Goal: Information Seeking & Learning: Check status

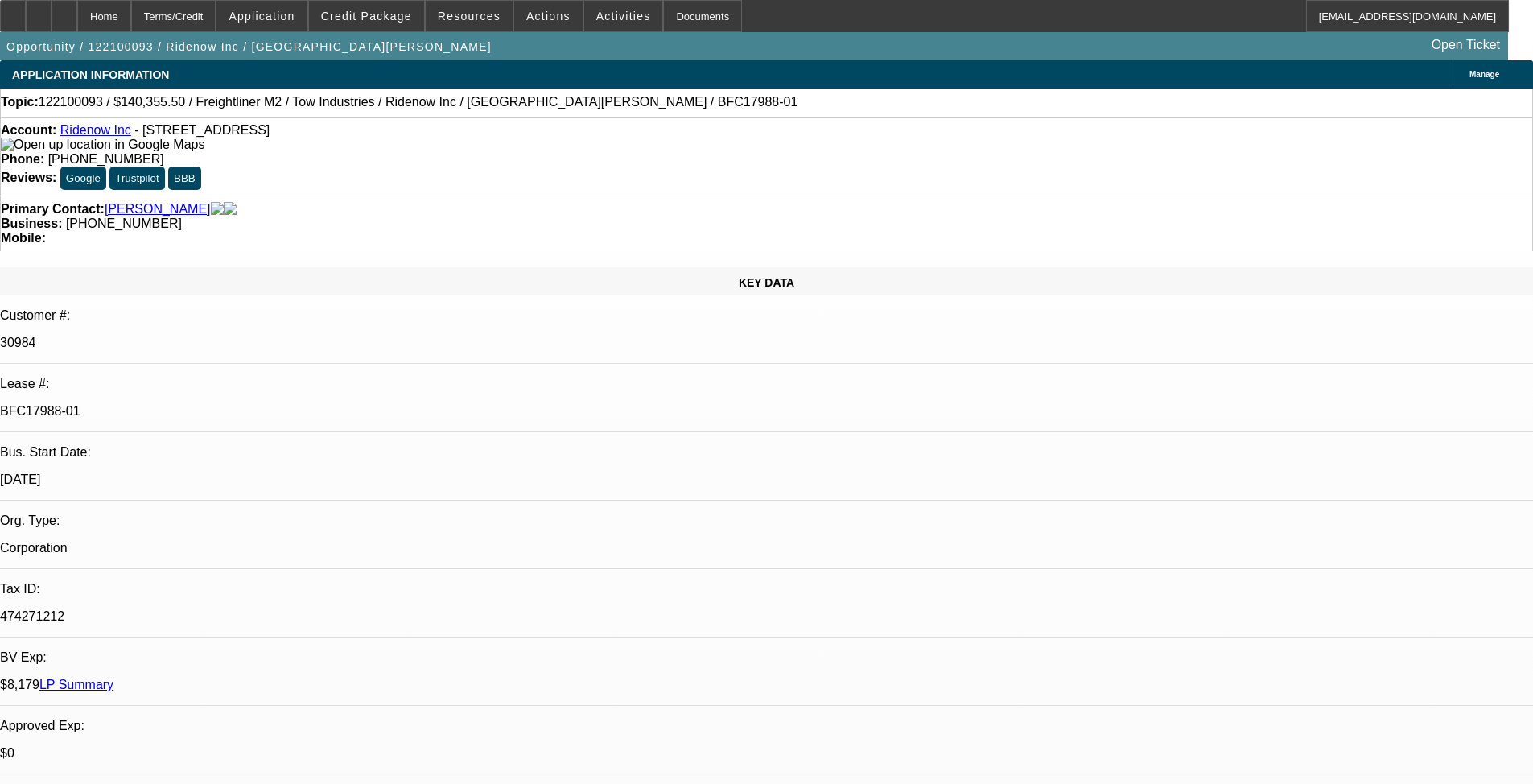
select select "0"
select select "0.1"
select select "4"
select select "0"
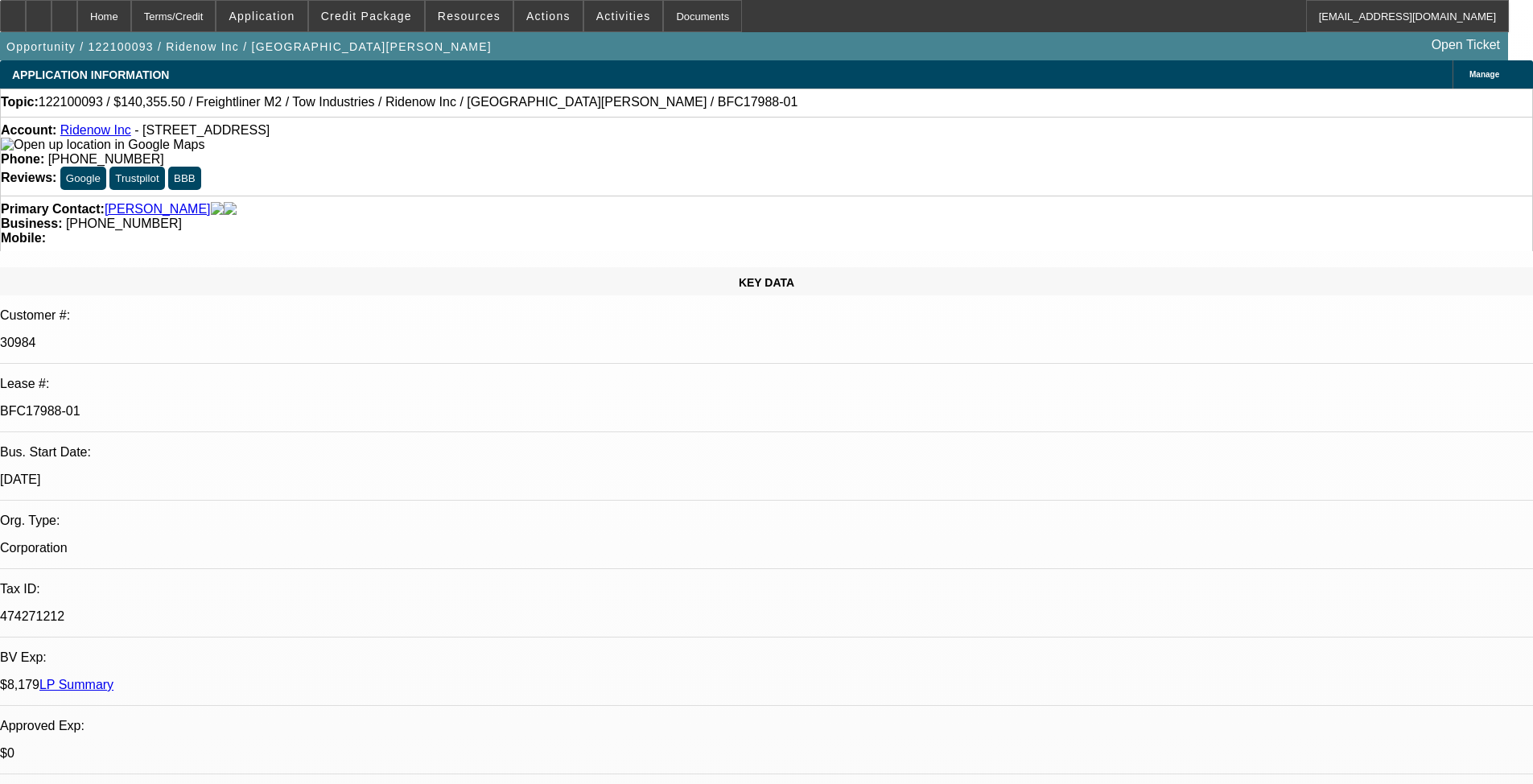
select select "0"
select select "0.1"
select select "4"
select select "0"
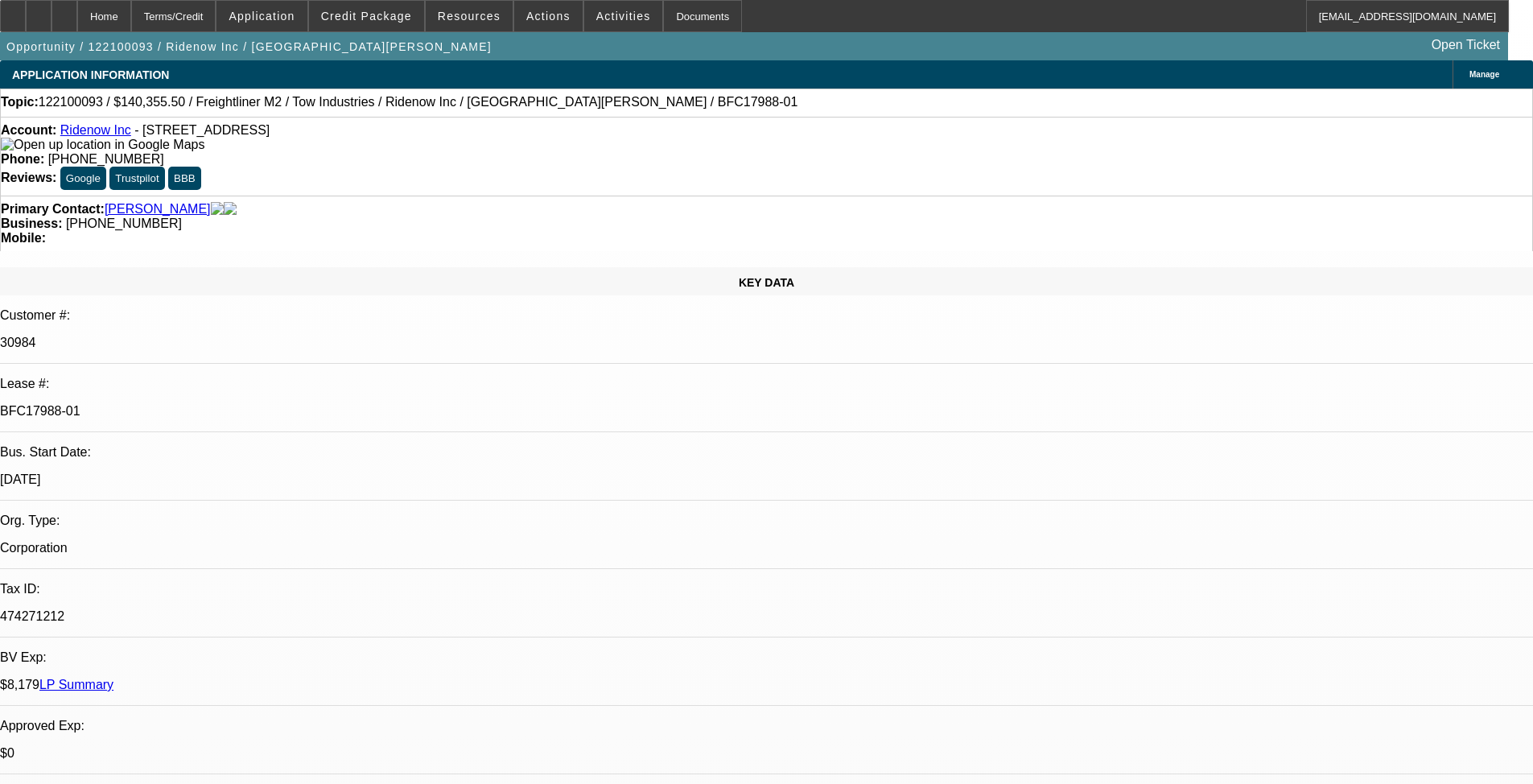
select select "0.1"
select select "4"
select select "0"
select select "0.1"
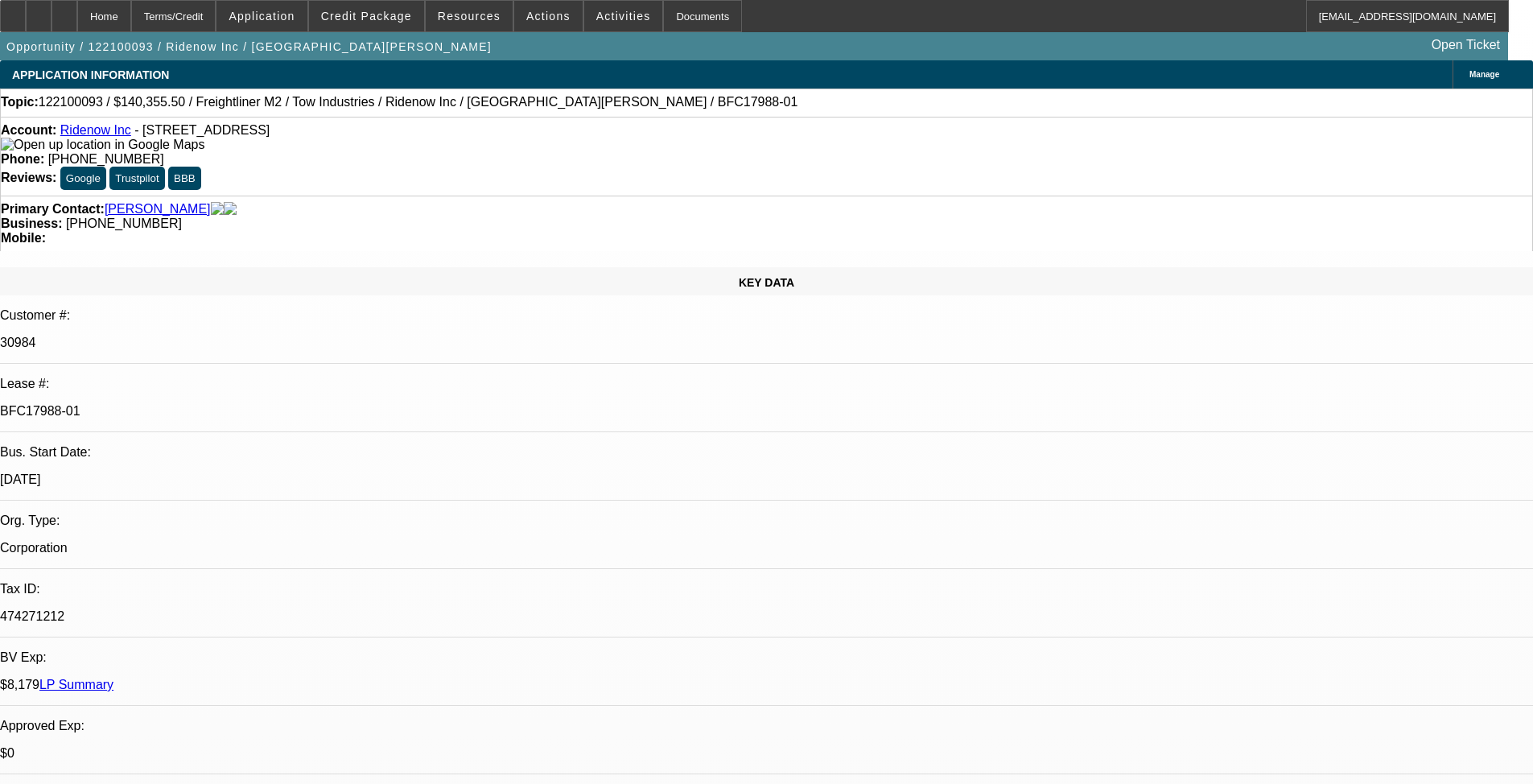
select select "4"
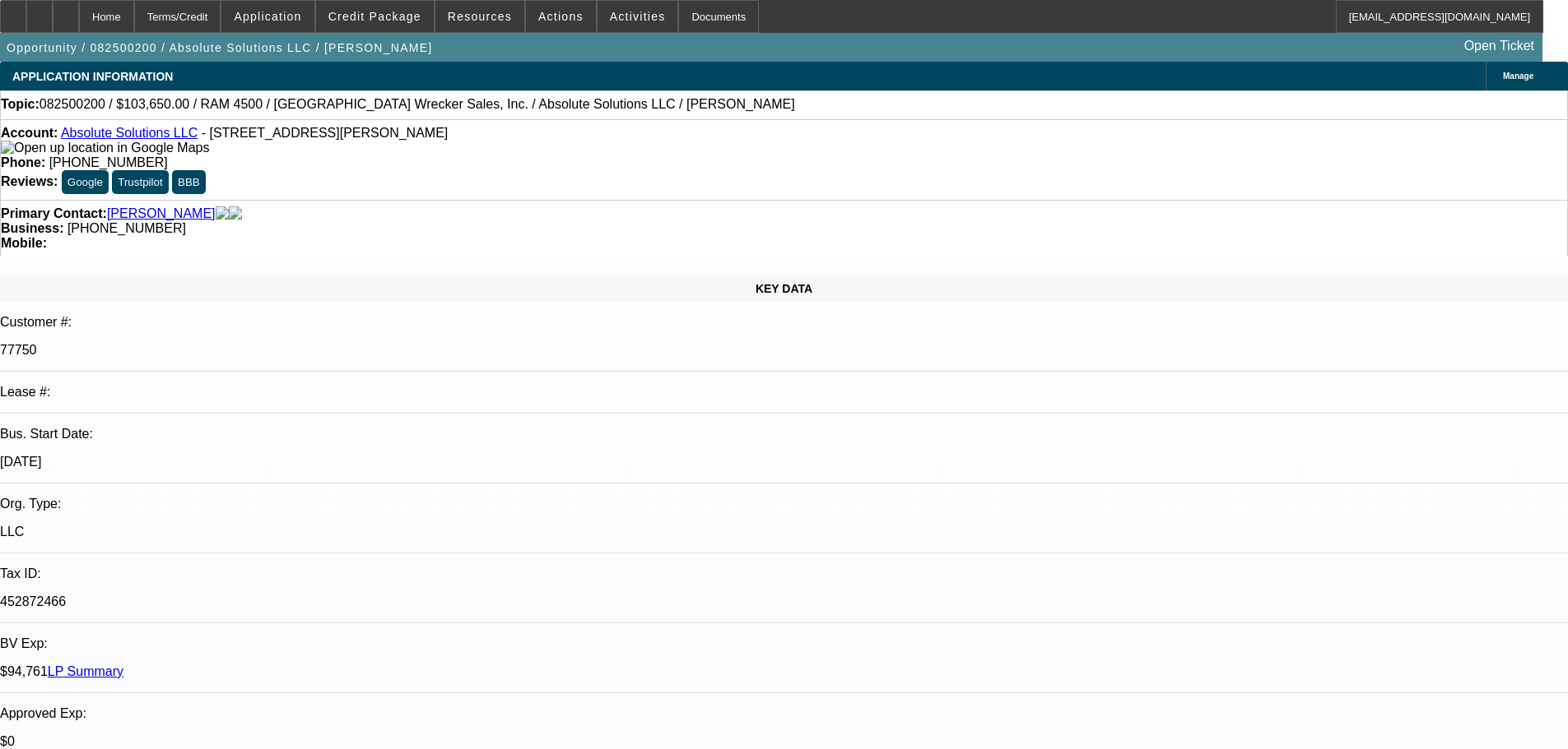
select select "0"
select select "6"
select select "0"
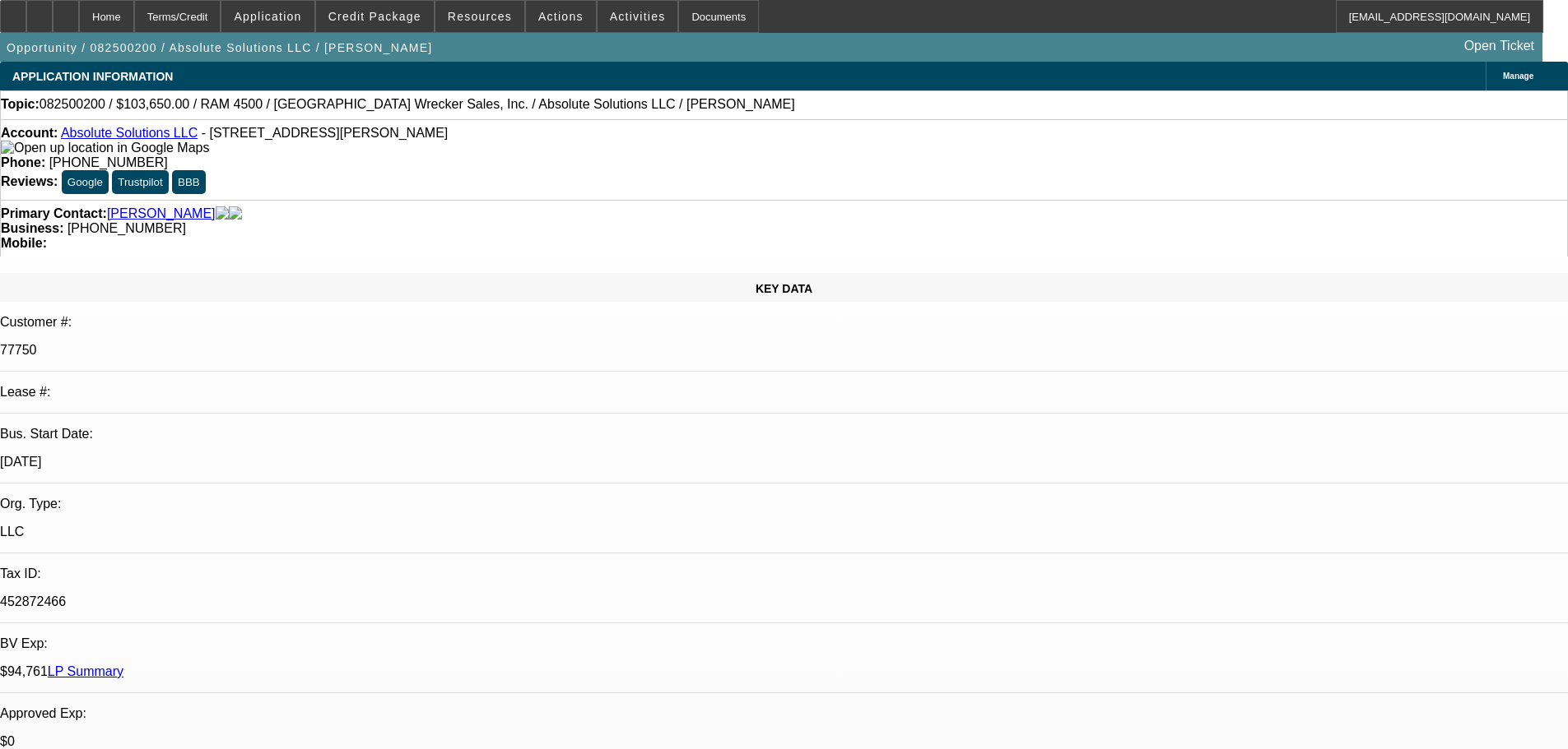
select select "0"
select select "6"
select select "0"
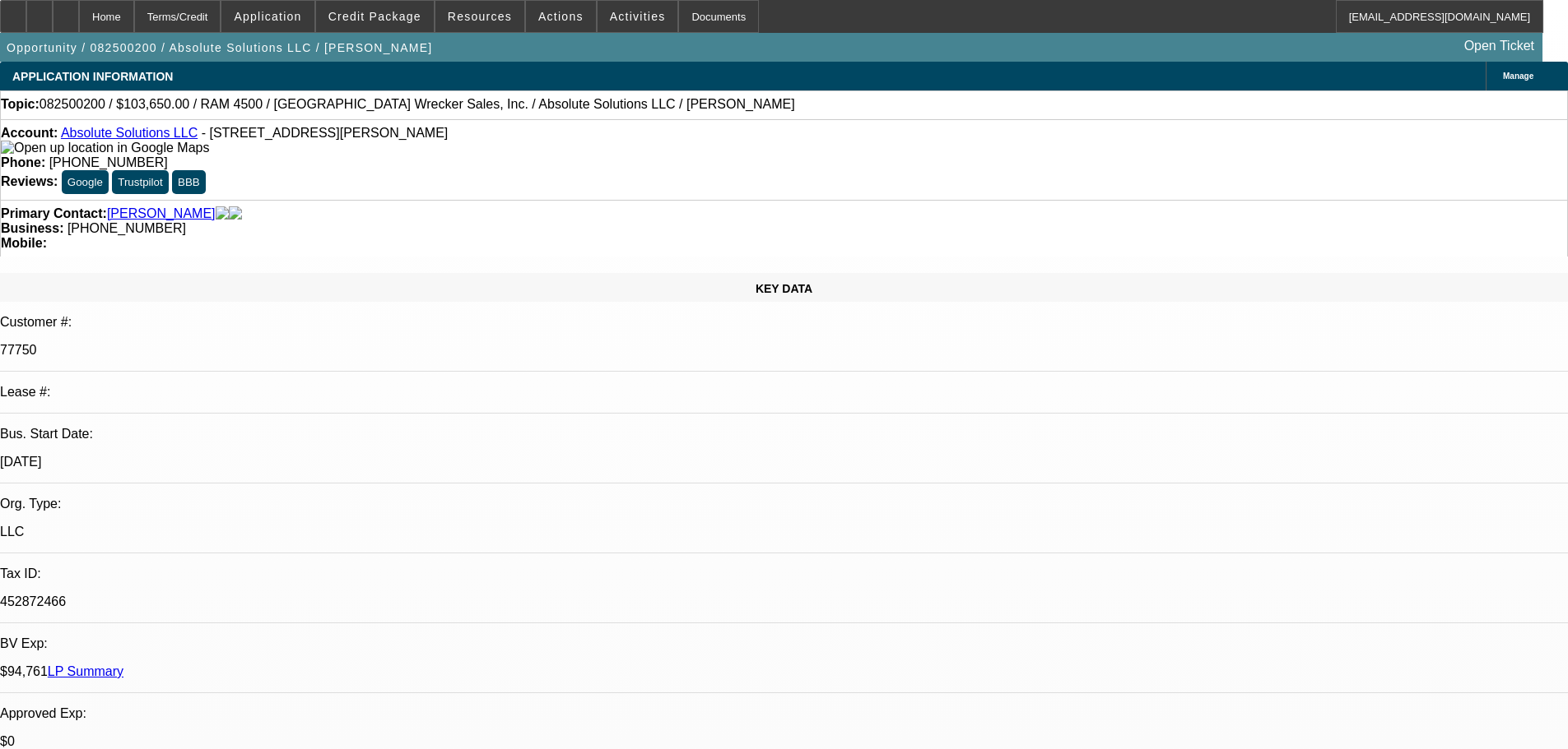
select select "0"
select select "6"
select select "0"
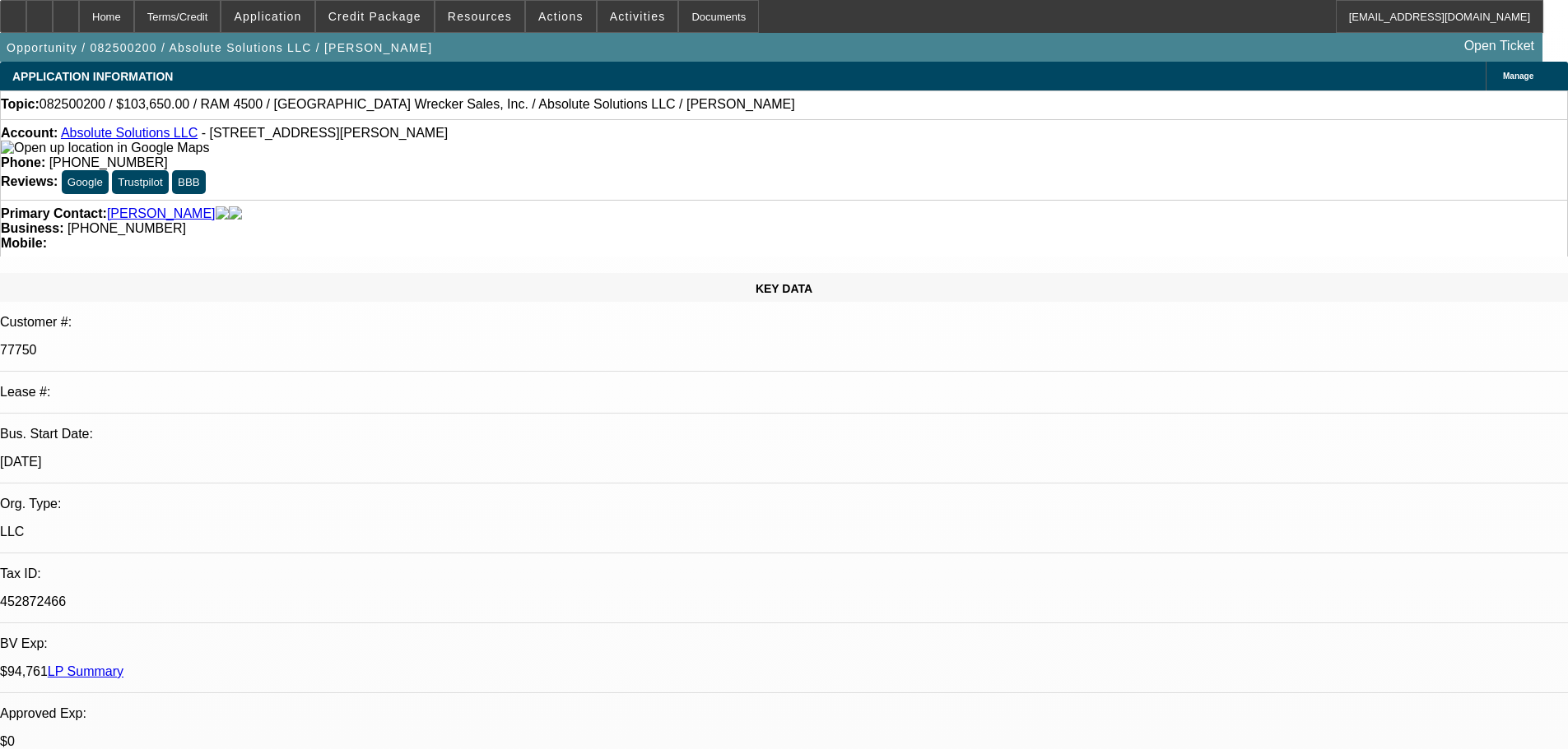
select select "6"
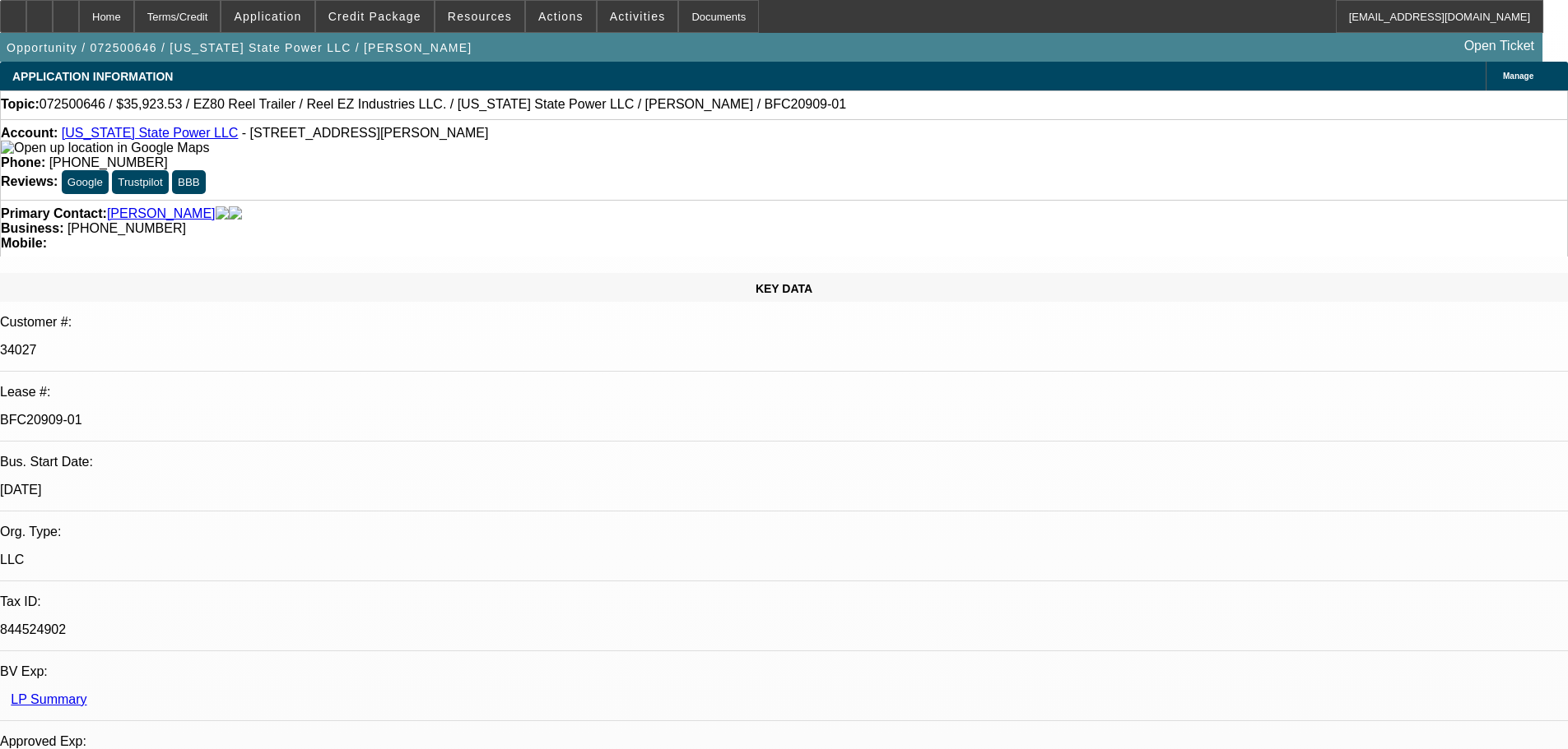
select select "0"
select select "0.1"
select select "4"
select select "0"
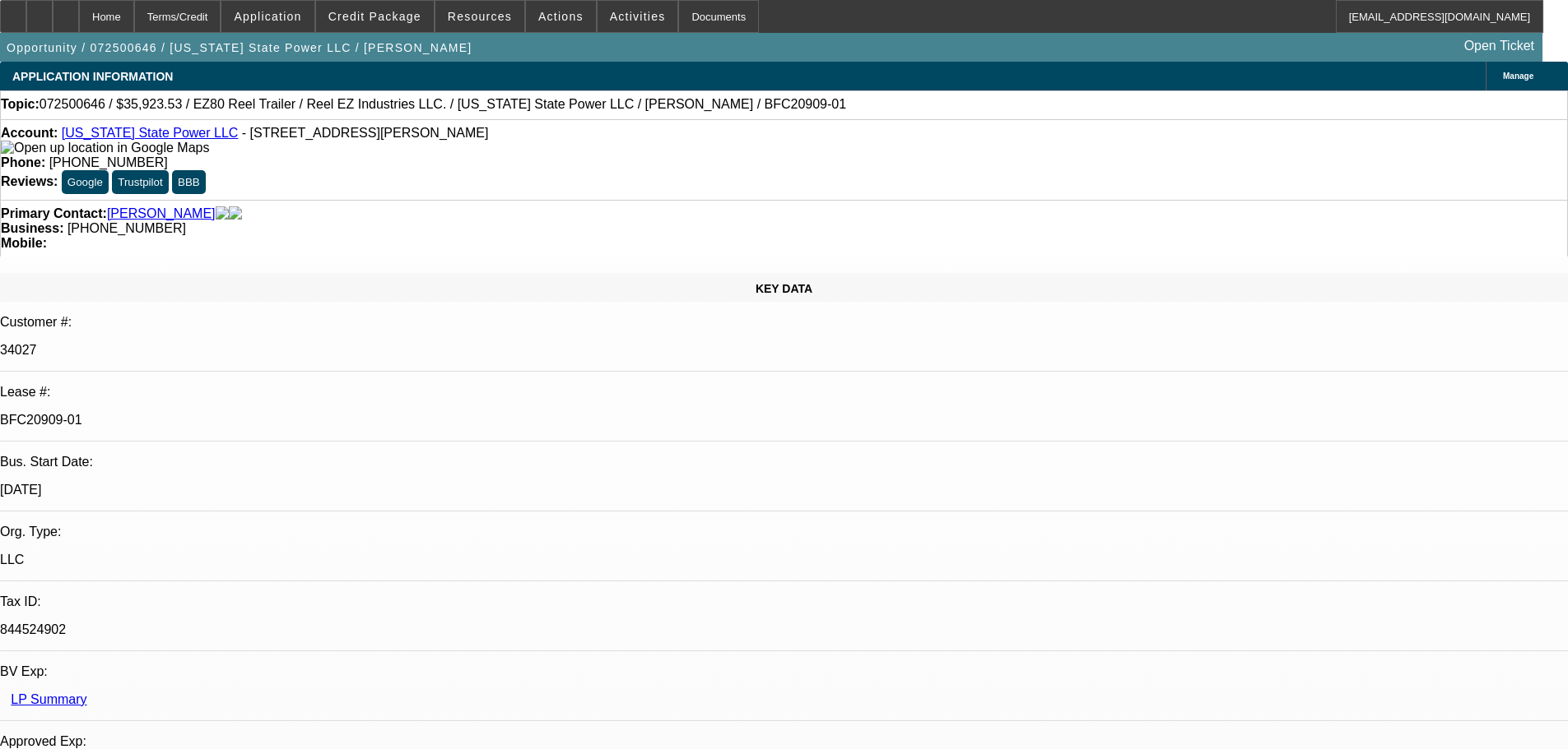
select select "0"
select select "2"
select select "0"
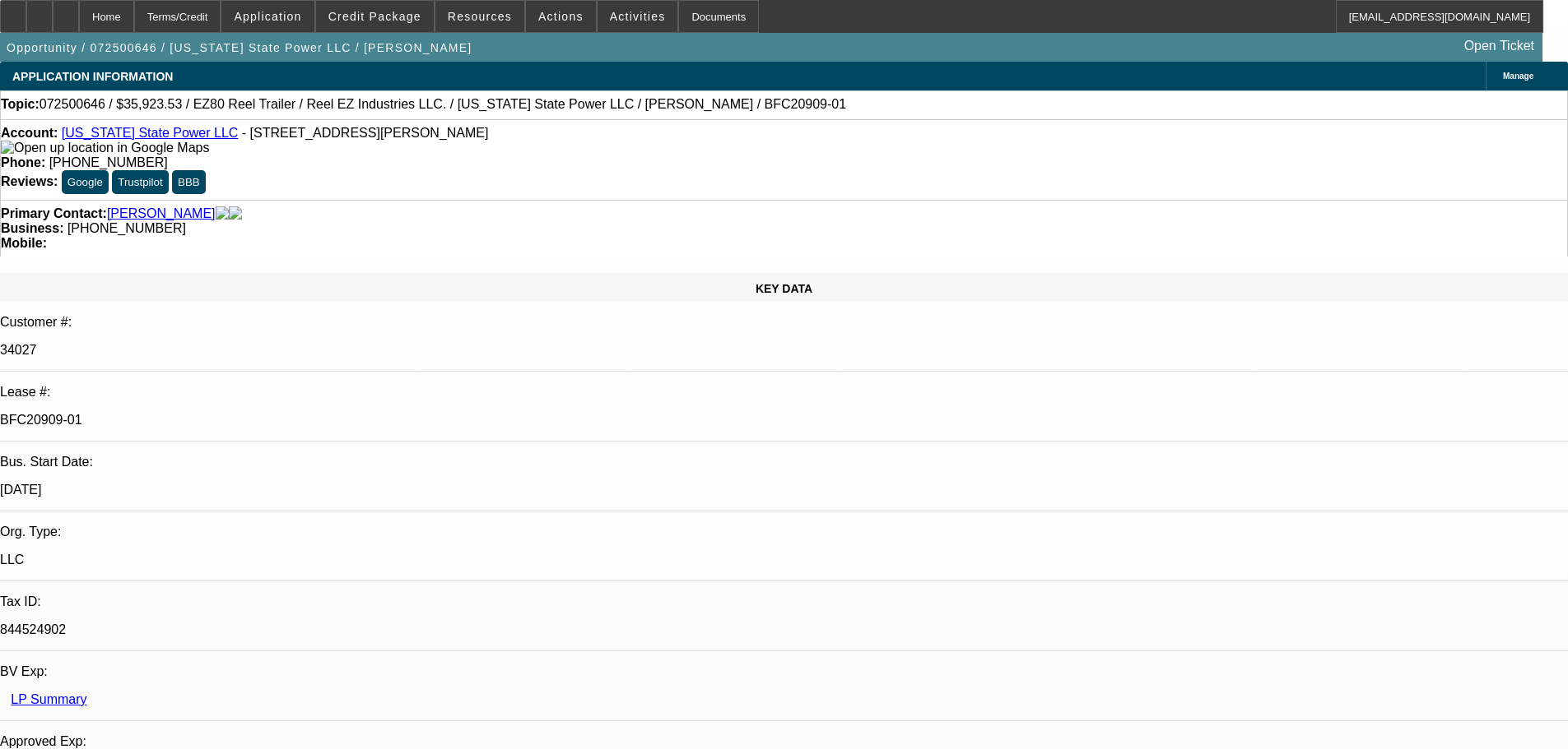
select select "0"
select select "2"
select select "0"
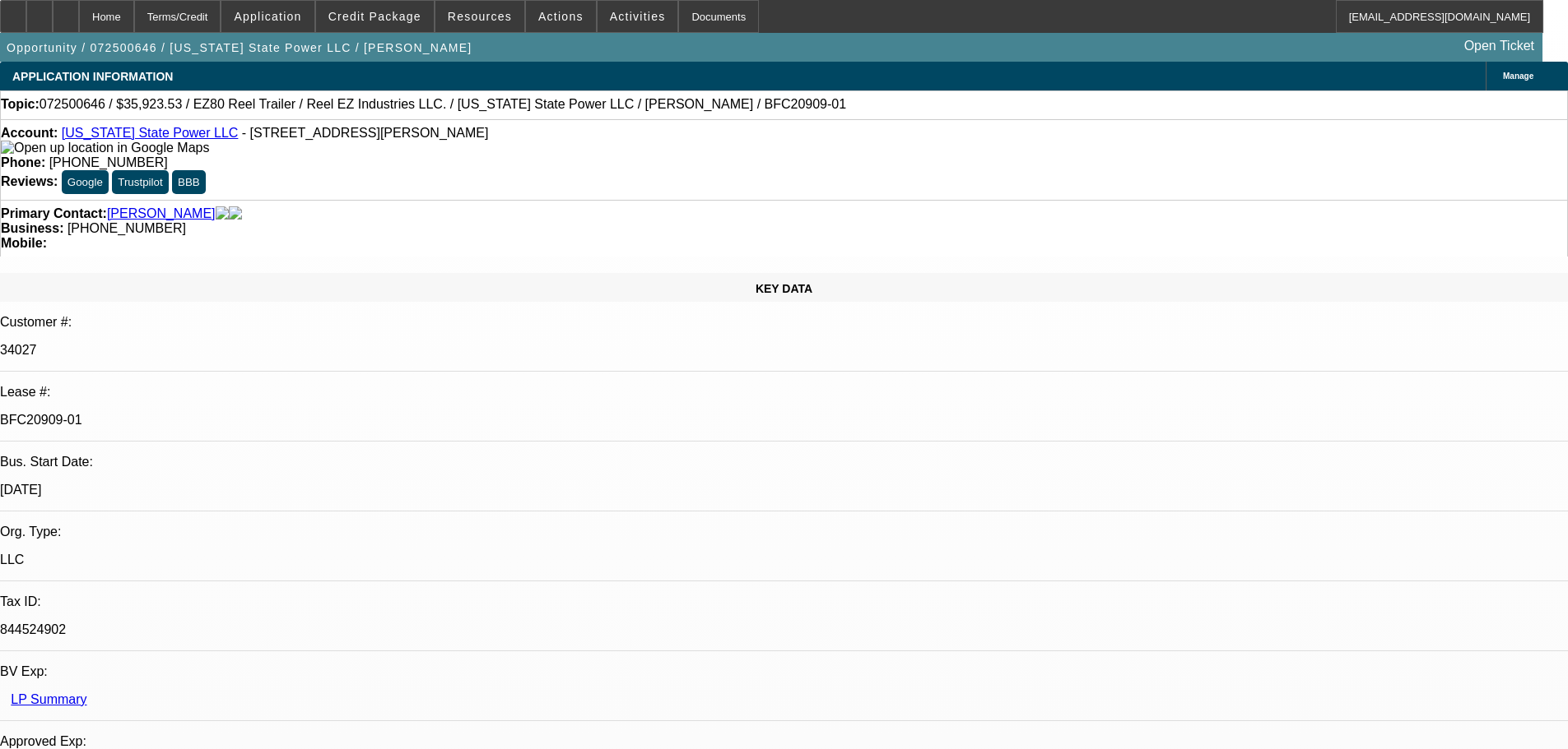
select select "2"
click at [26, 7] on div at bounding box center [13, 17] width 26 height 33
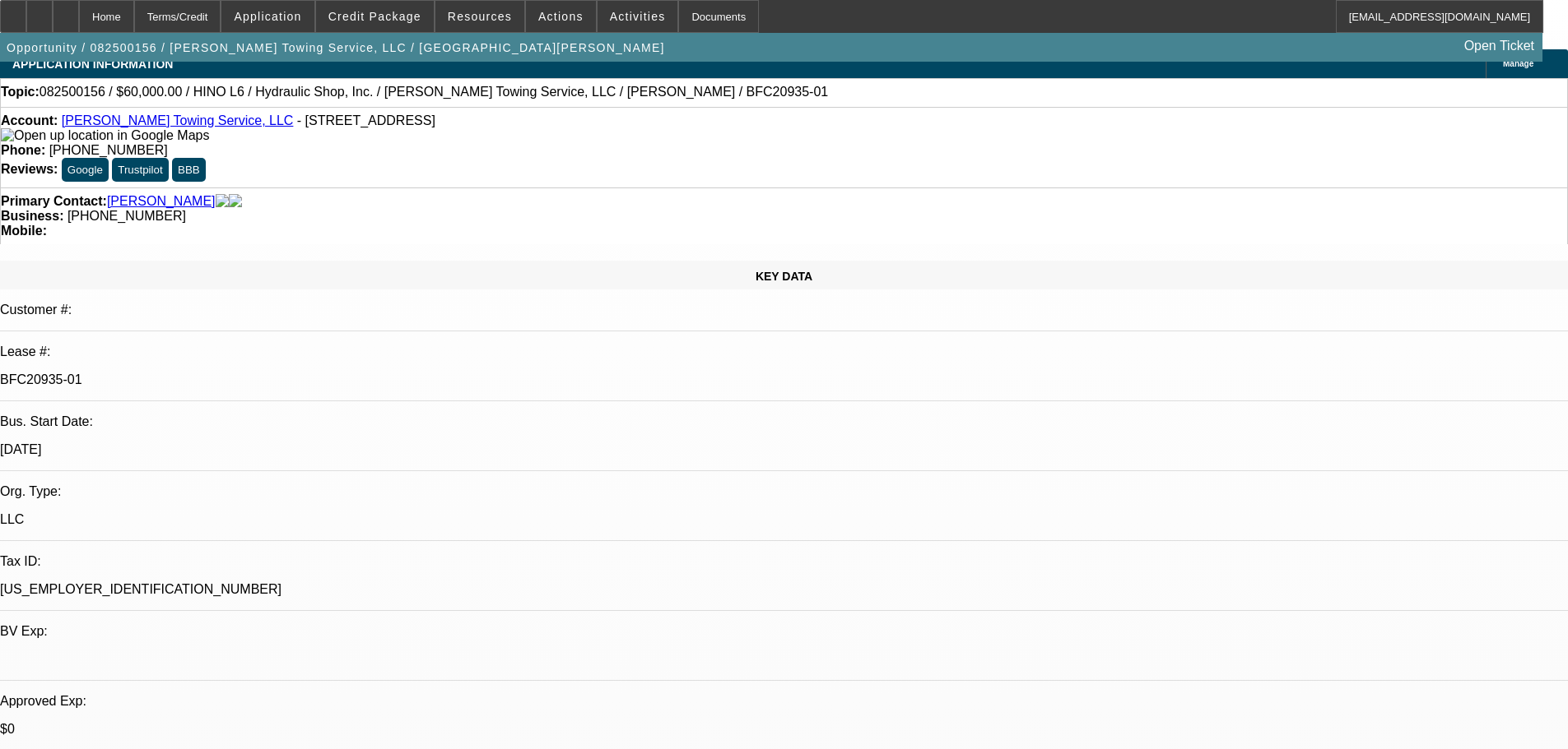
select select "0"
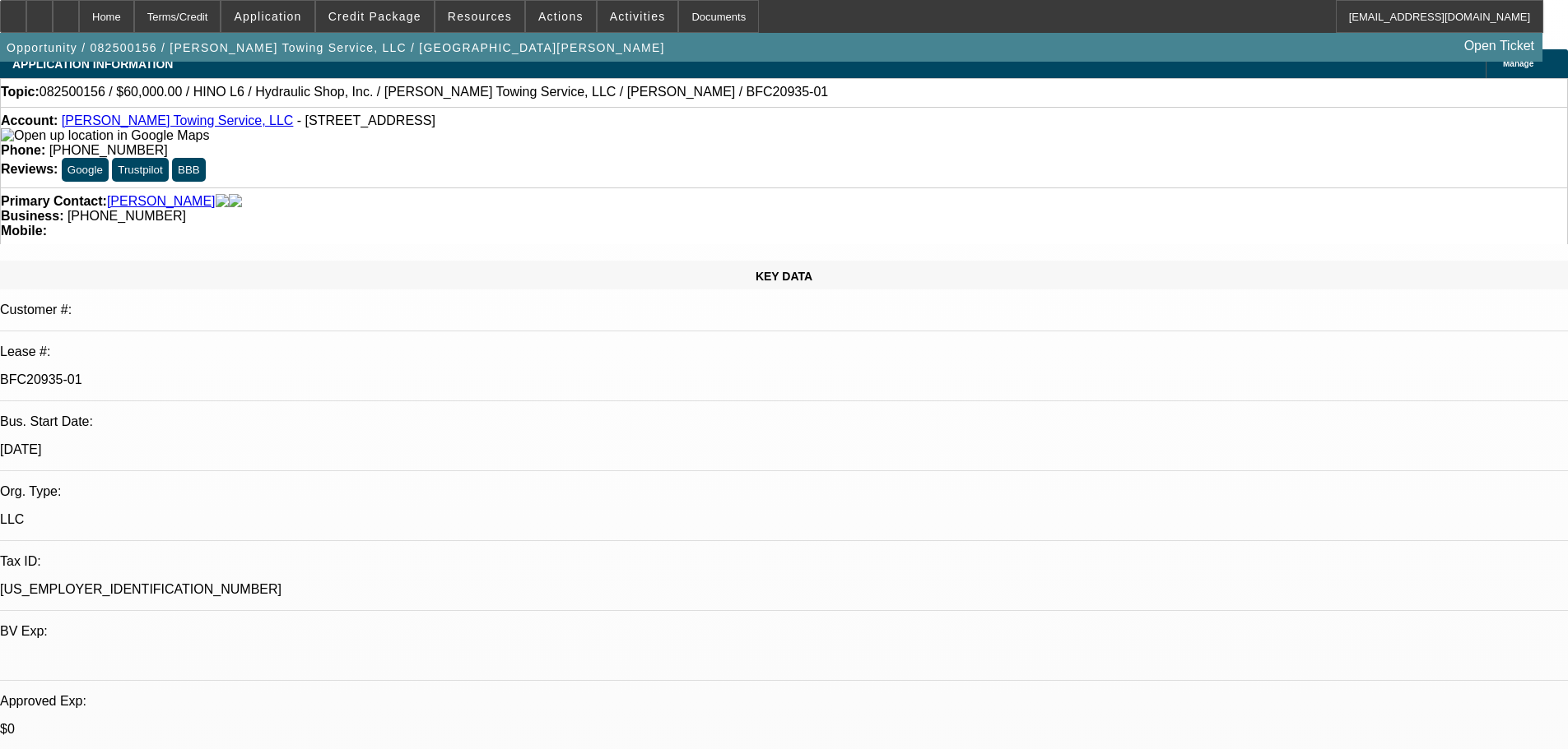
select select "0"
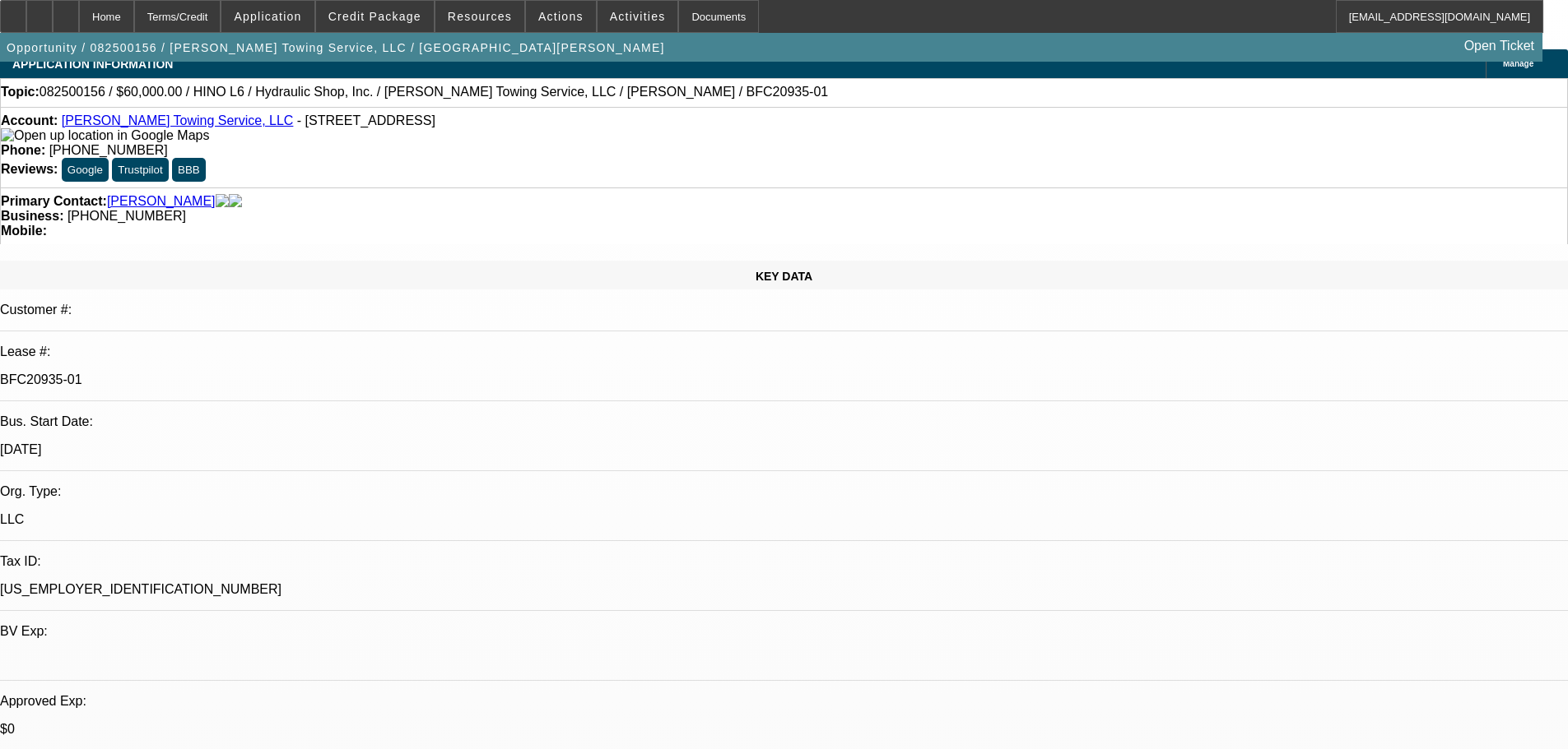
select select "0"
select select "6"
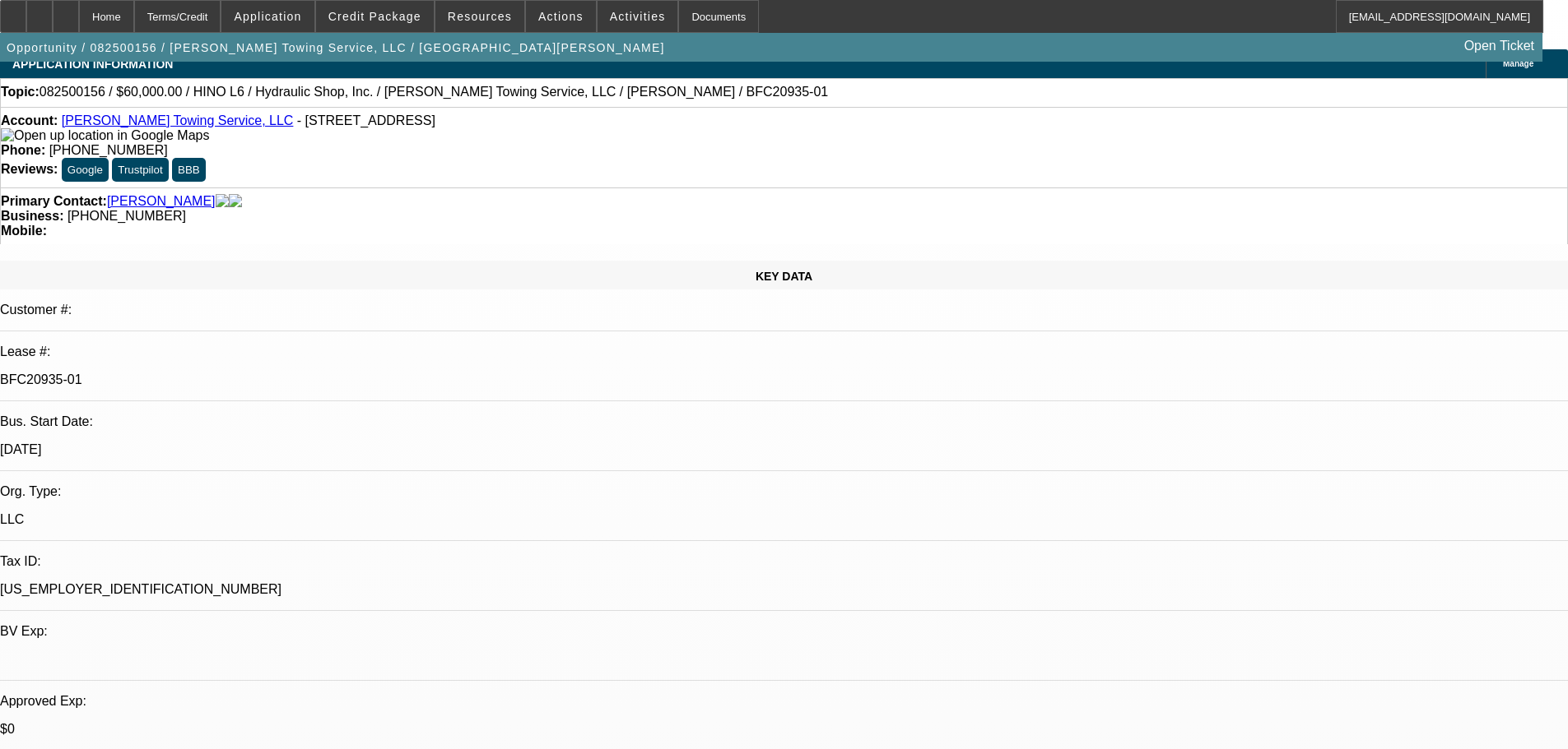
select select "6"
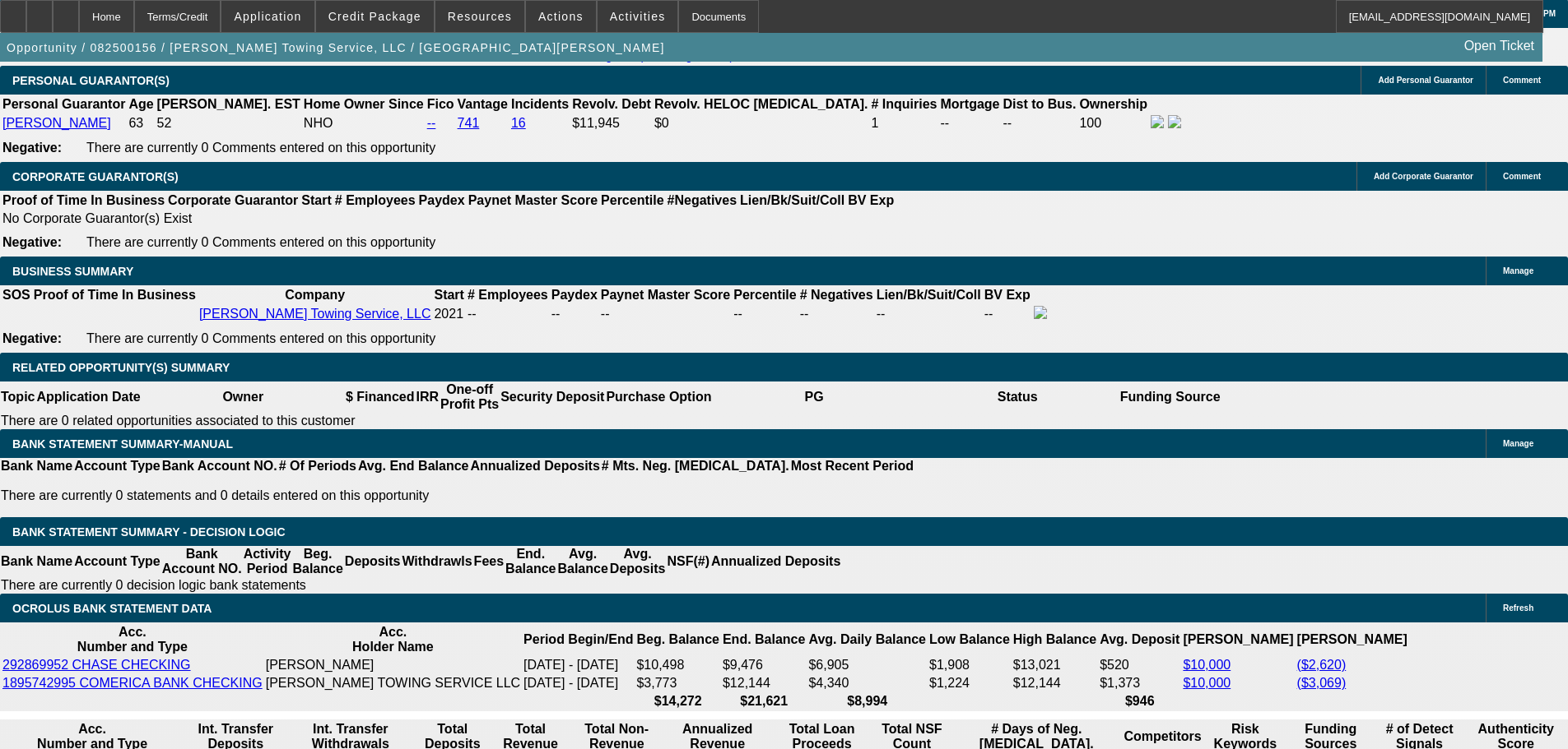
scroll to position [2558, 0]
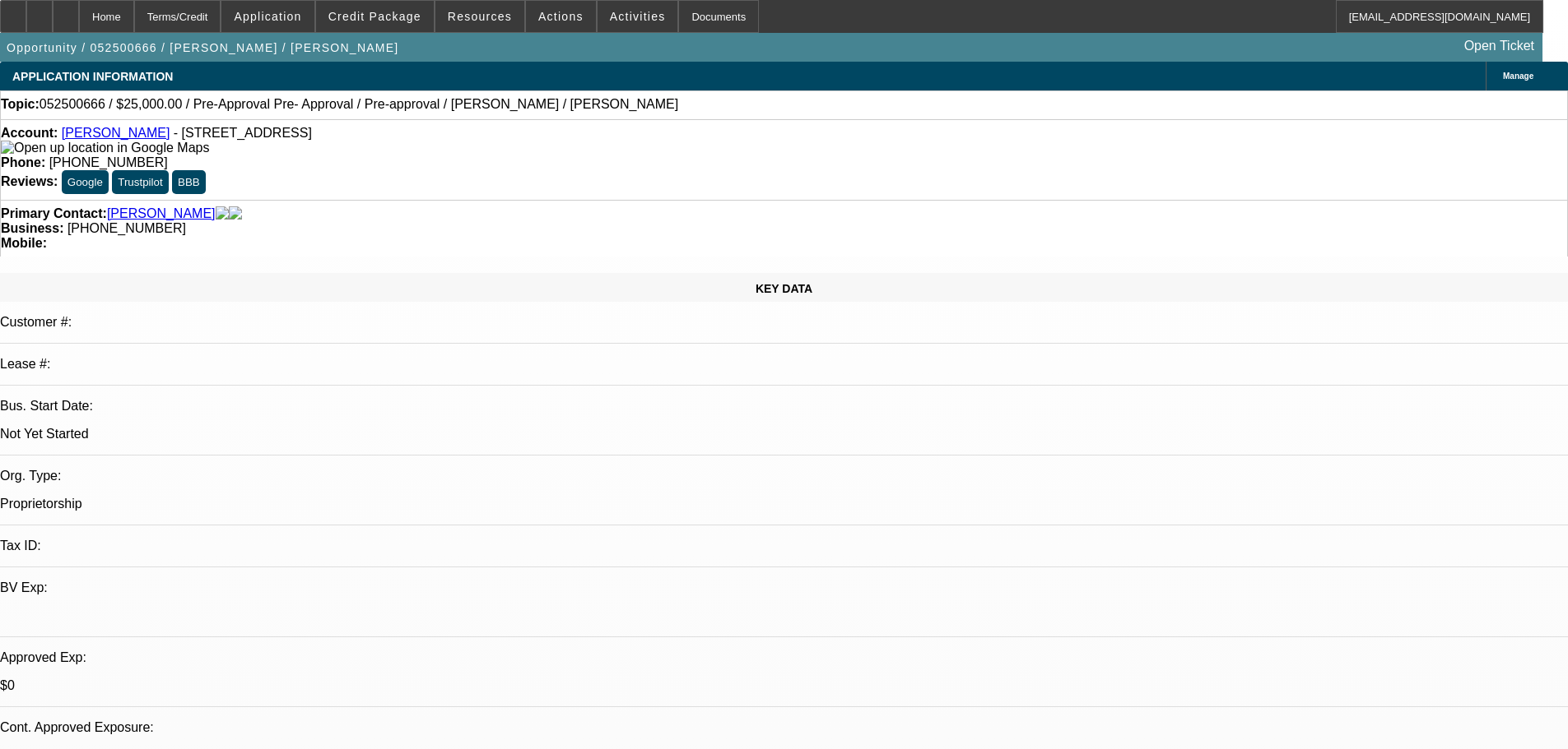
select select "0"
select select "2"
select select "0.1"
select select "4"
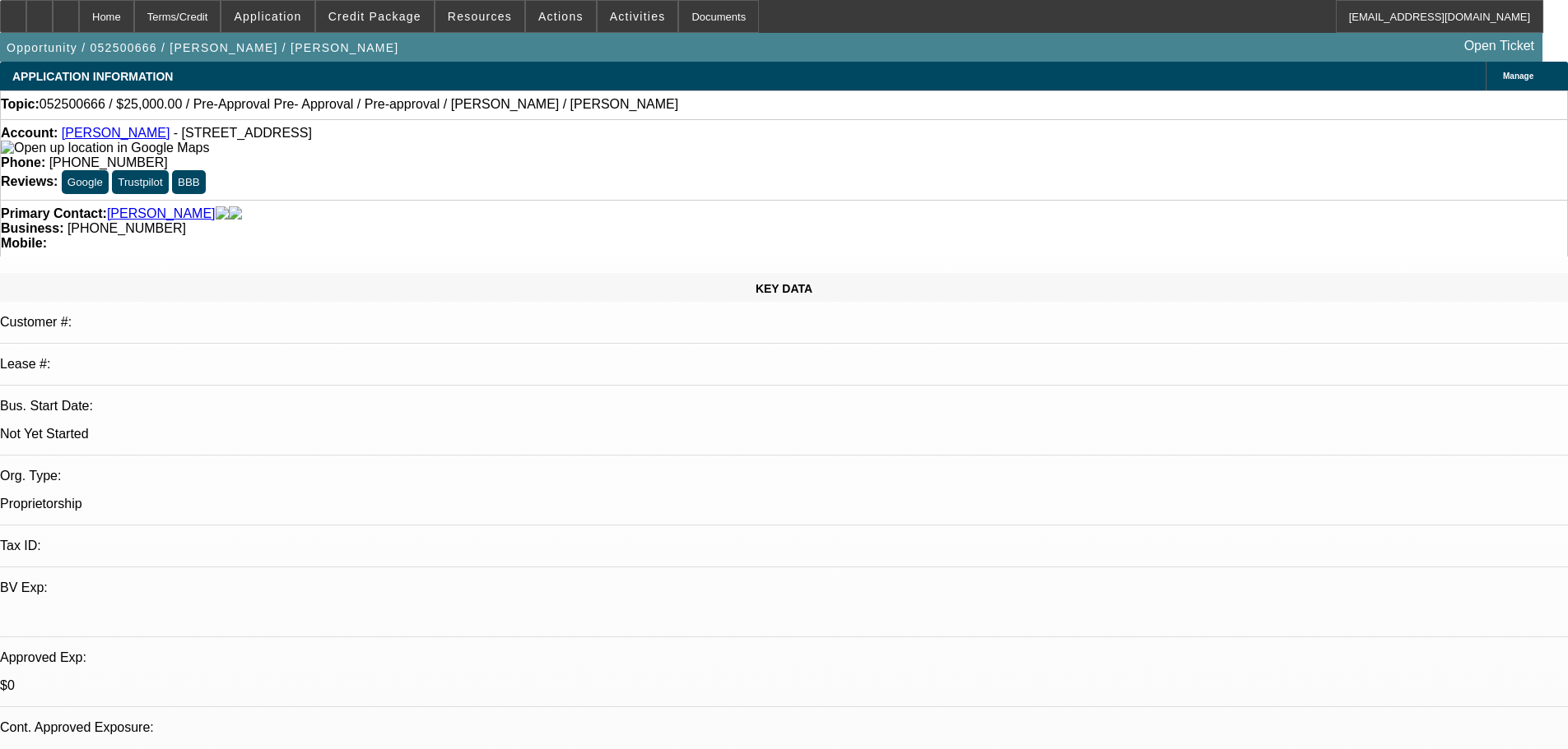
select select "0.15"
select select "2"
select select "0.1"
select select "4"
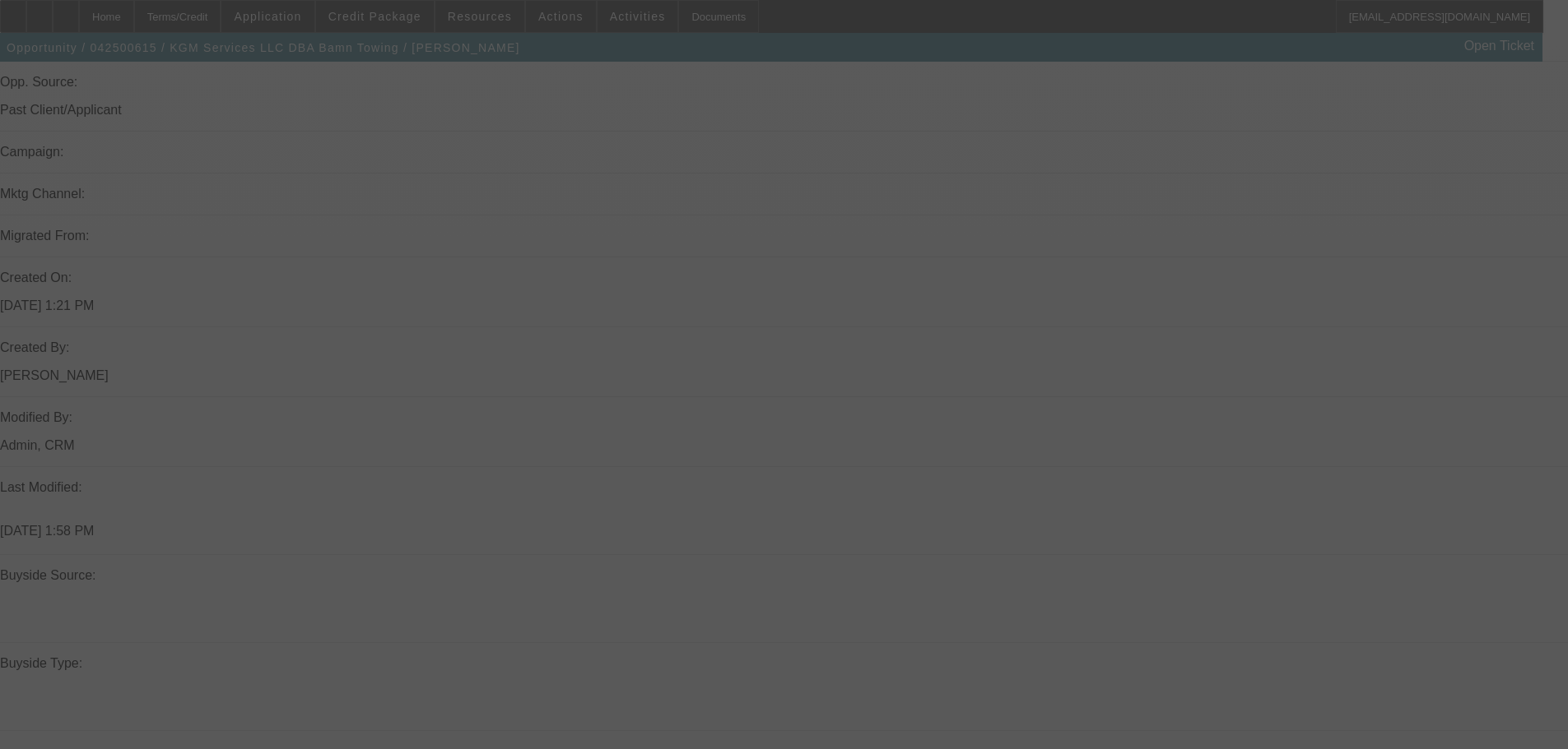
scroll to position [1112, 0]
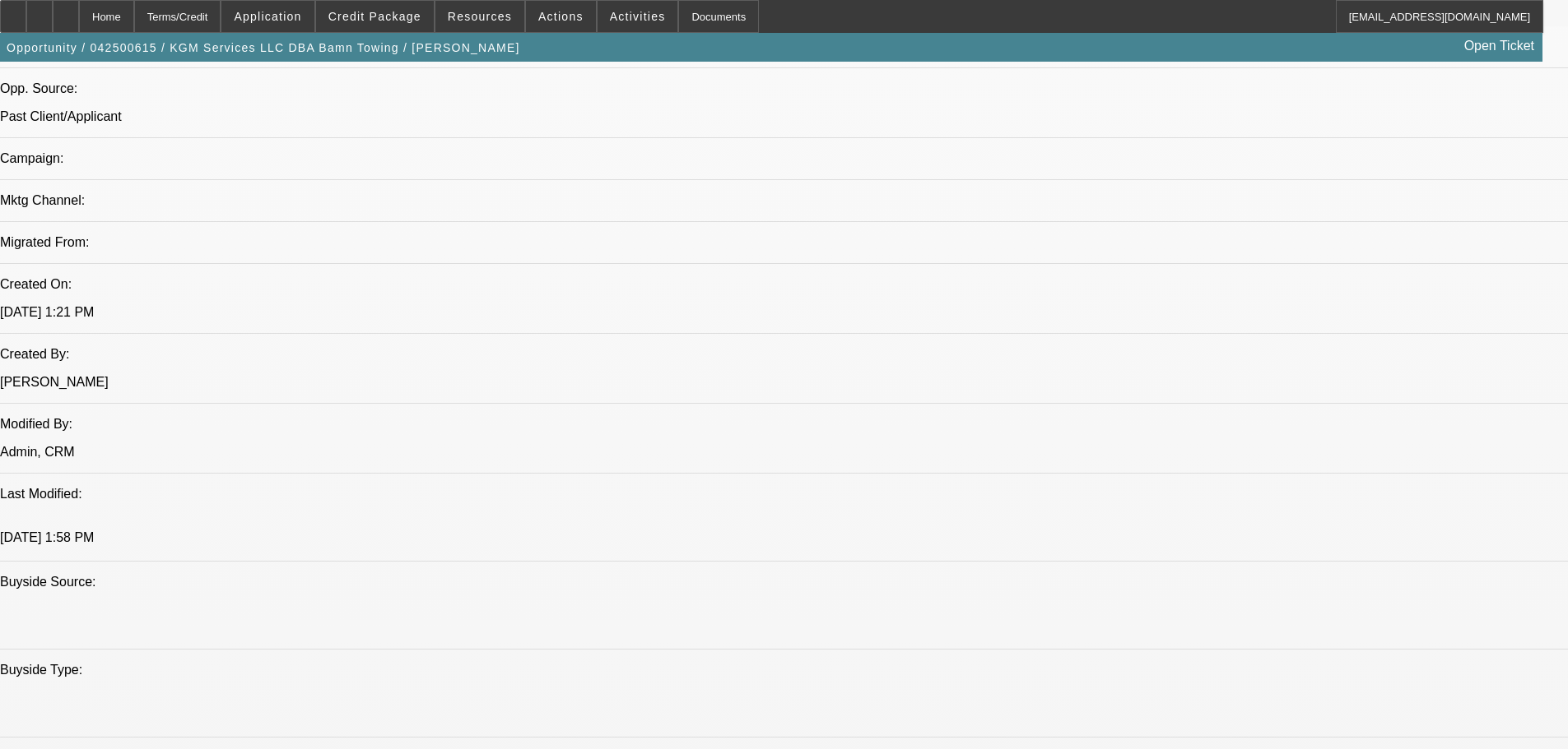
select select "0"
select select "2"
select select "0"
select select "6"
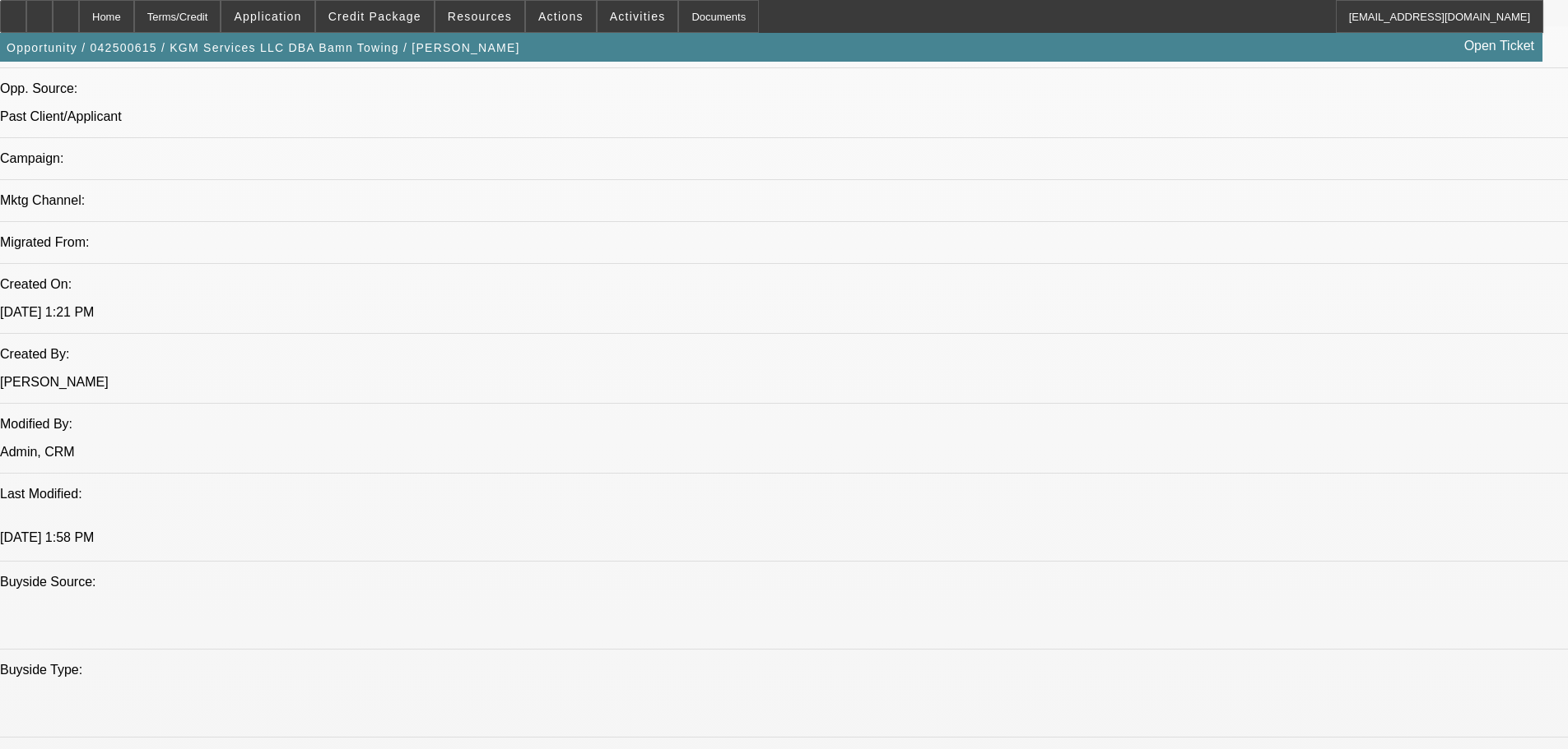
select select "0"
select select "2"
select select "0"
select select "6"
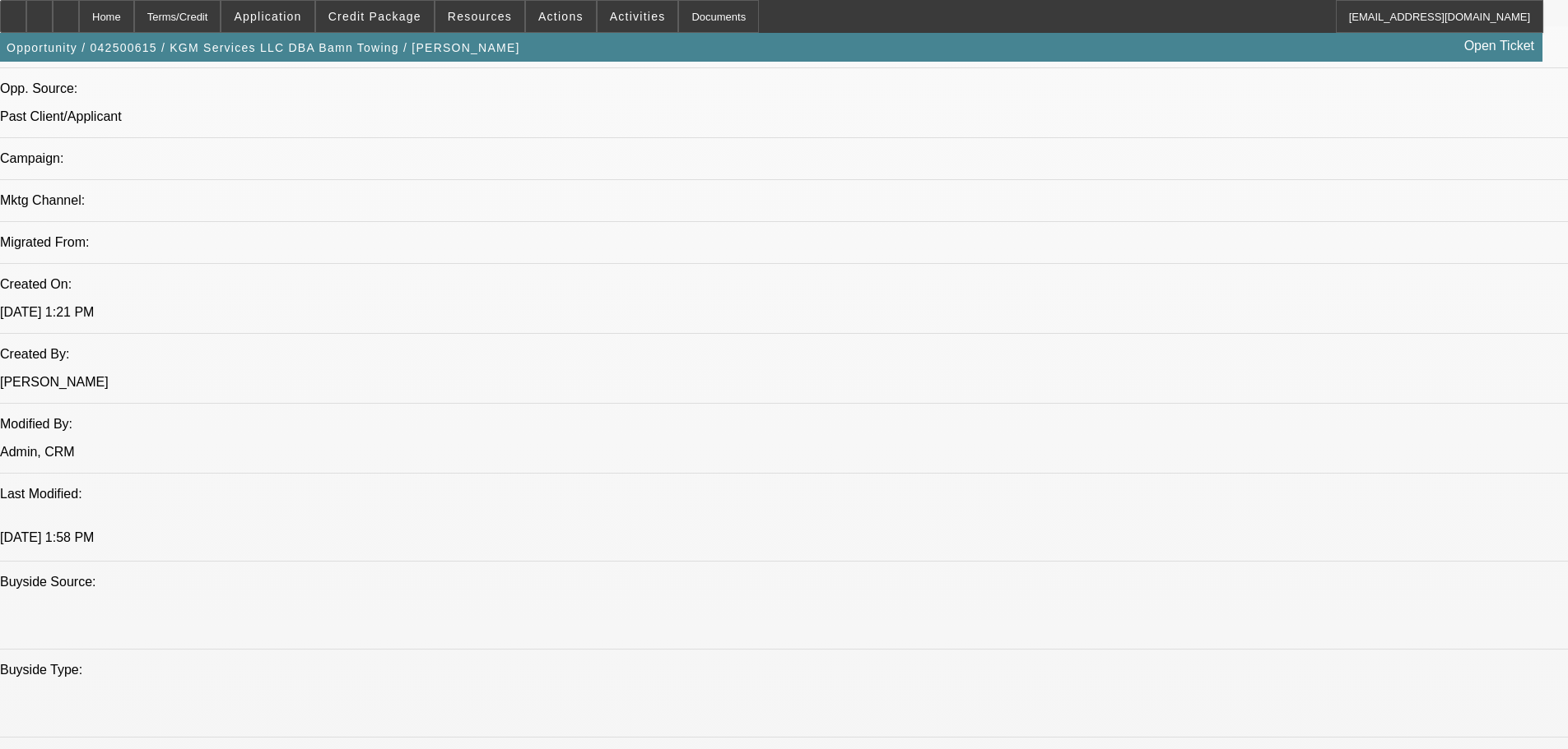
select select "0"
select select "2"
select select "0"
select select "6"
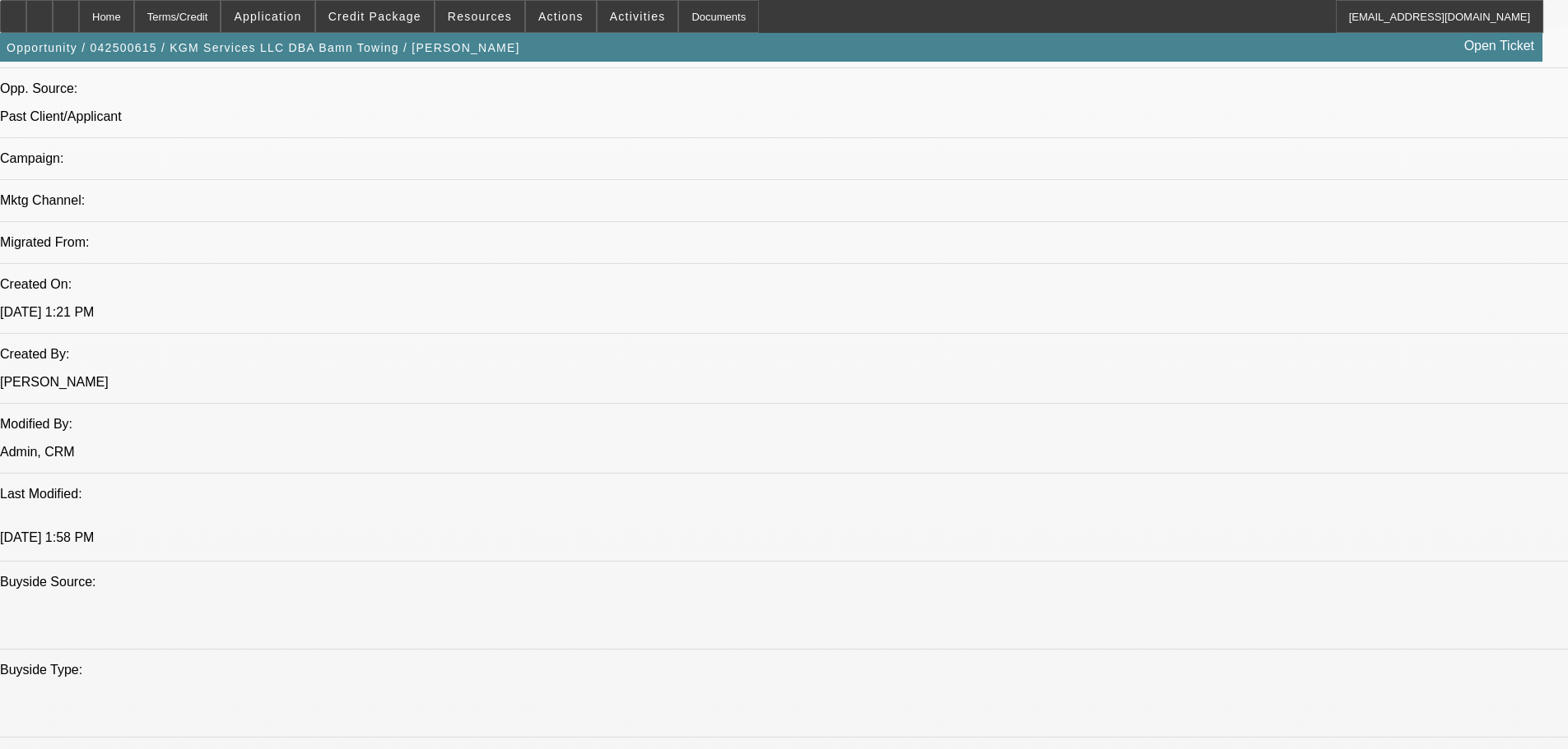
select select "0"
select select "2"
select select "0"
select select "6"
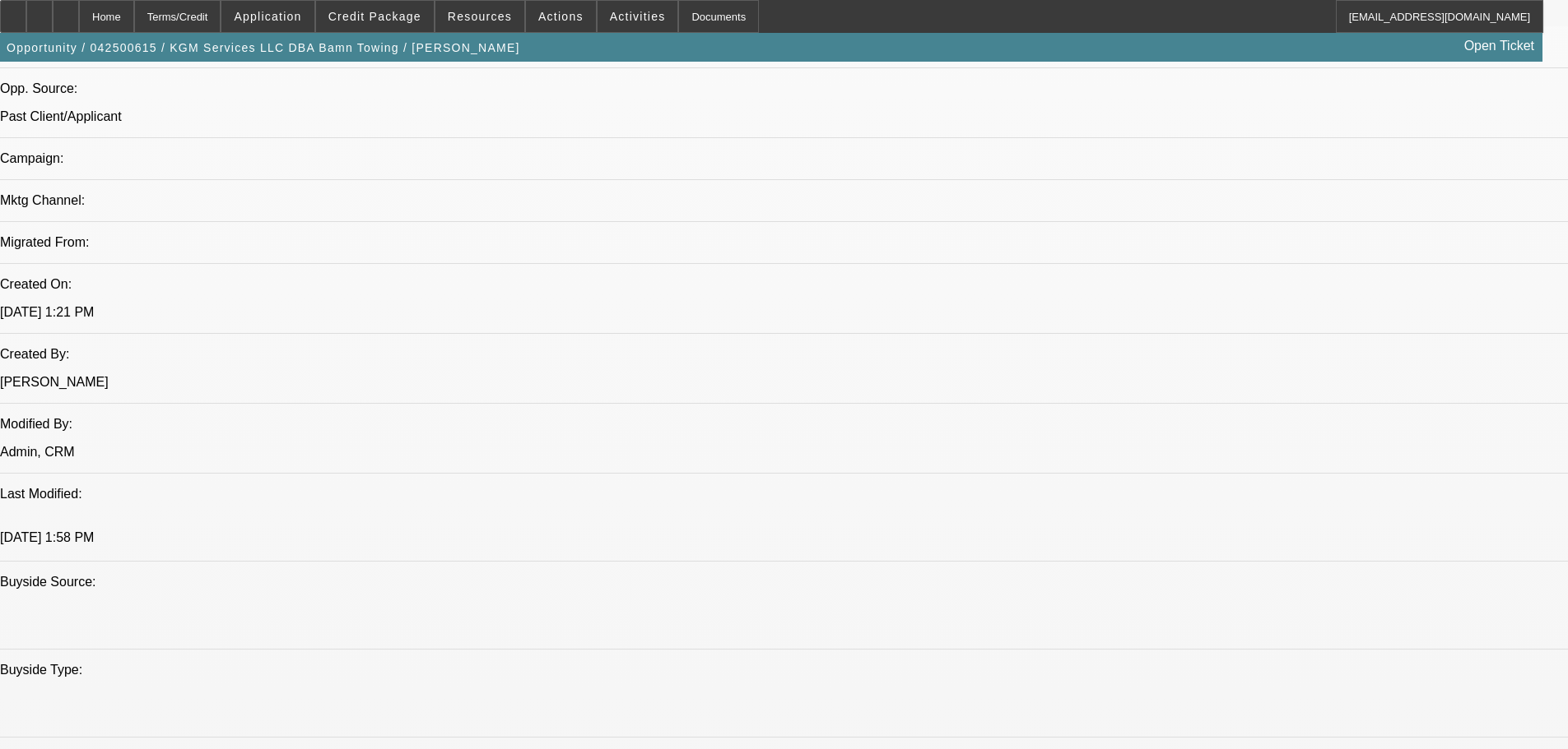
drag, startPoint x: 47, startPoint y: 253, endPoint x: 106, endPoint y: 262, distance: 59.7
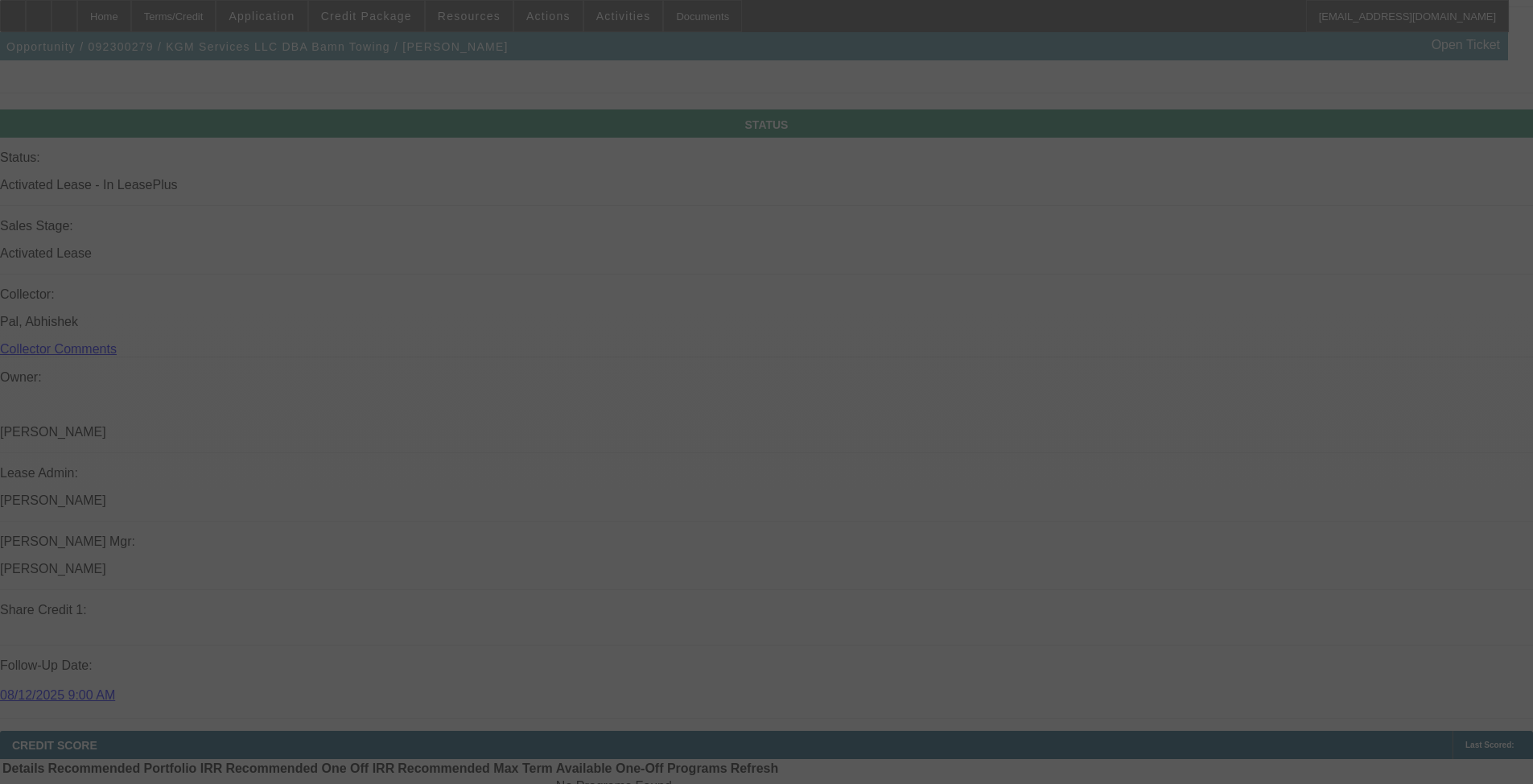
select select "0"
select select "6"
select select "0"
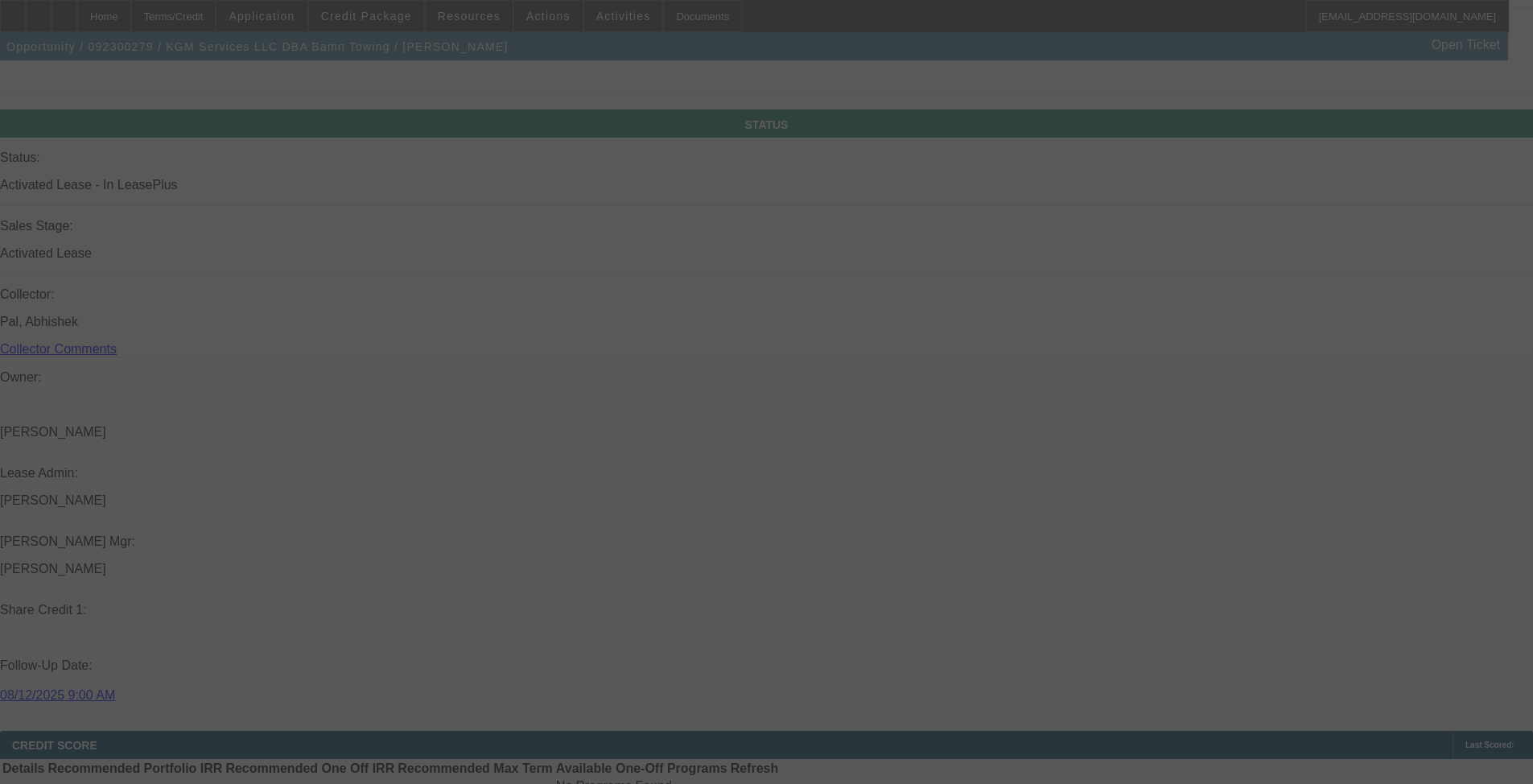
select select "0"
select select "6"
select select "0"
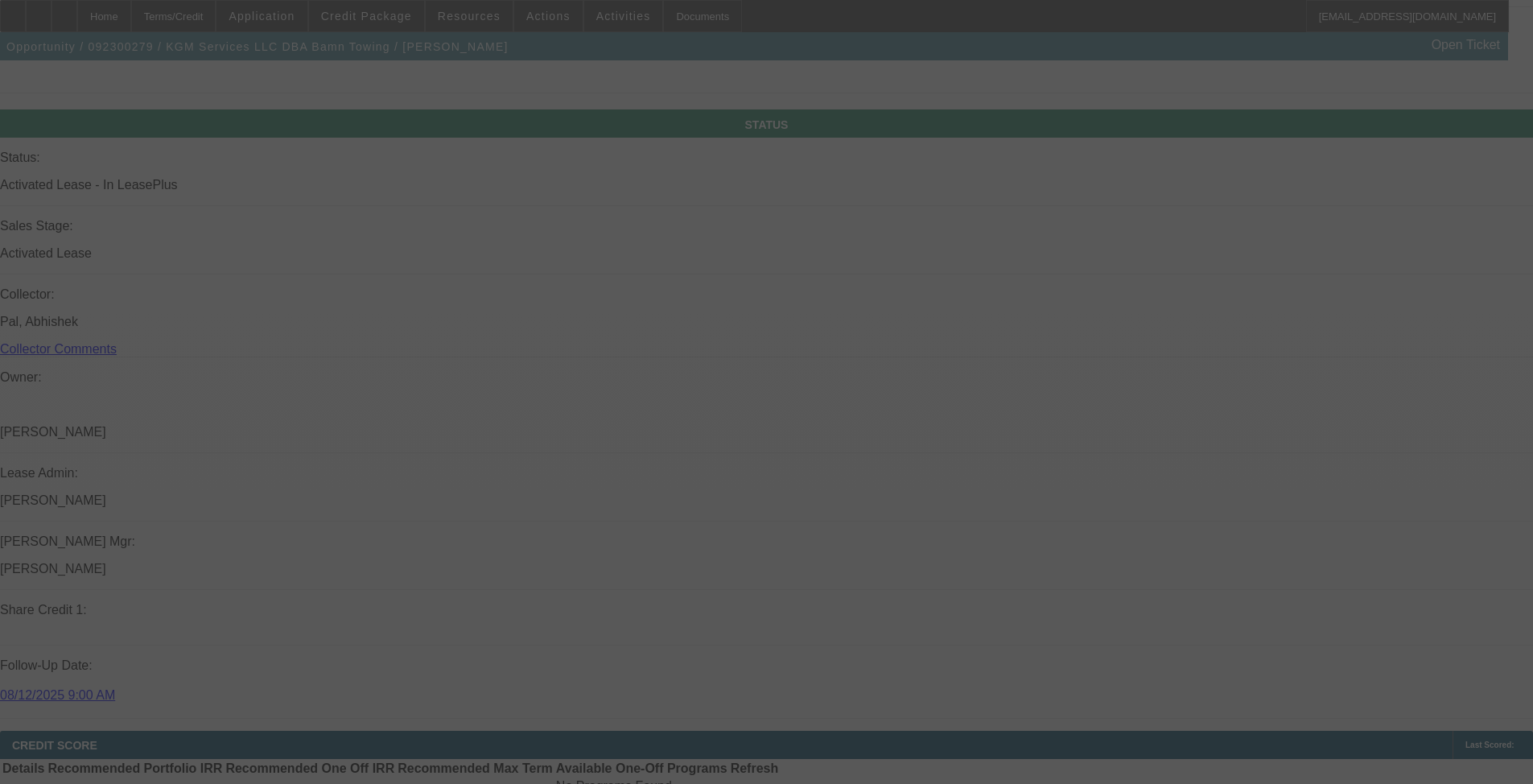
select select "0"
select select "6"
select select "0"
select select "3"
select select "0"
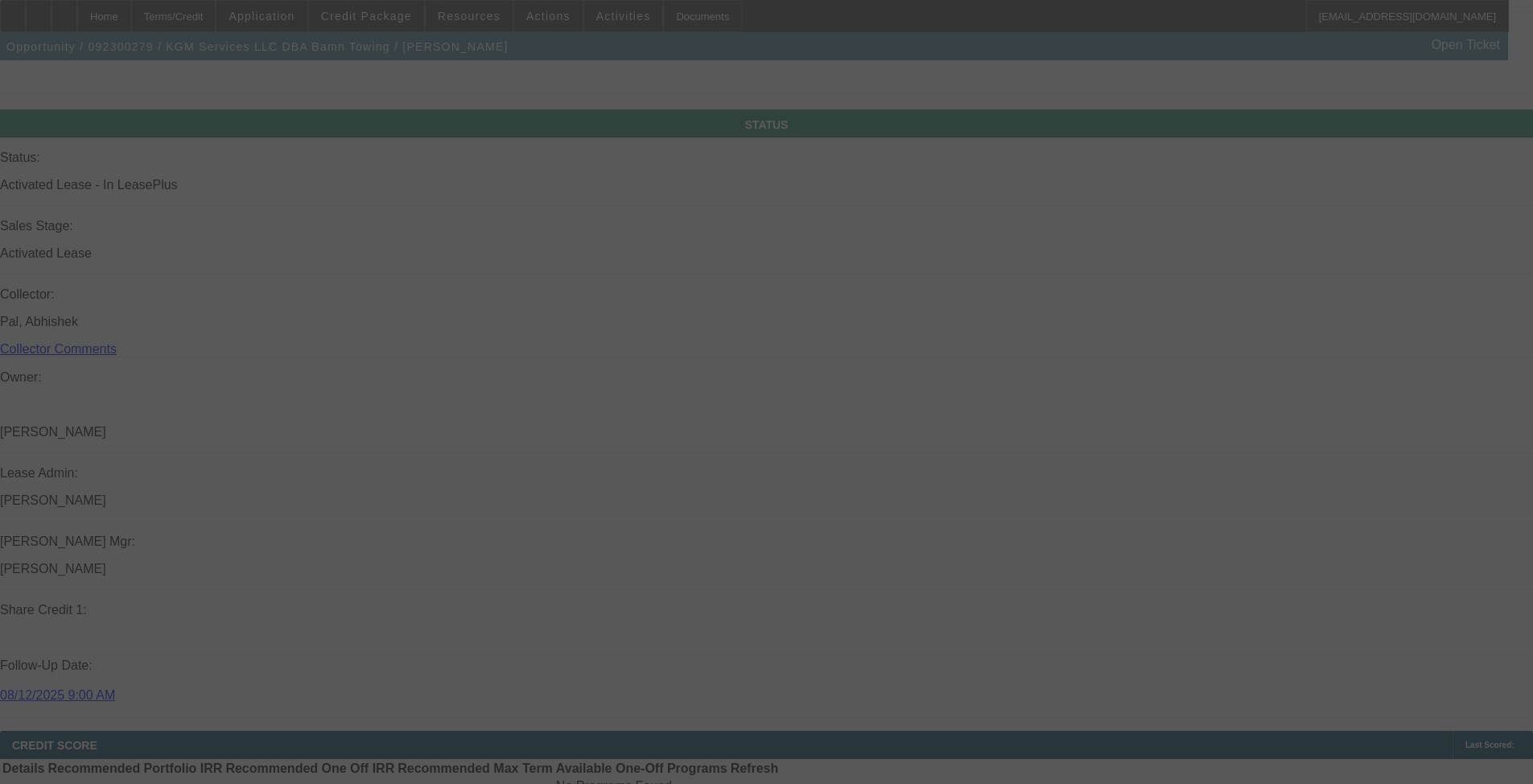
select select "6"
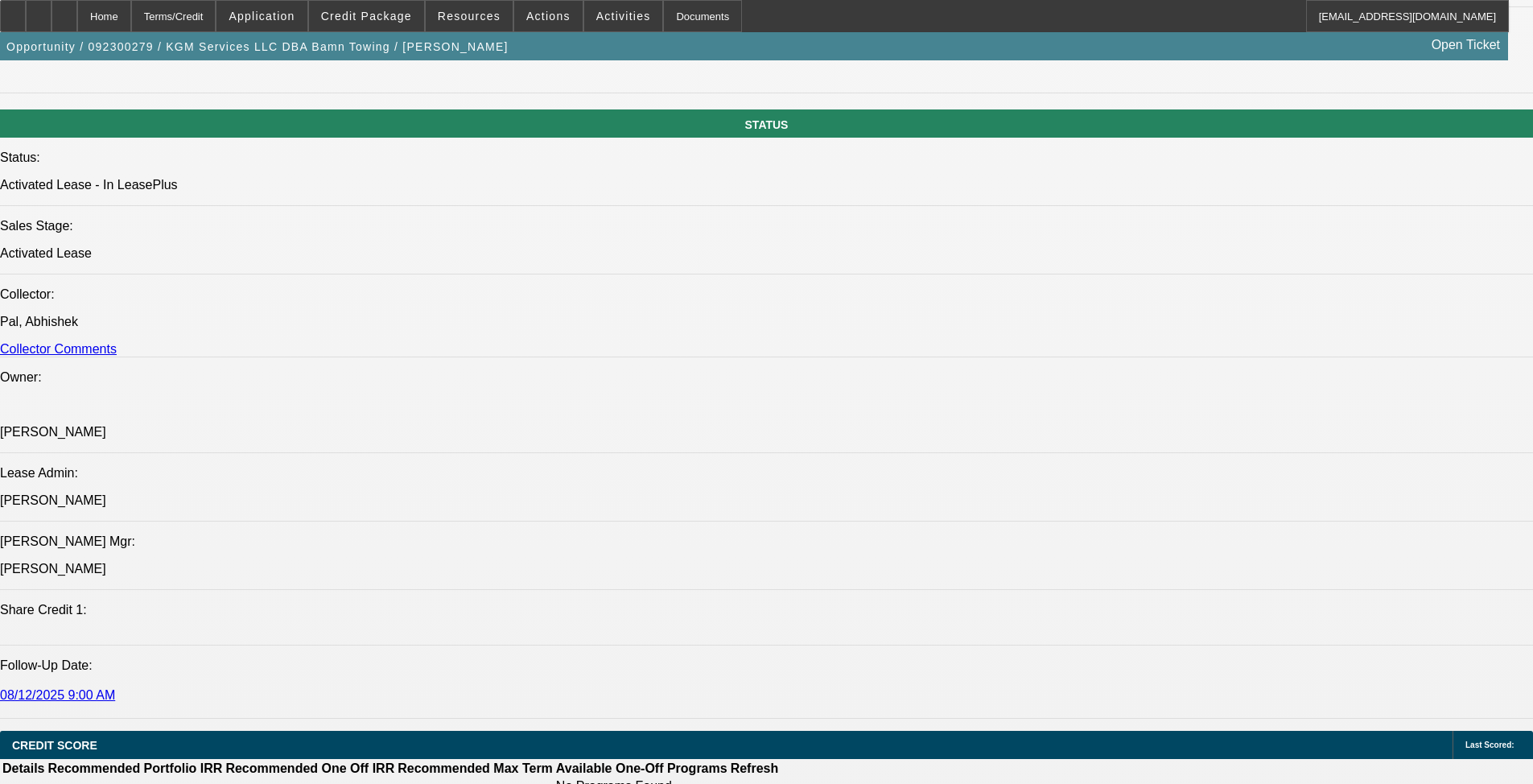
scroll to position [1923, 0]
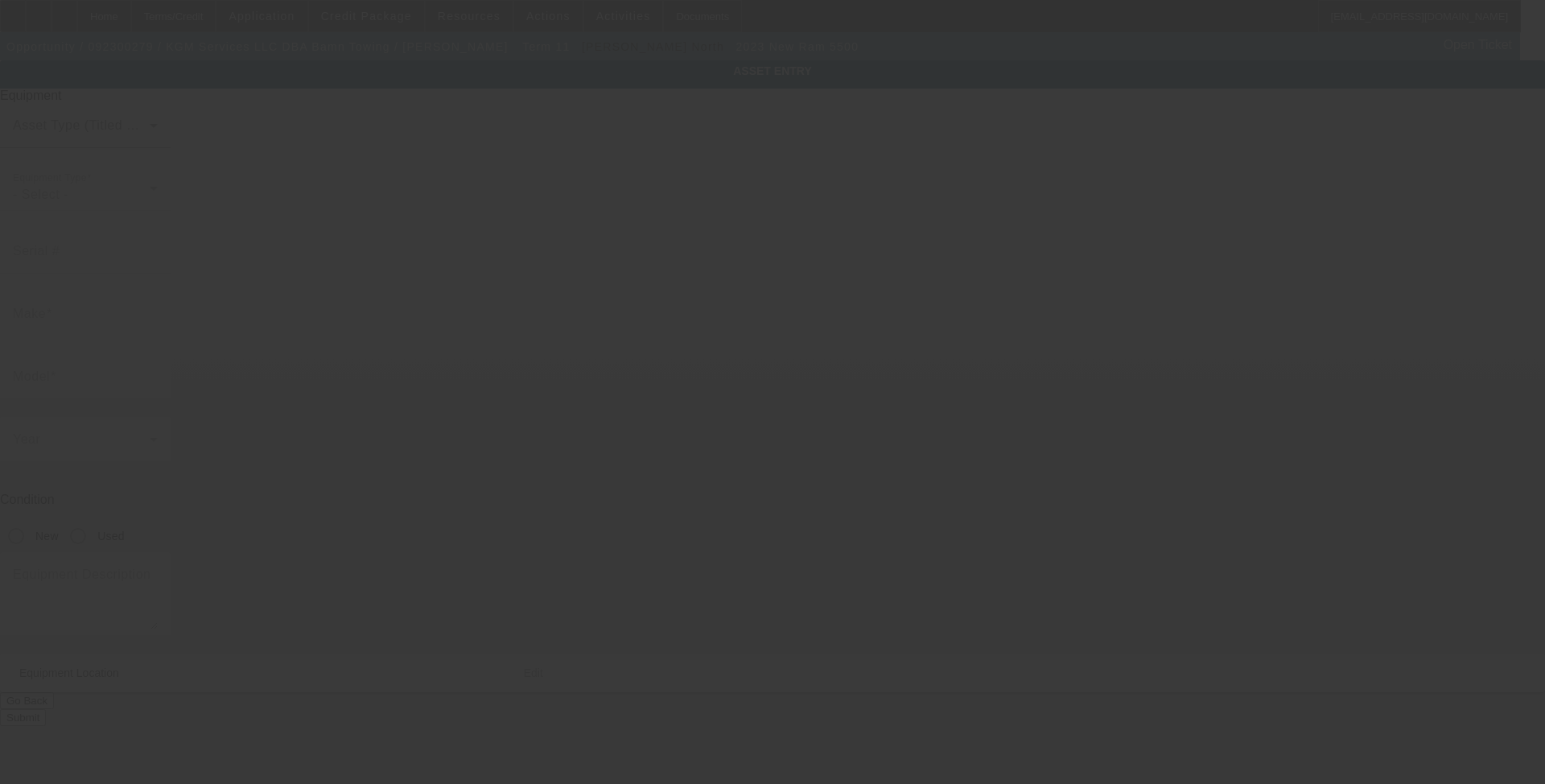
type input "3C7WRNDL5PG554046"
type input "Ram"
type input "5500"
radio input "true"
type textarea "with:"
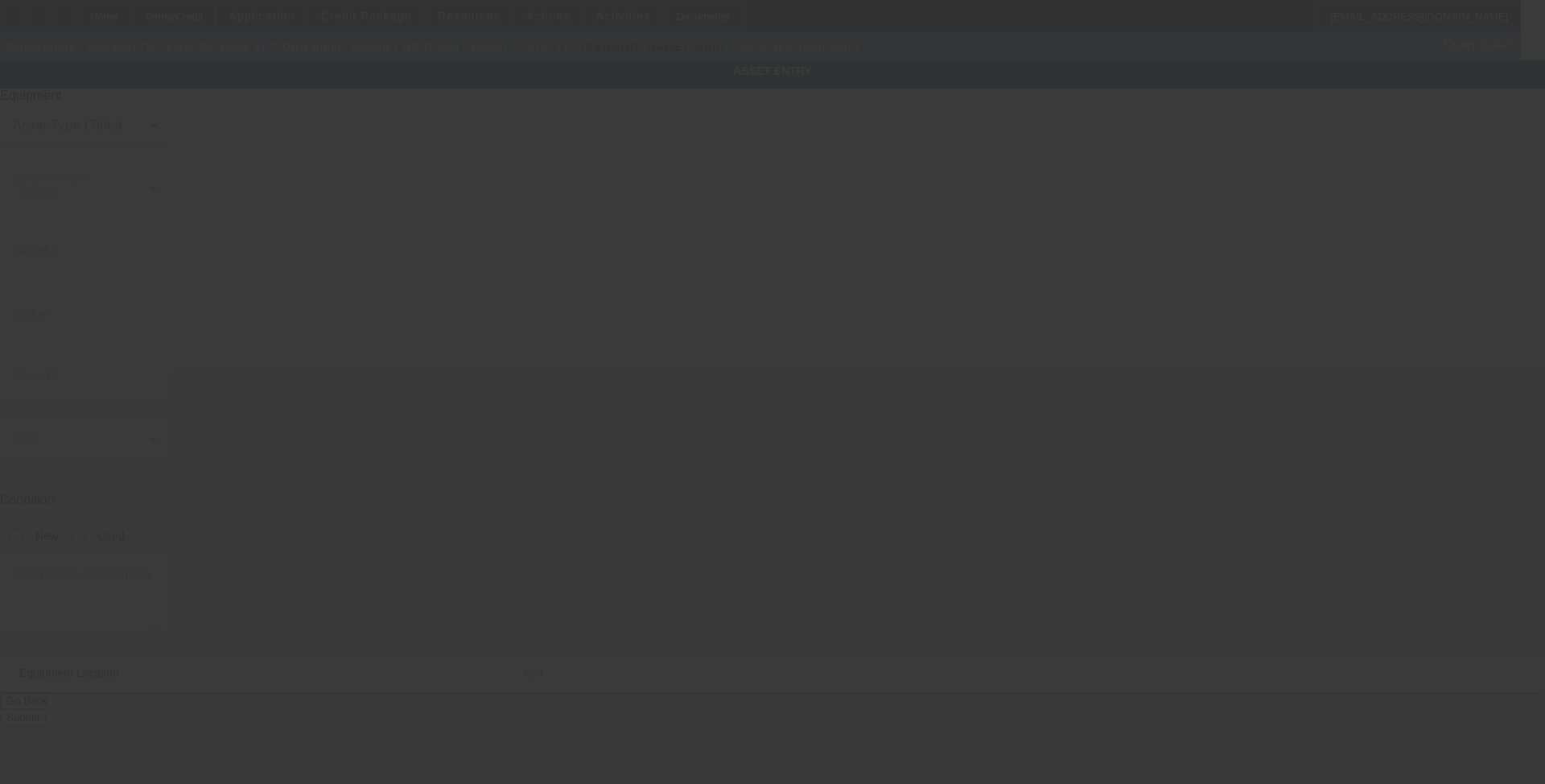
type input "2932 Aviator Circle"
type input "Snellville"
type input "30039"
type input "Gwinett"
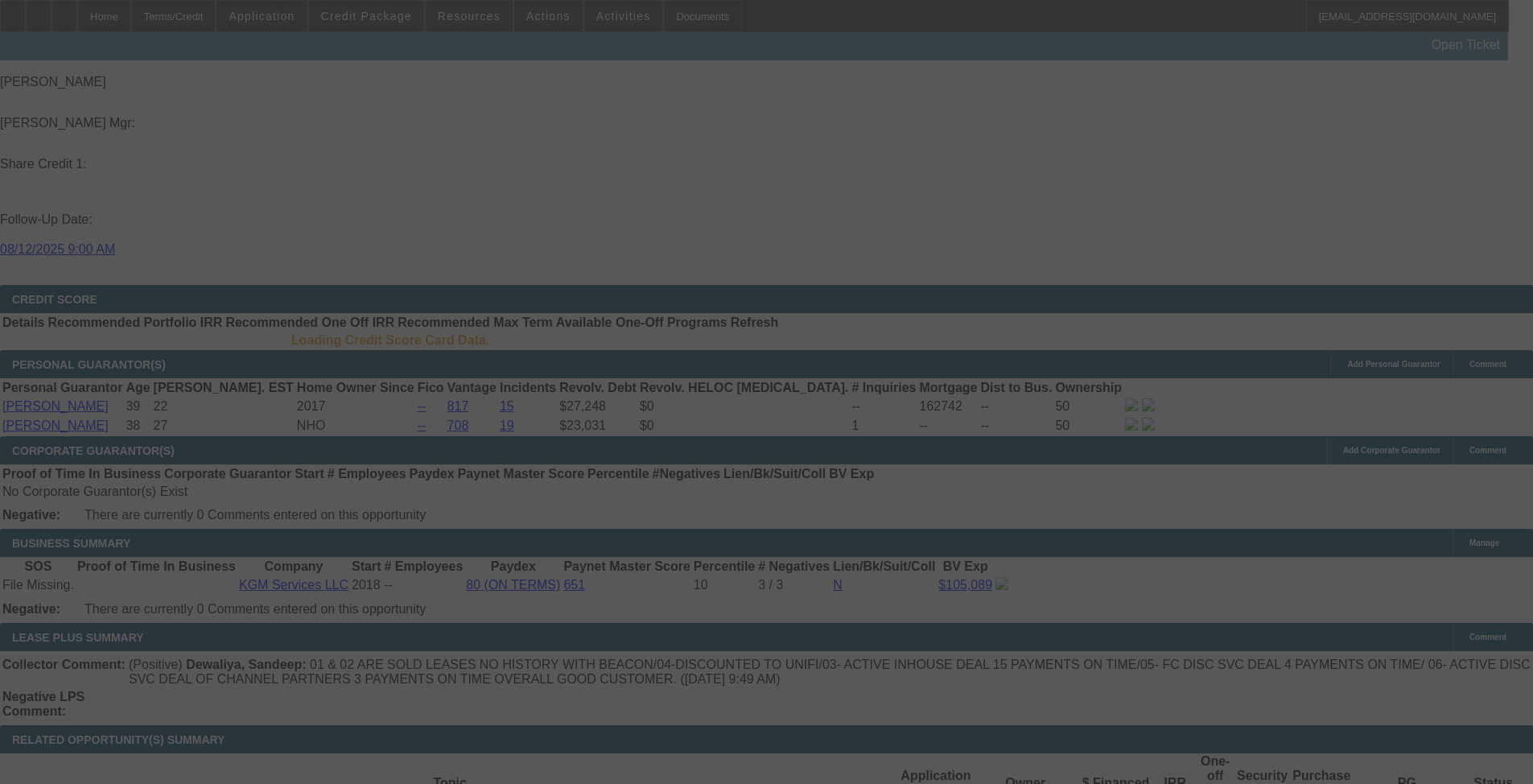
scroll to position [2102, 0]
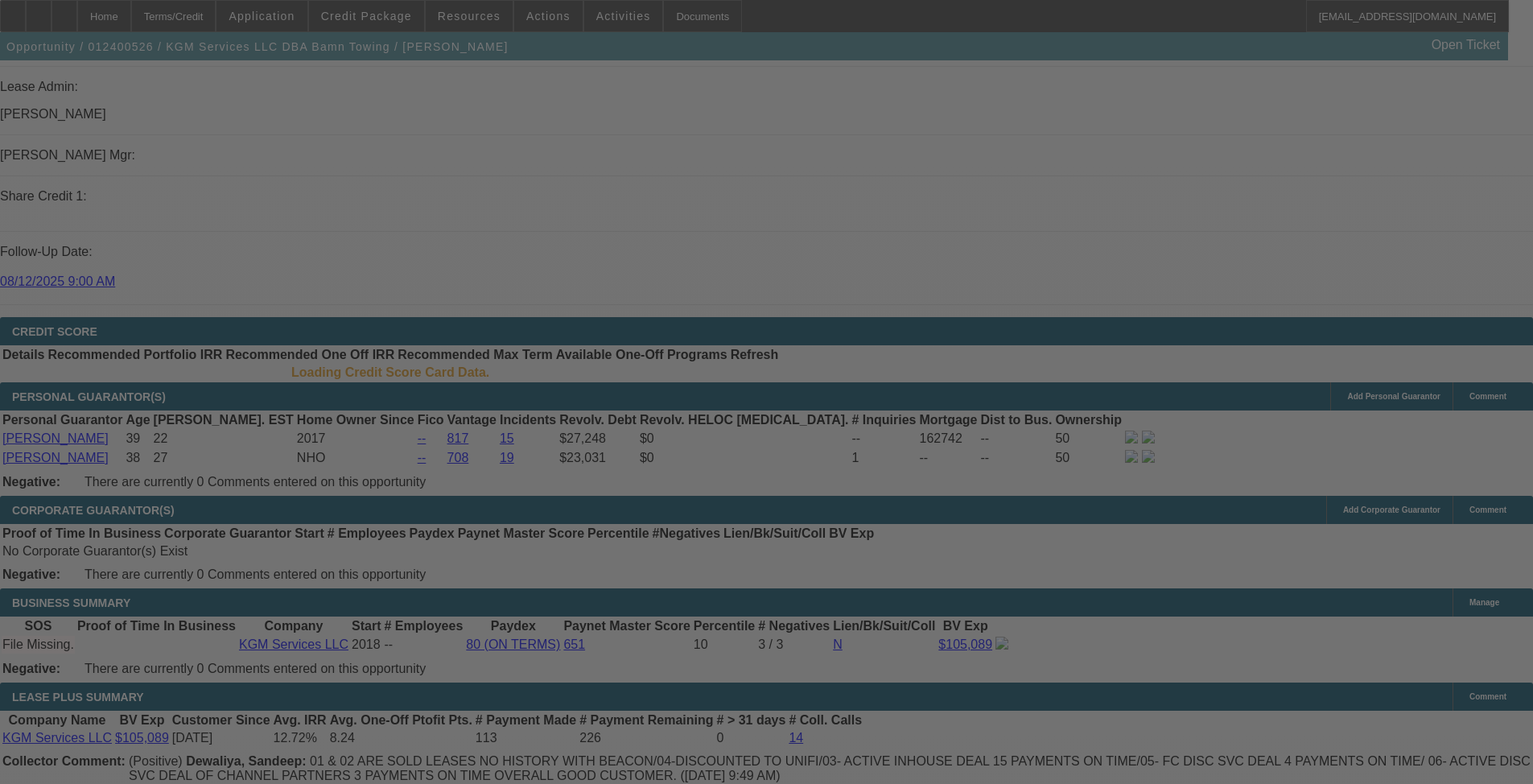
select select "0"
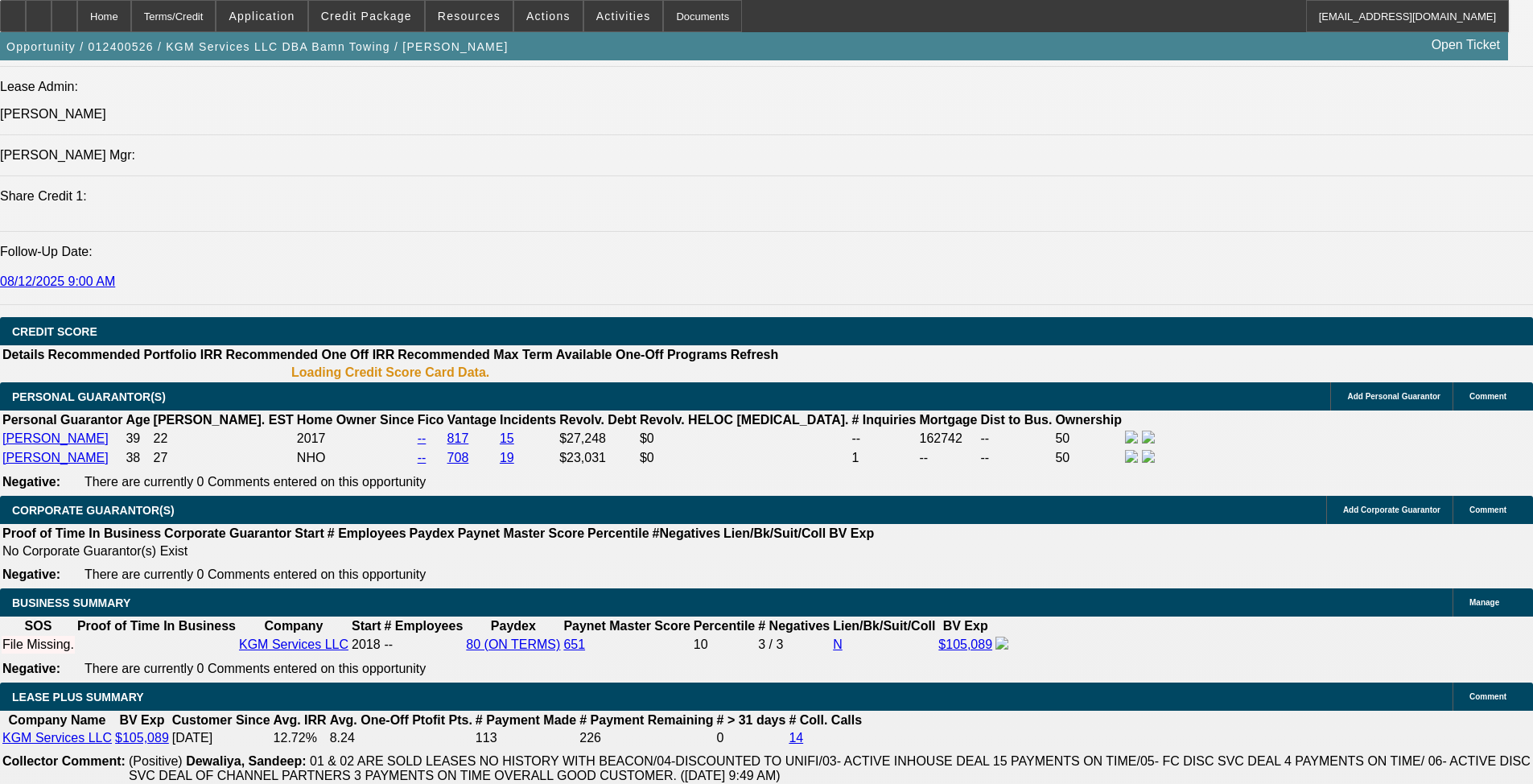
select select "2"
select select "0"
select select "6"
select select "0"
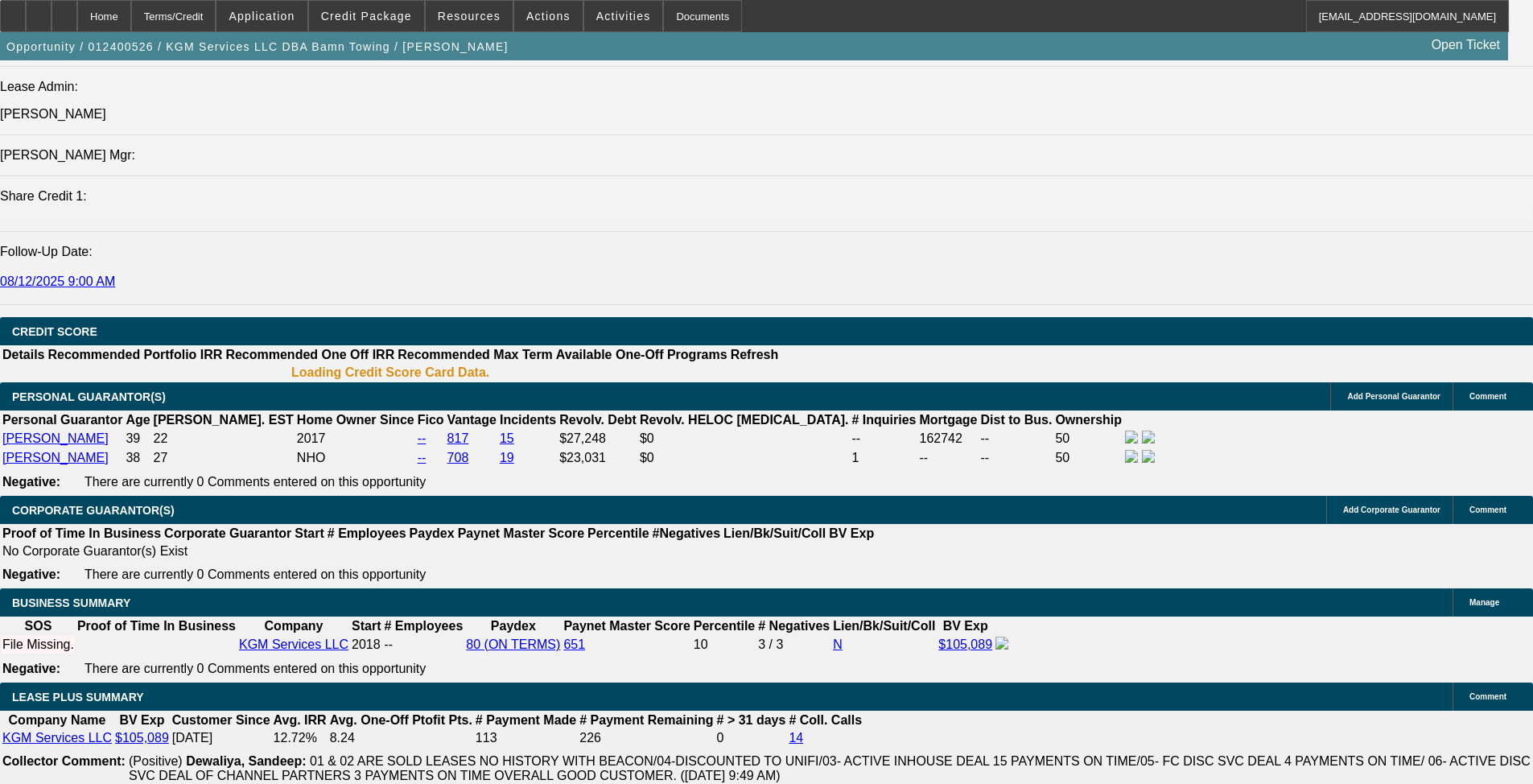
select select "2"
select select "0"
select select "6"
select select "0"
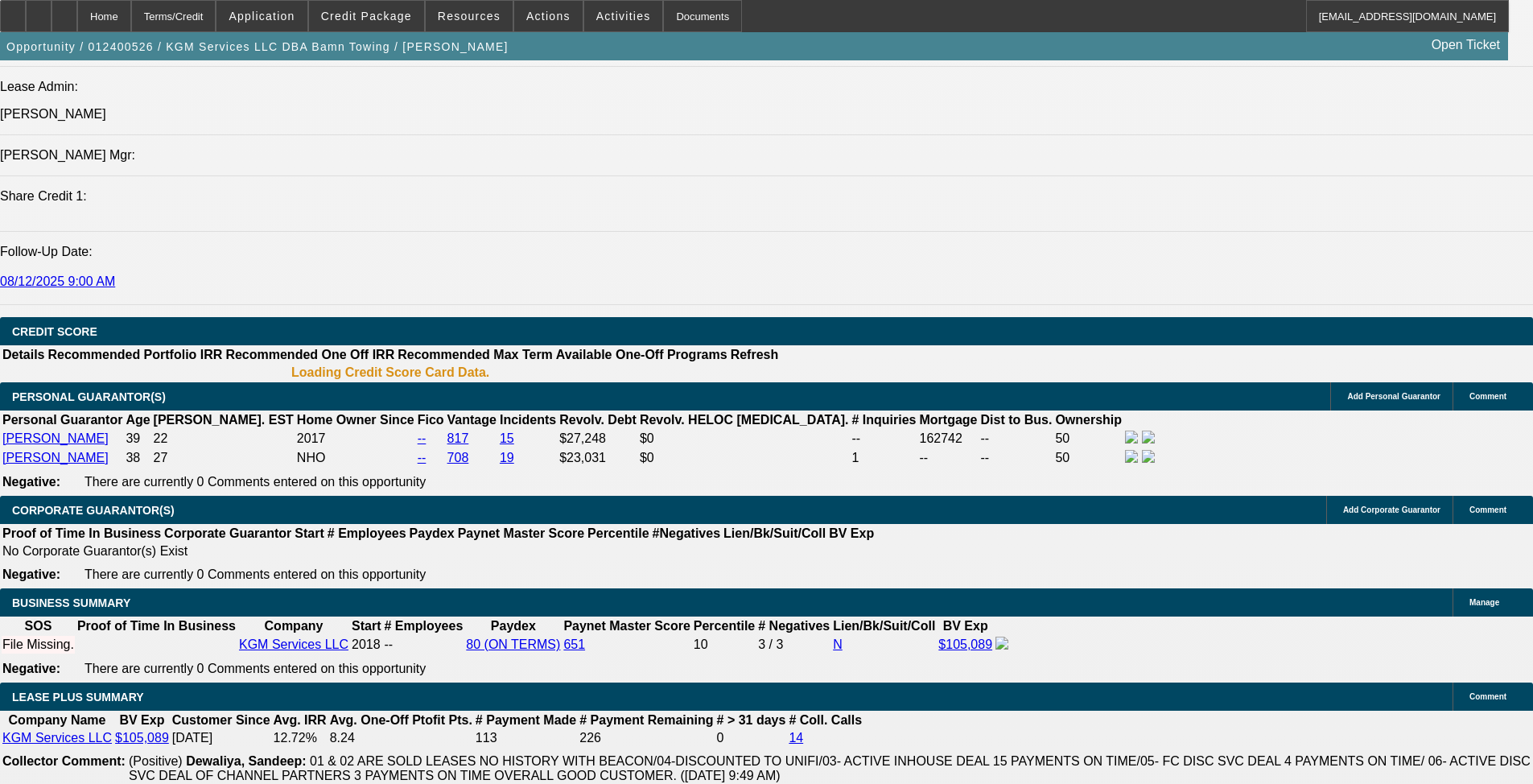
select select "2"
select select "0"
select select "6"
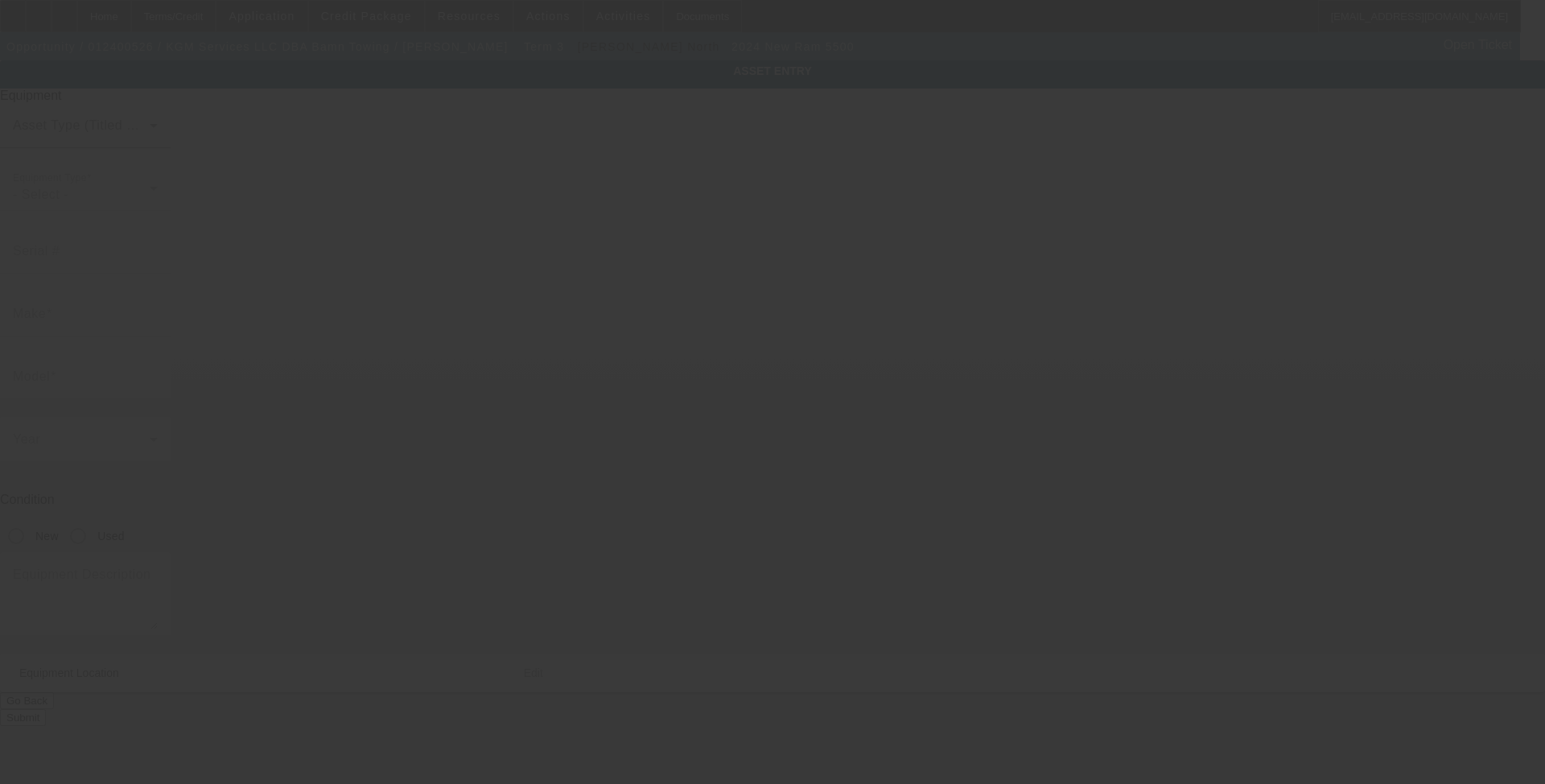
type input "3C7WRNDL1RG208725"
type input "Ram"
type input "5500"
radio input "true"
type textarea "with"
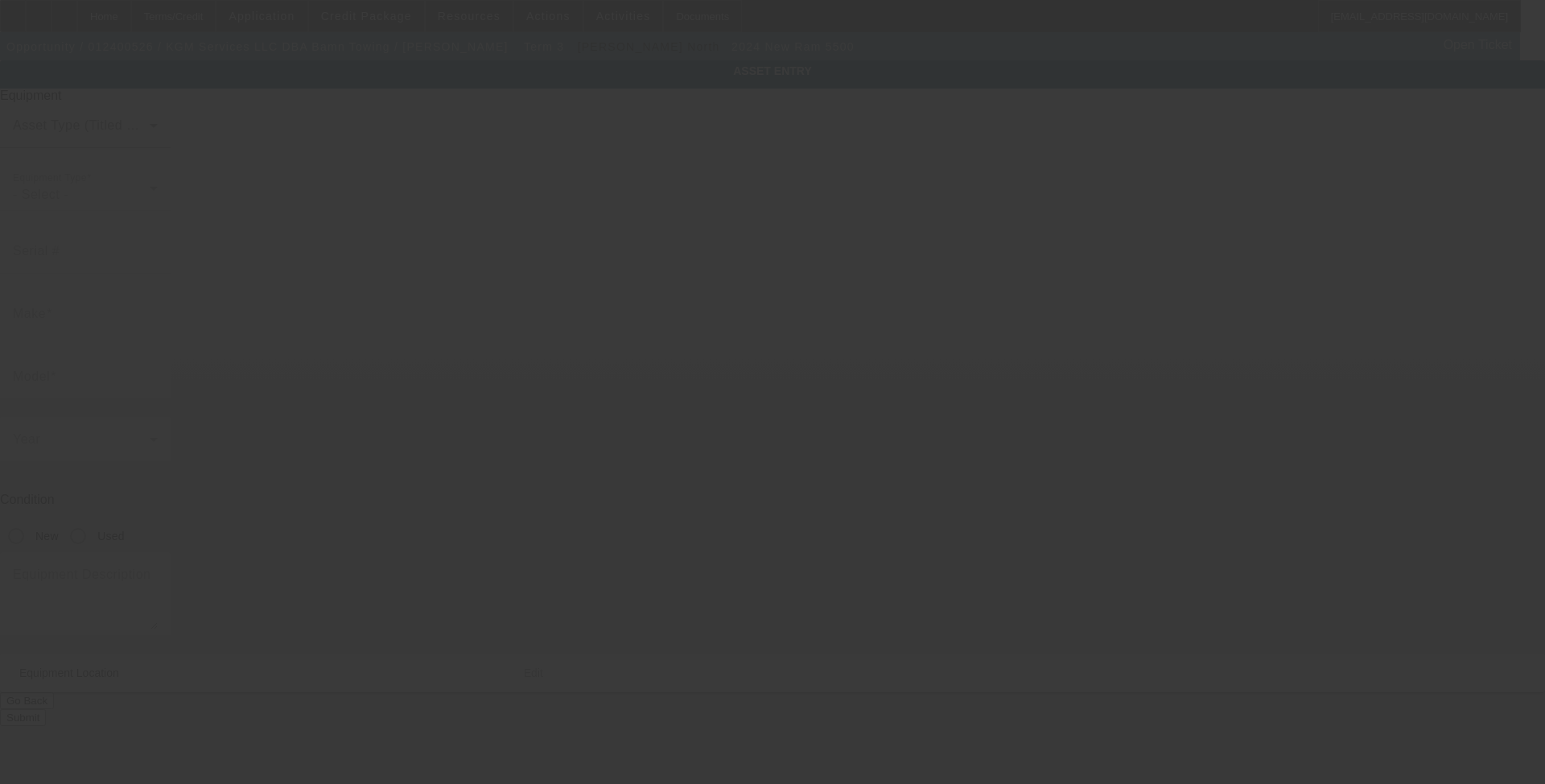
type input "2932 Aviator Cir"
type input "Snellville"
type input "30039"
type input "Gwinett"
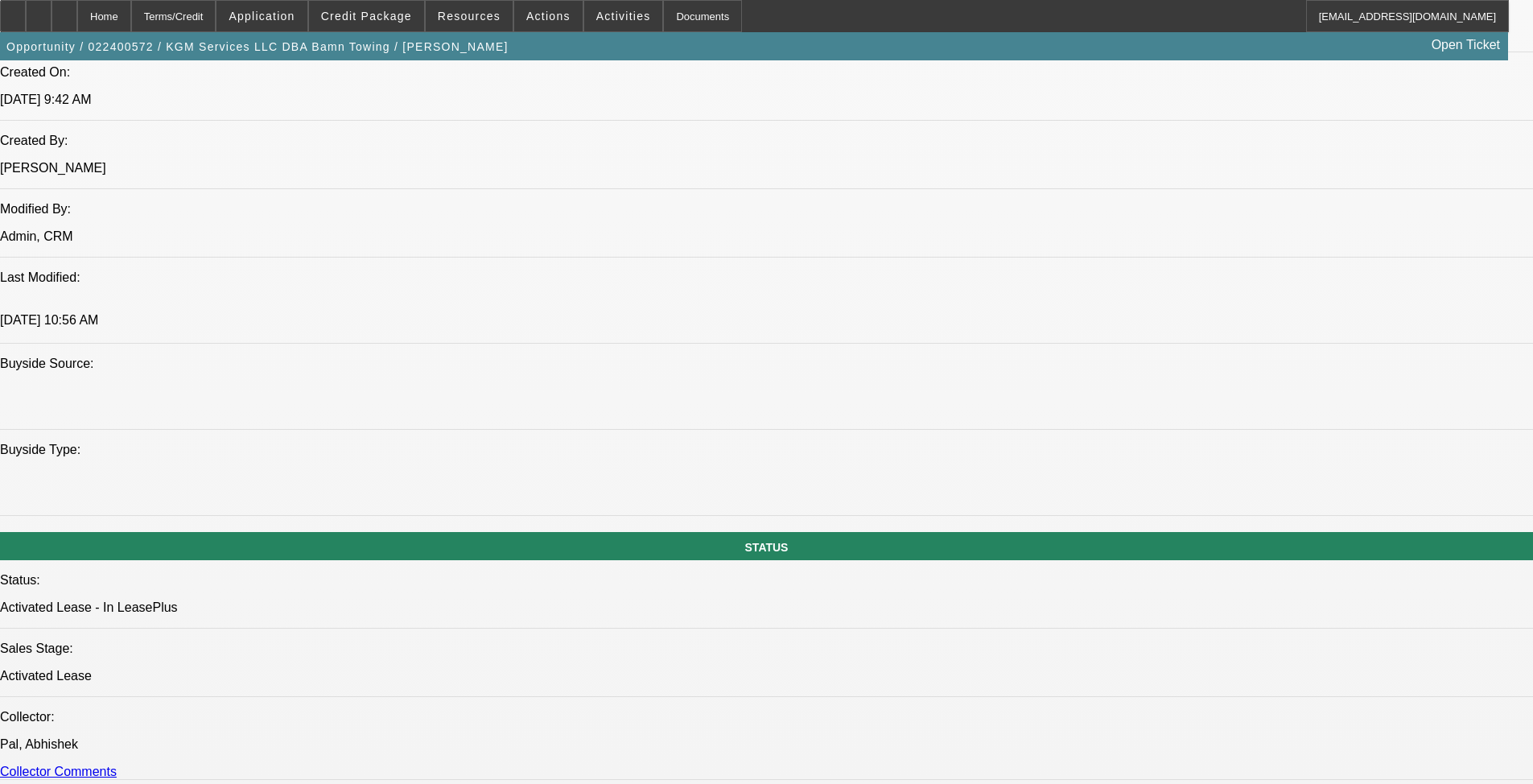
select select "0"
select select "2"
select select "0"
select select "6"
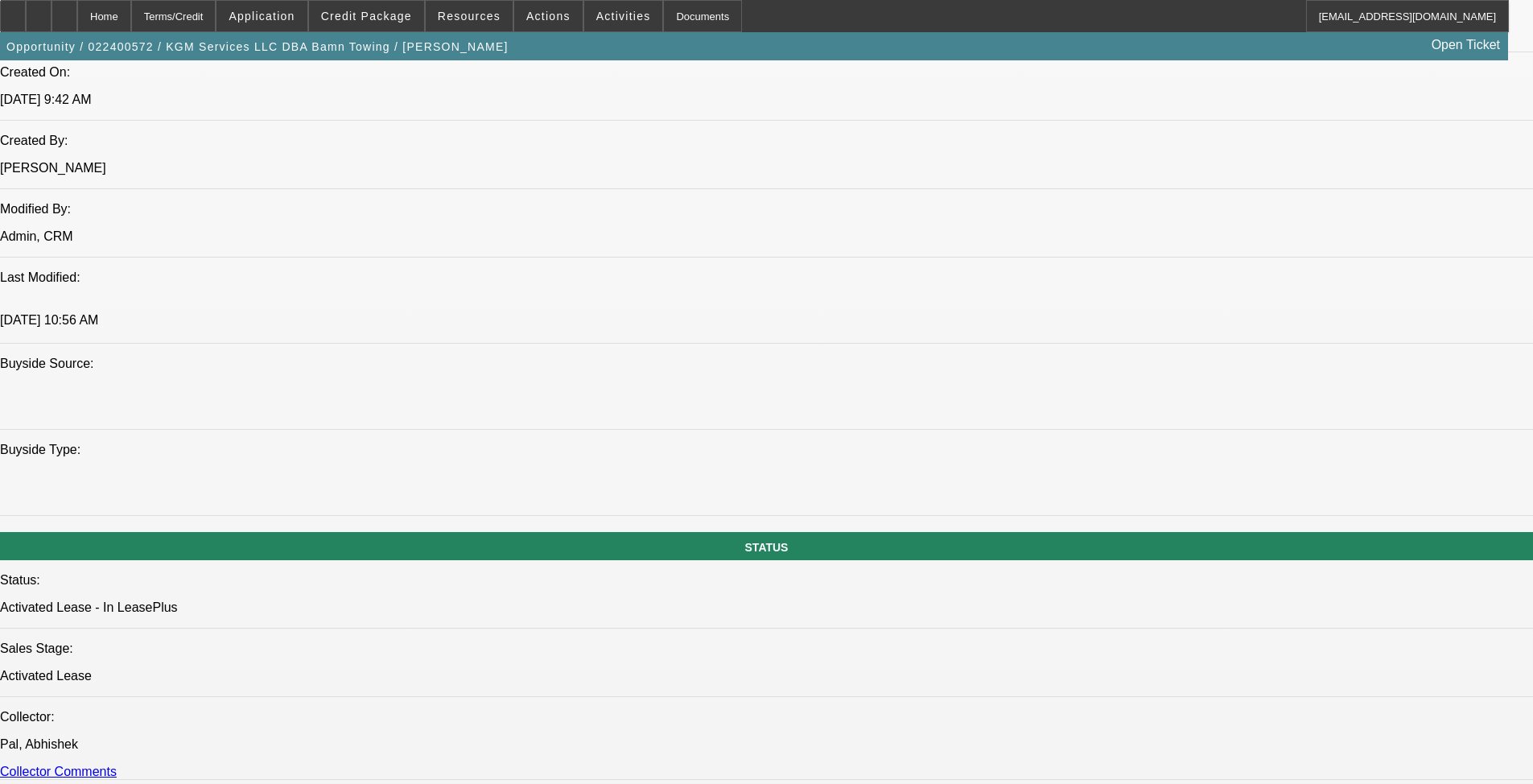
select select "0"
select select "2"
select select "0"
select select "6"
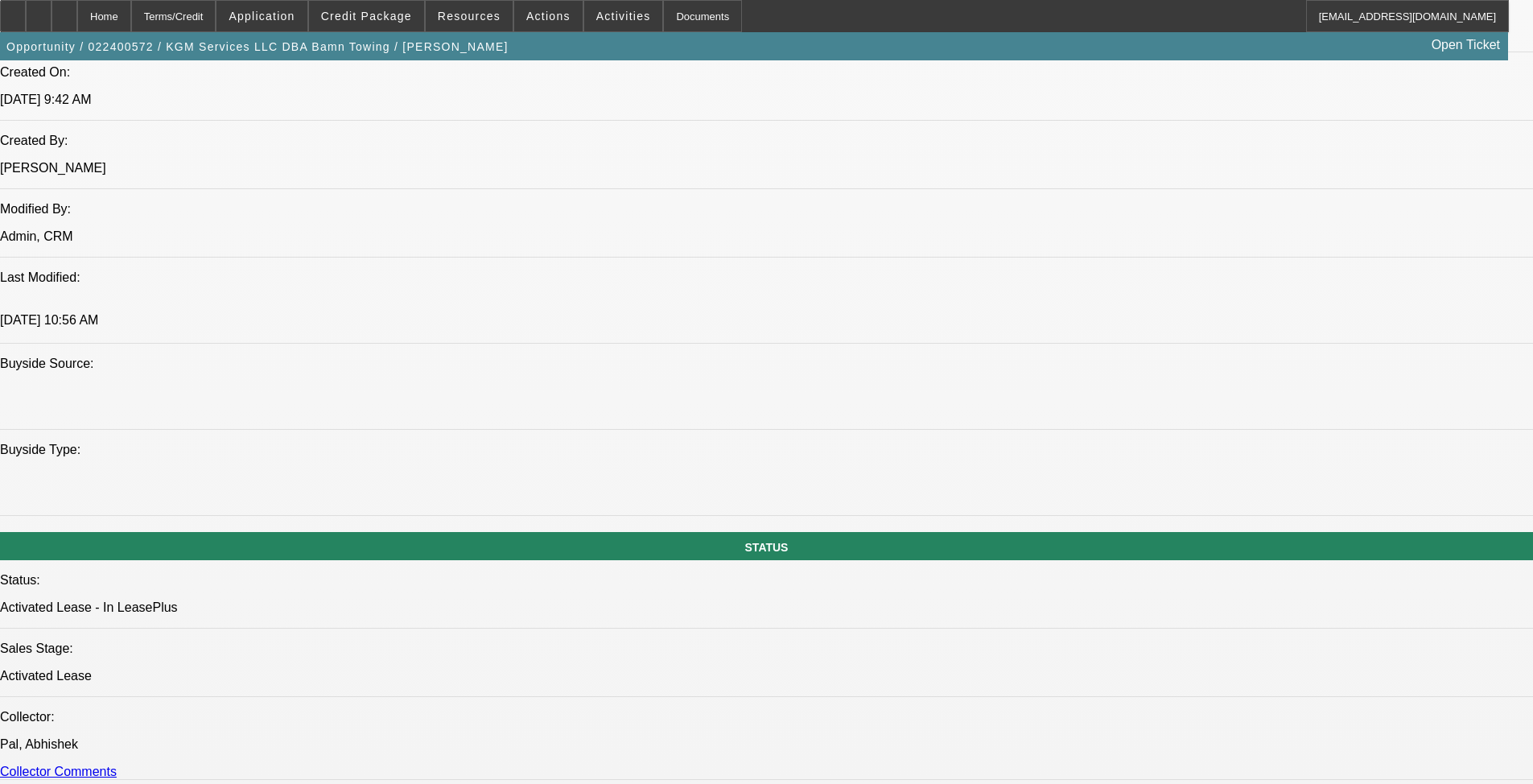
select select "0"
select select "2"
select select "0"
select select "6"
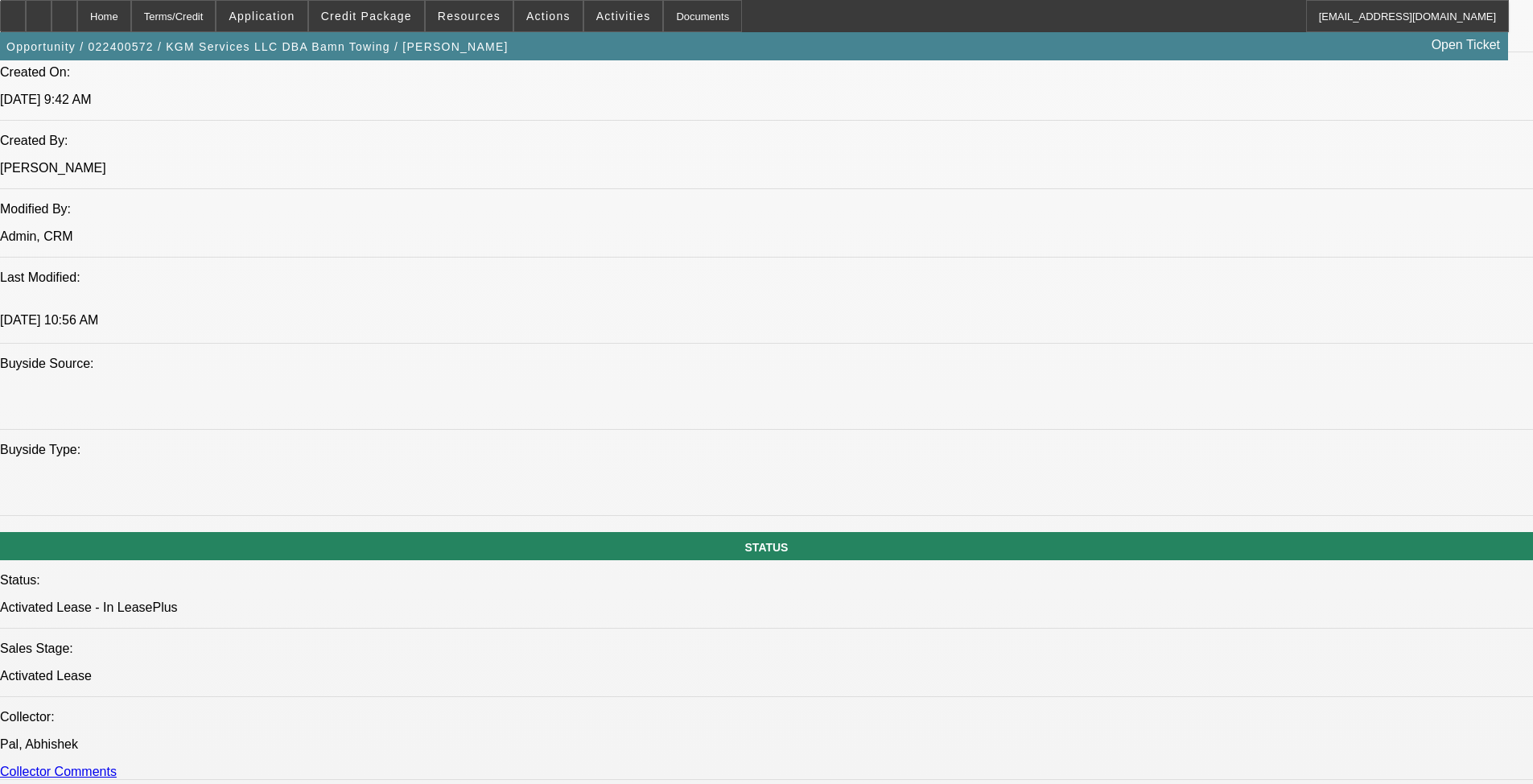
select select "0"
select select "6"
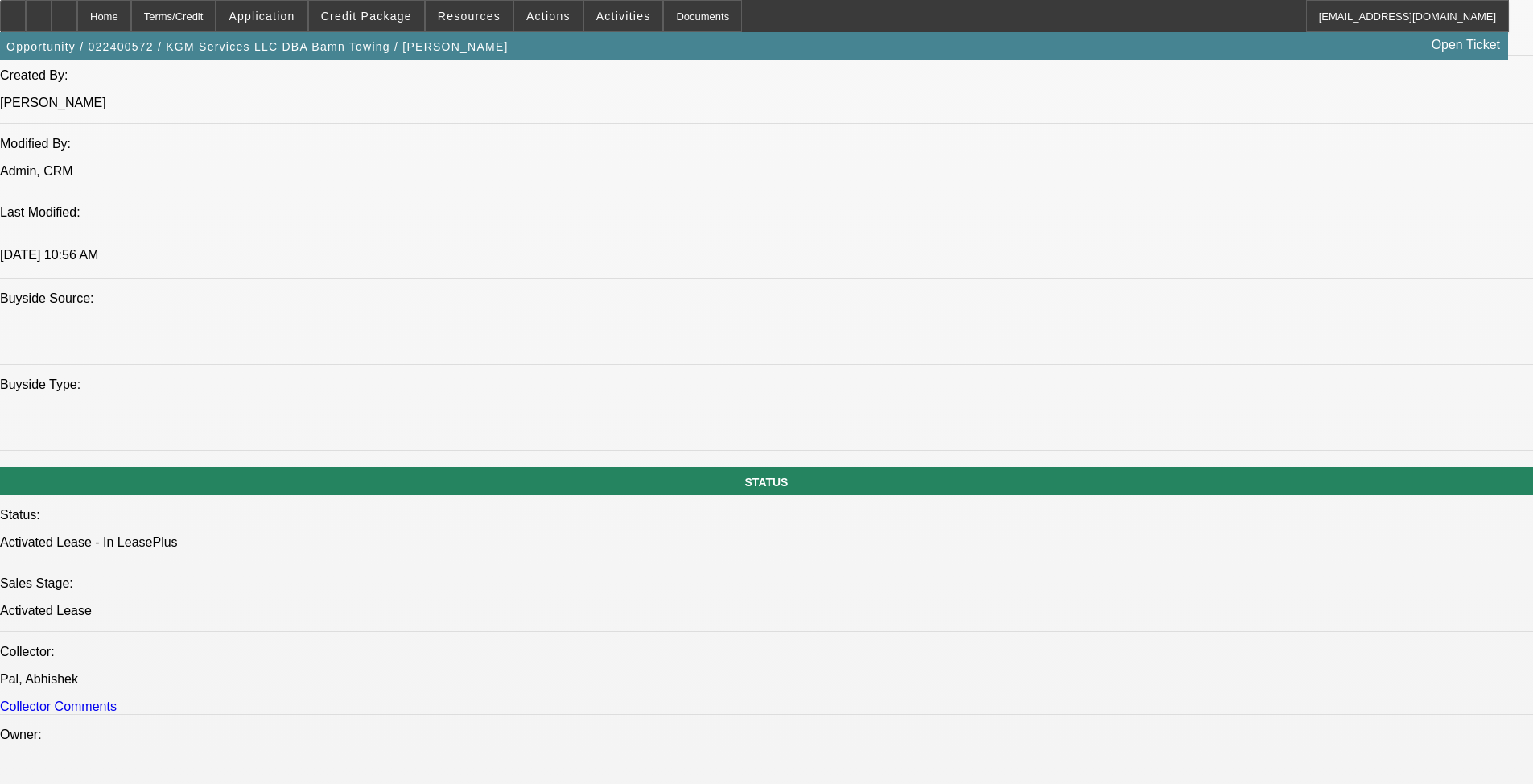
scroll to position [1708, 0]
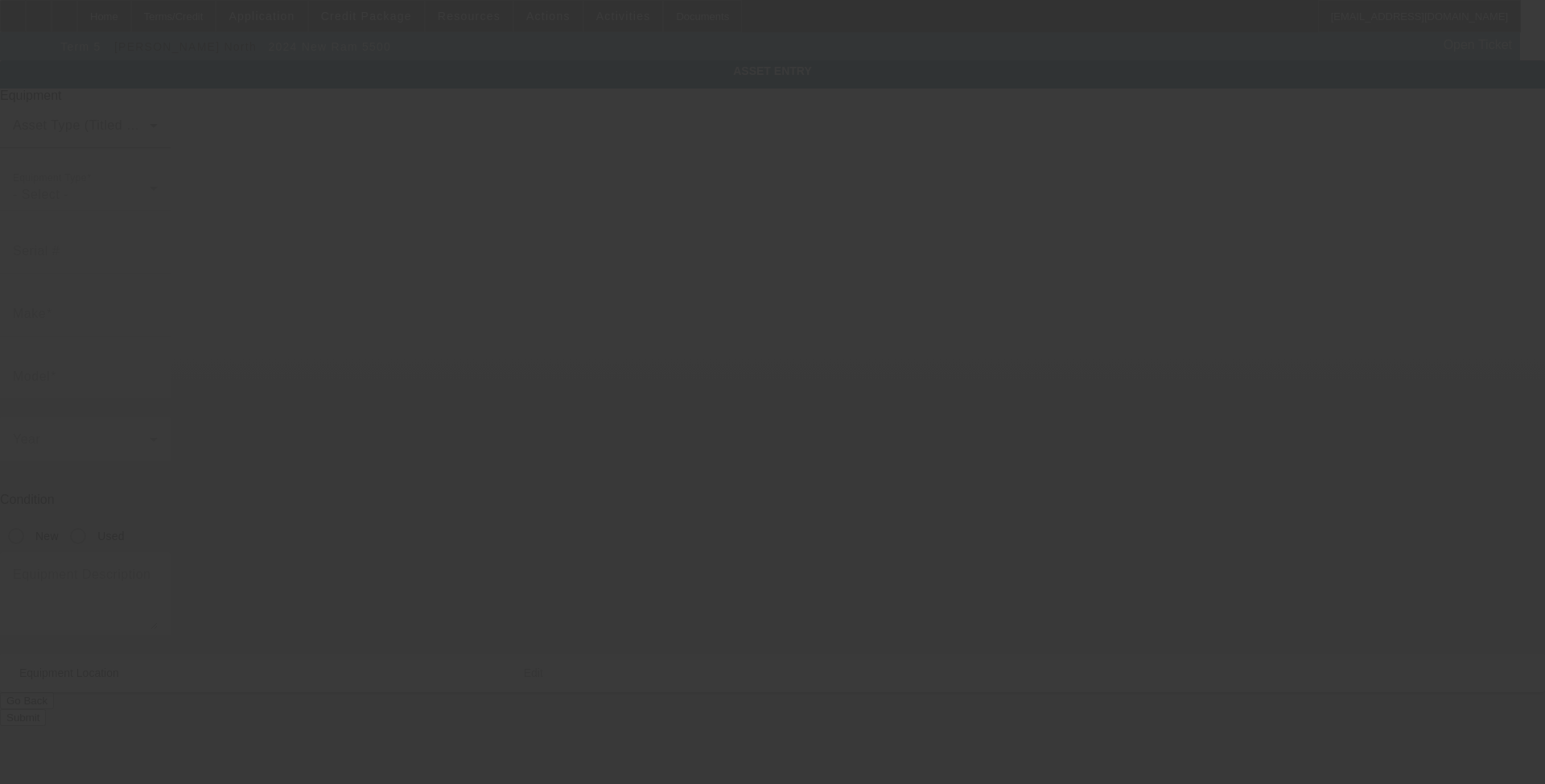
type input "[US_VEHICLE_IDENTIFICATION_NUMBER]"
type input "Ram"
type input "5500"
radio input "true"
type textarea "with"
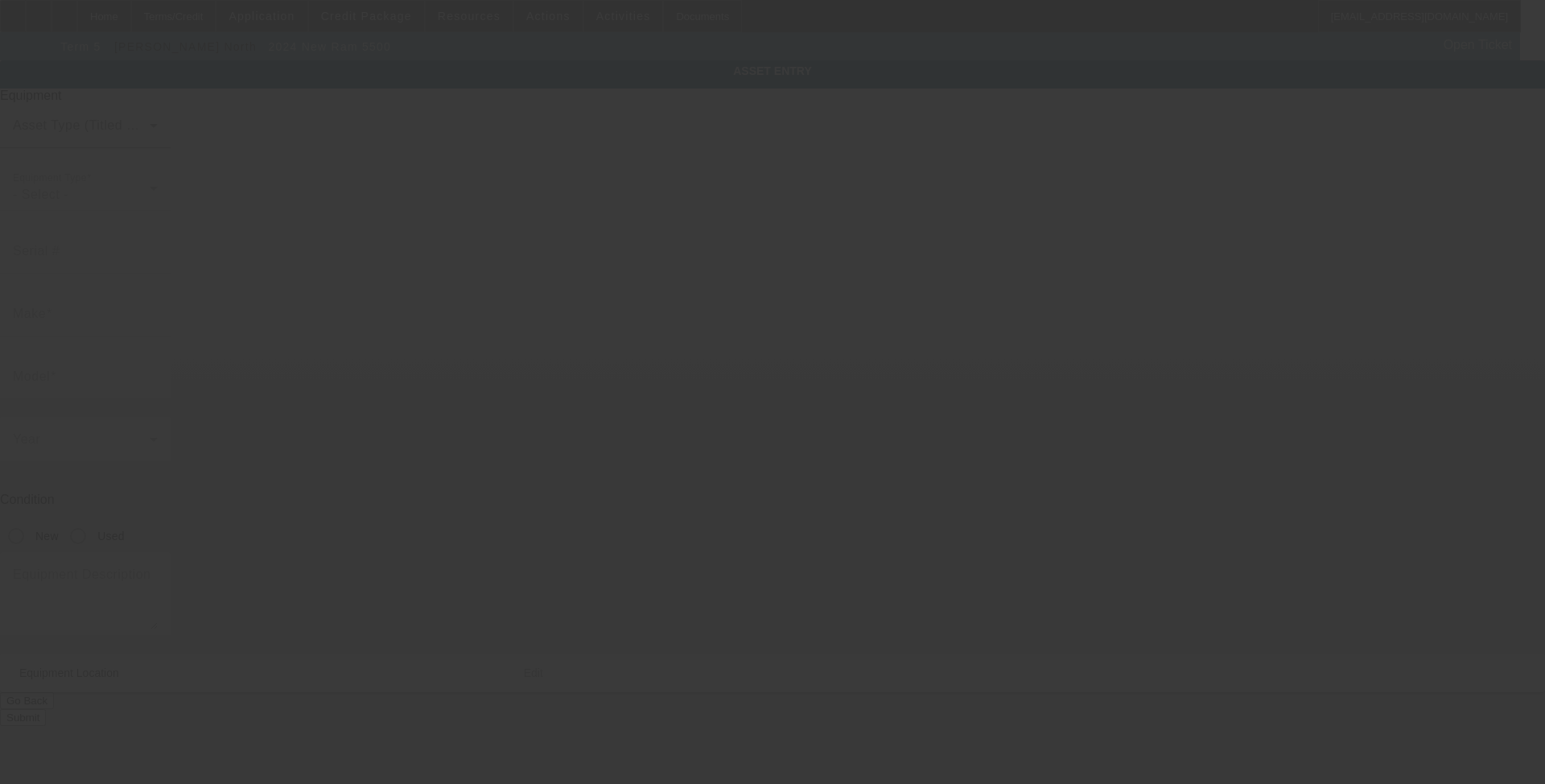
type input "2932 Aviator Cir"
type input "Snellville"
type input "30039"
type input "Gwinett"
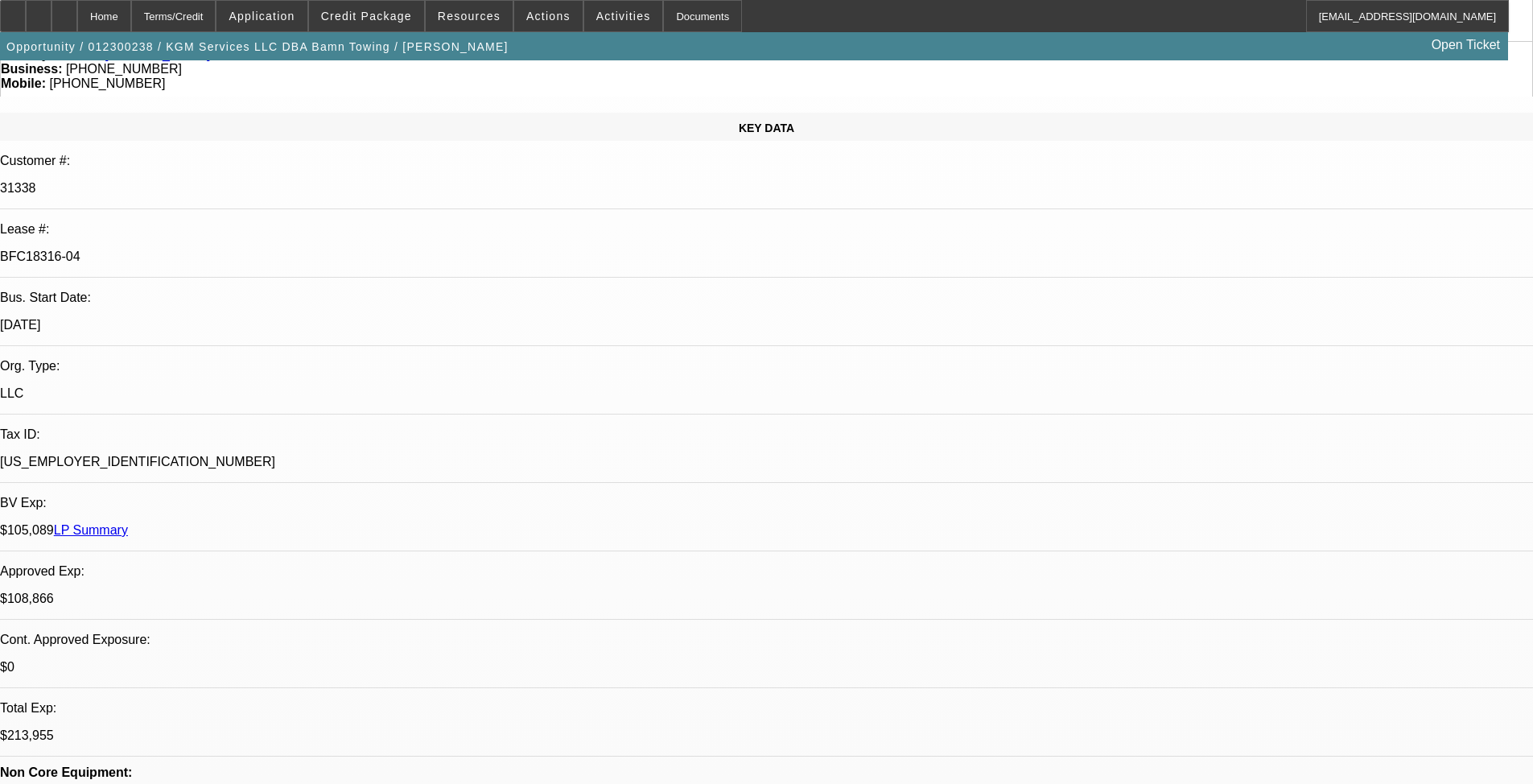
select select "0"
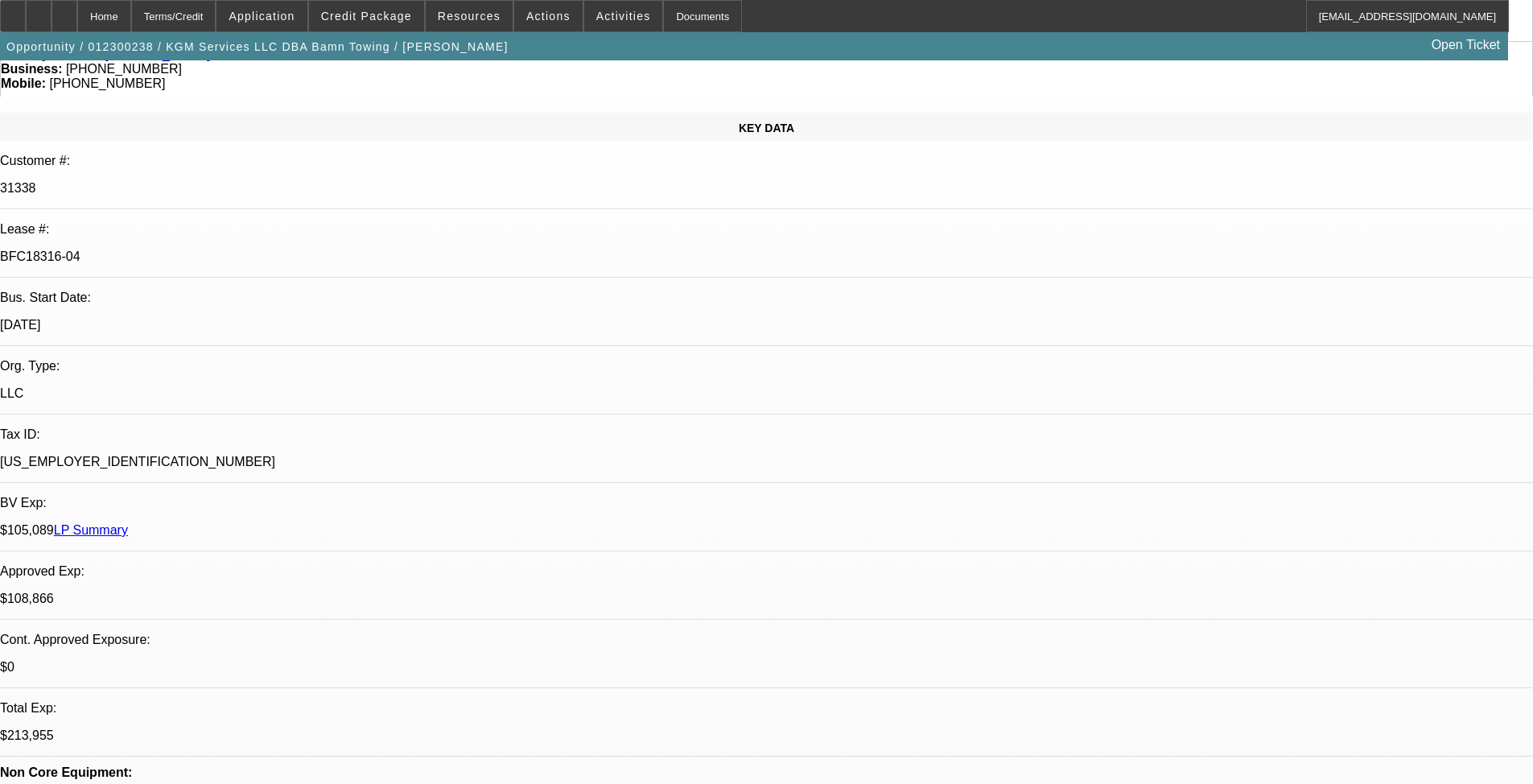
select select "0"
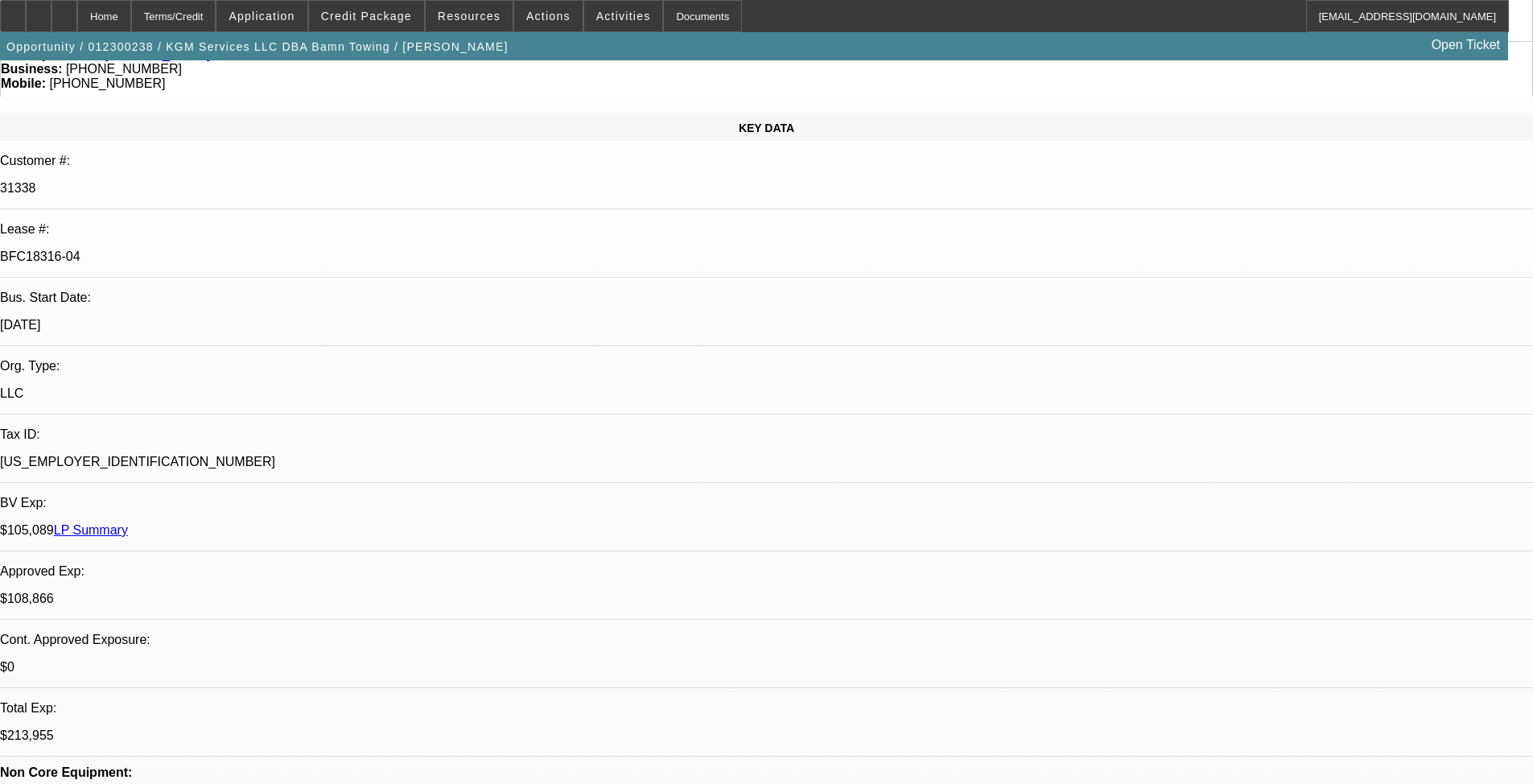
select select "0"
select select "1"
select select "6"
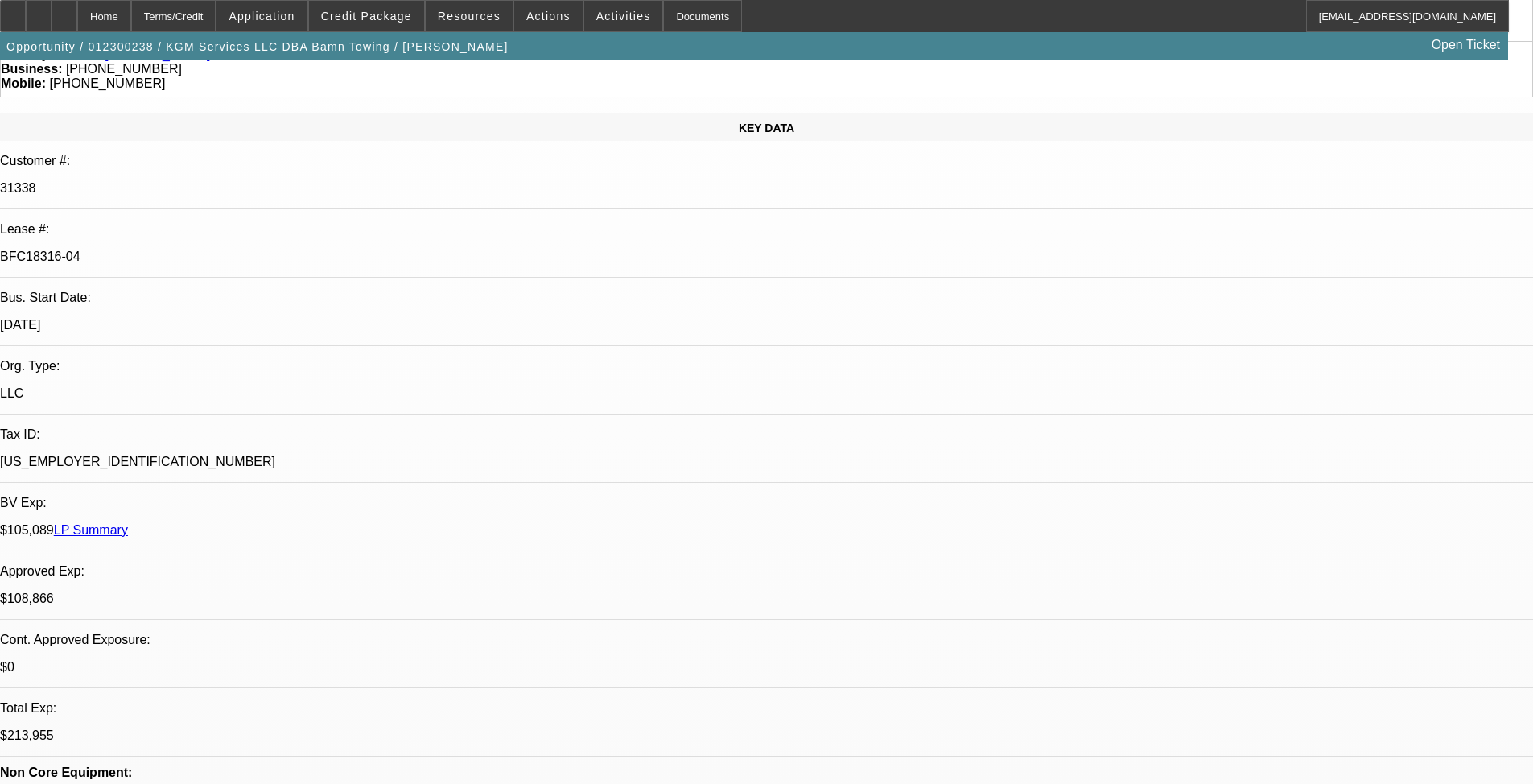
select select "1"
select select "6"
select select "1"
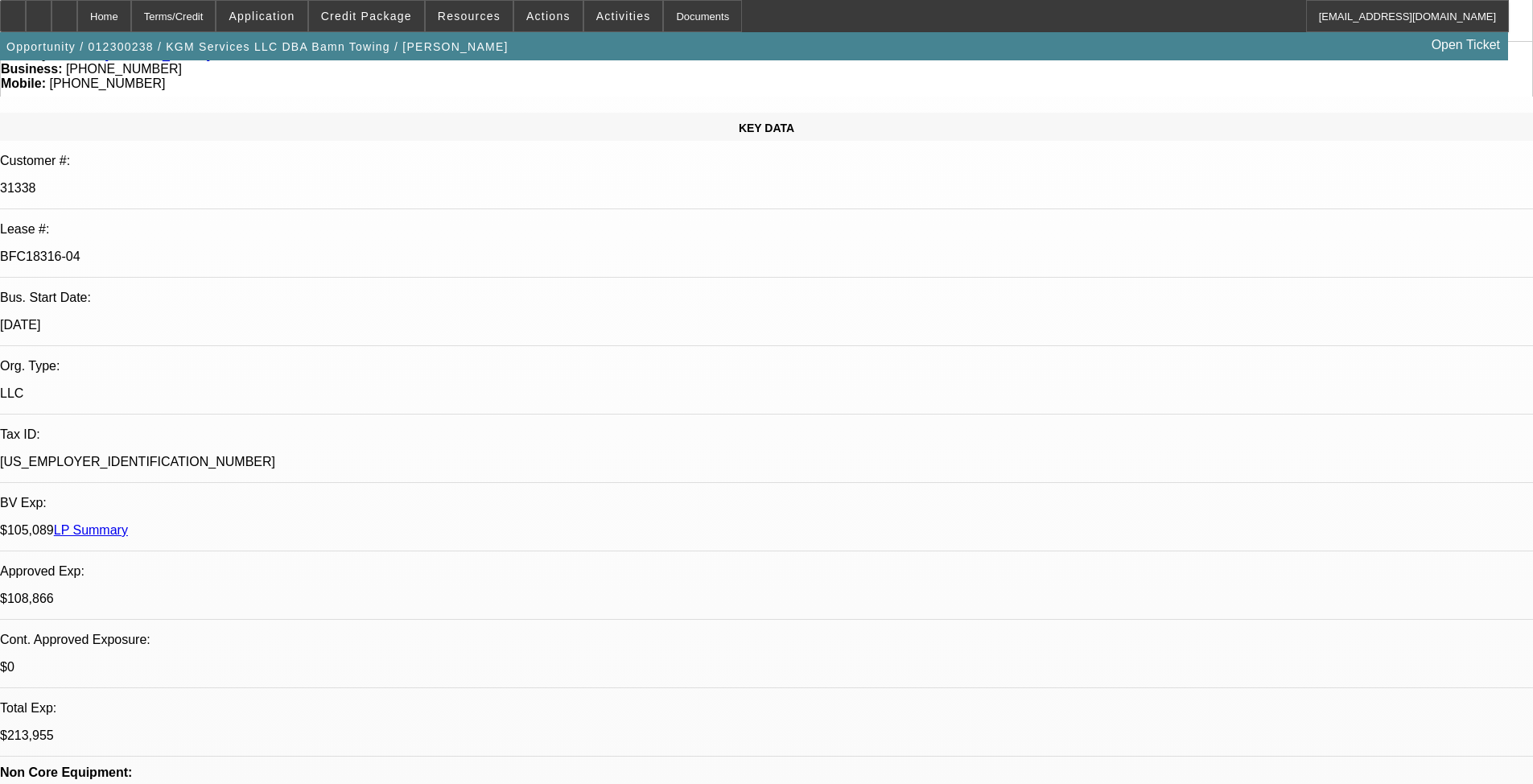
select select "6"
select select "1"
select select "6"
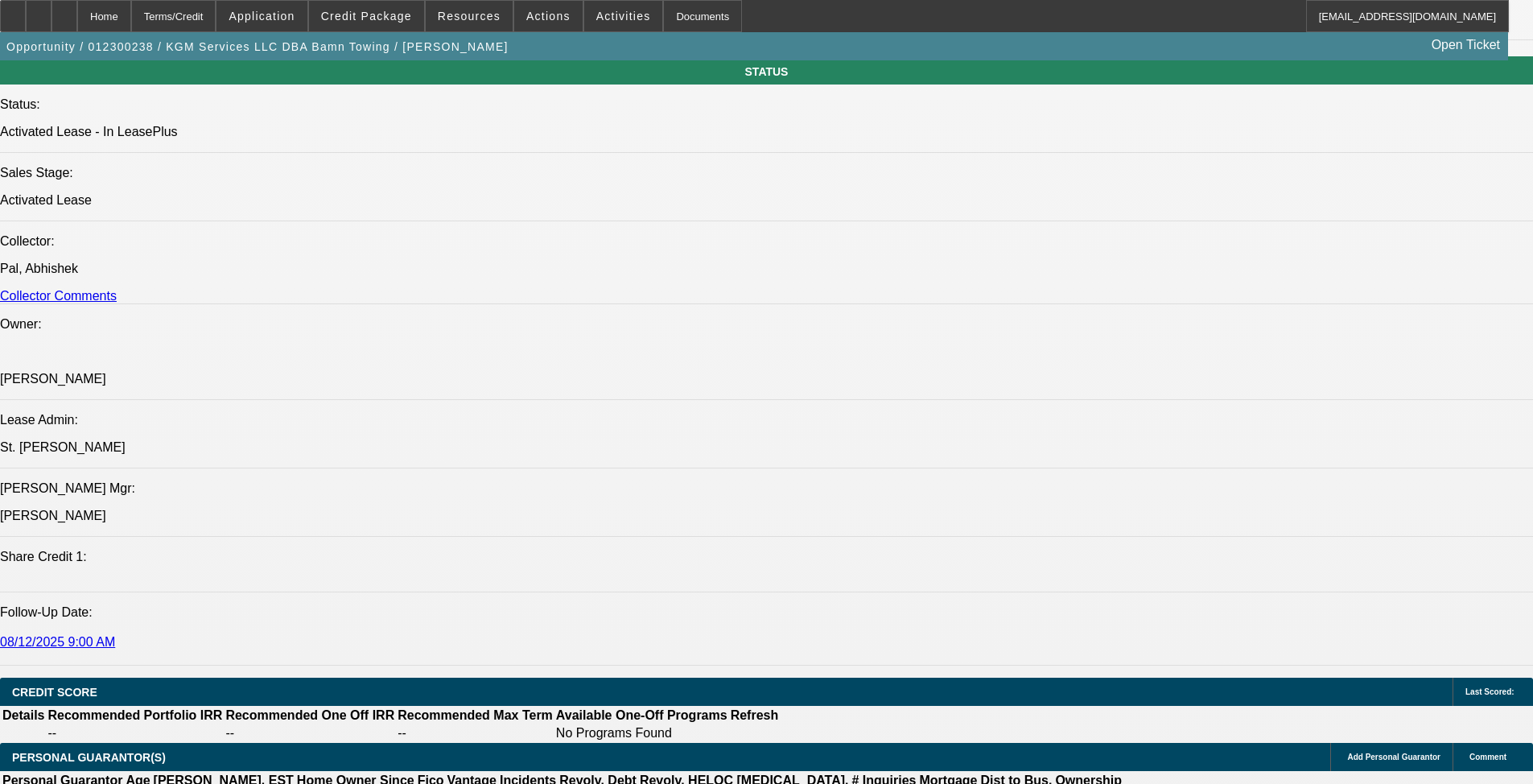
scroll to position [1609, 0]
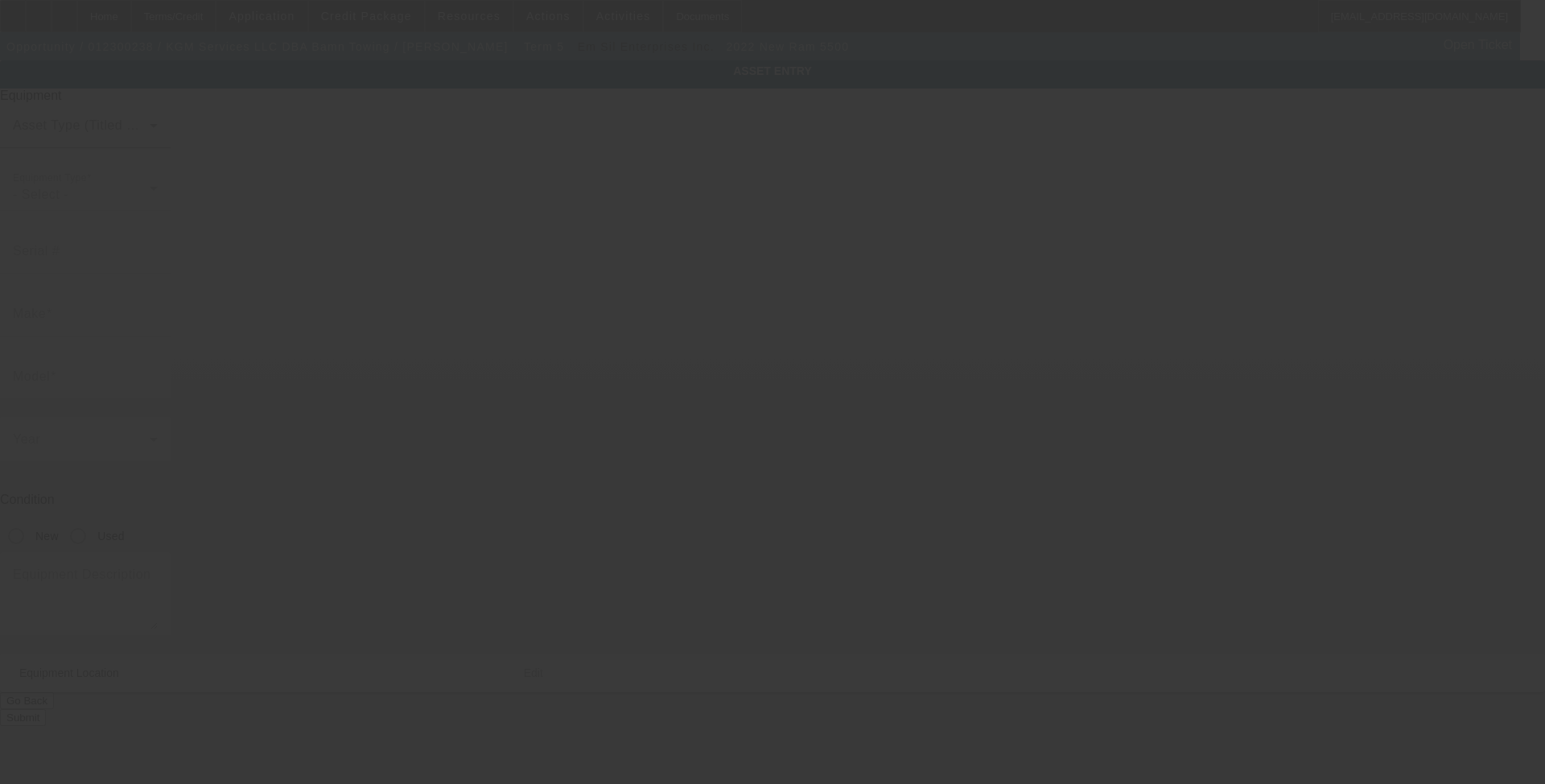
type input "3C7WRMDL2NG424796"
type input "Ram"
type input "5500"
radio input "true"
type textarea "With:"
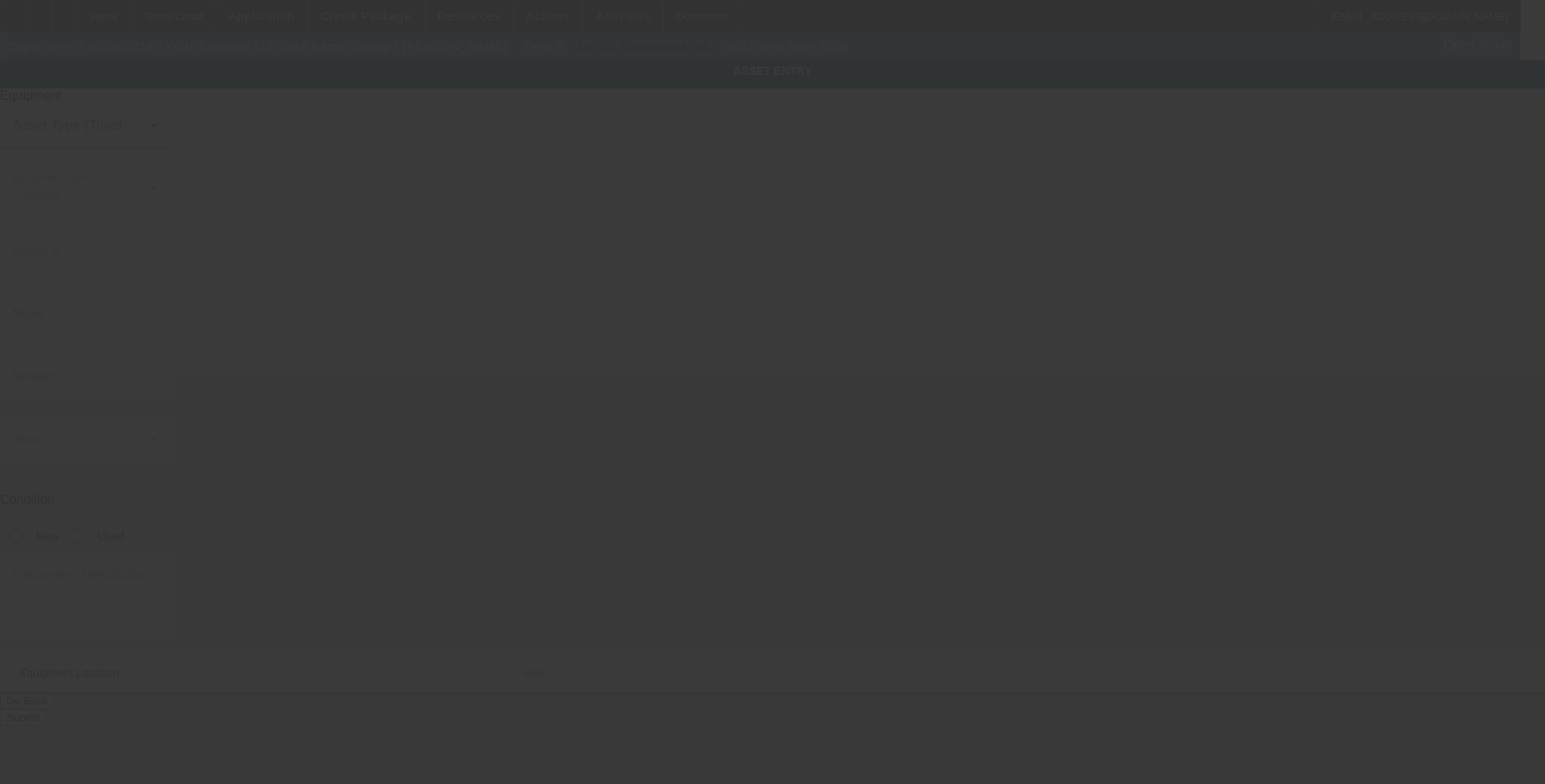
type input "2932 Aviator Cir"
type input "Snellville"
type input "30039"
type input "Gwinett"
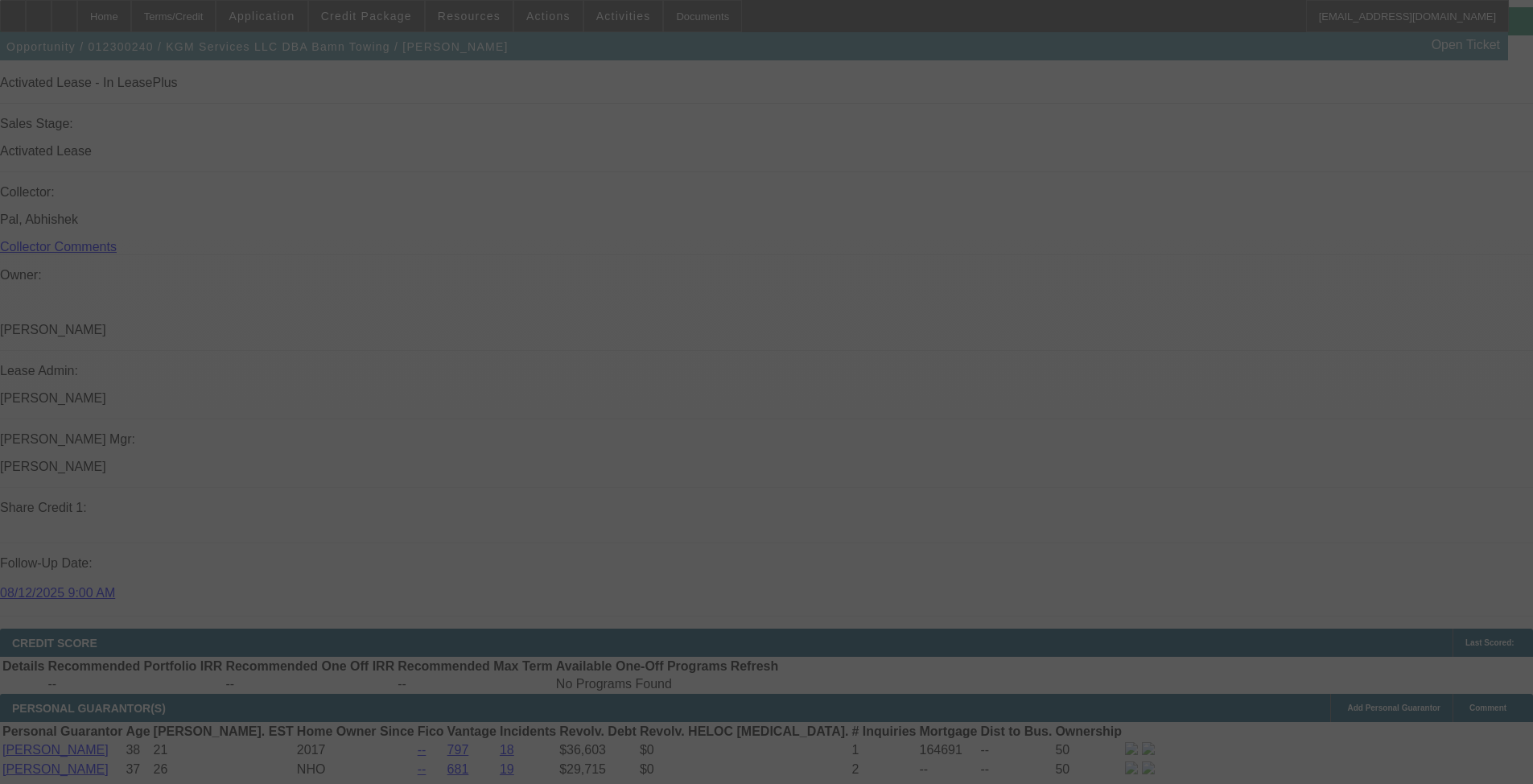
scroll to position [1842, 0]
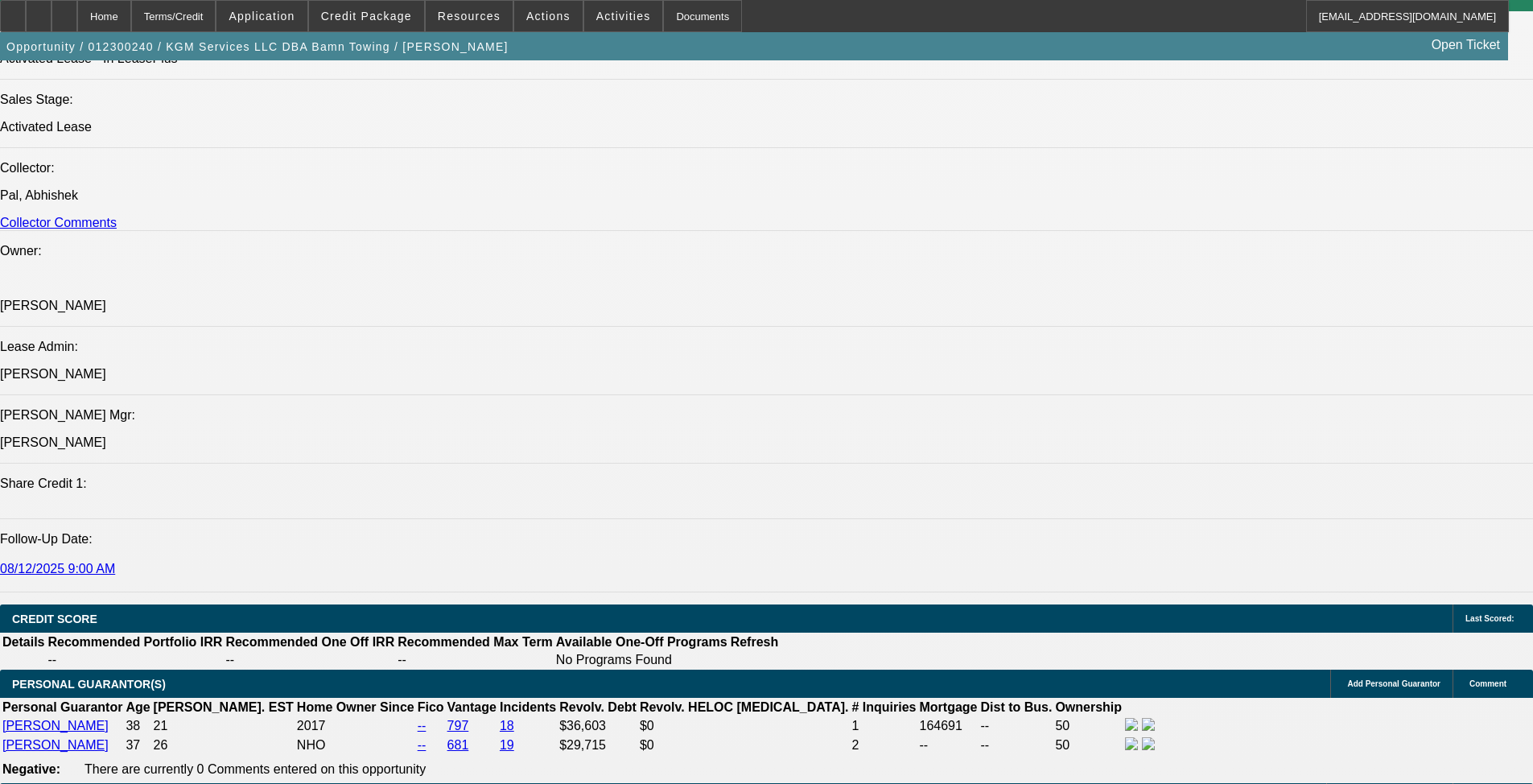
select select "0"
select select "6"
select select "0"
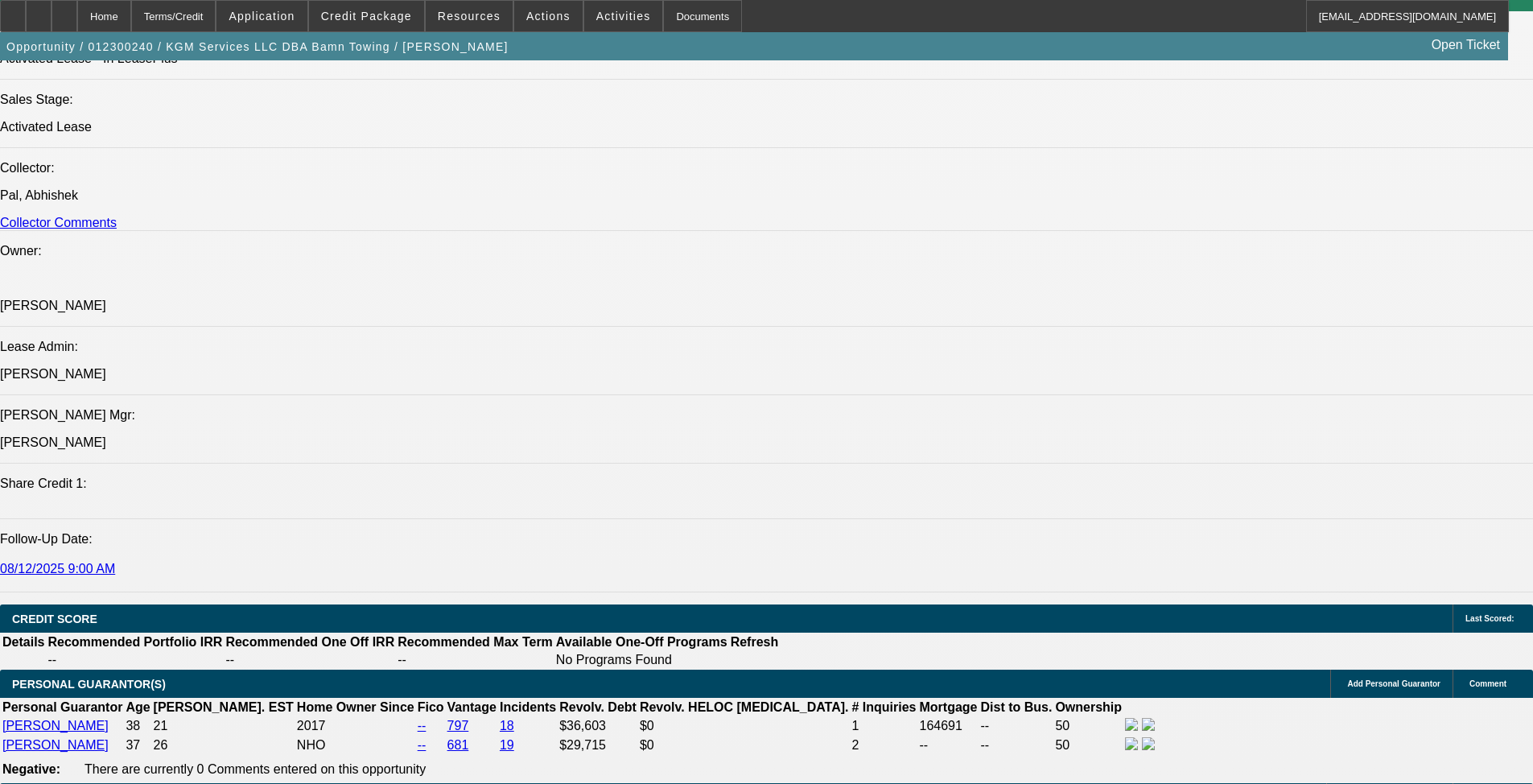
select select "0"
select select "6"
select select "0.1"
select select "0"
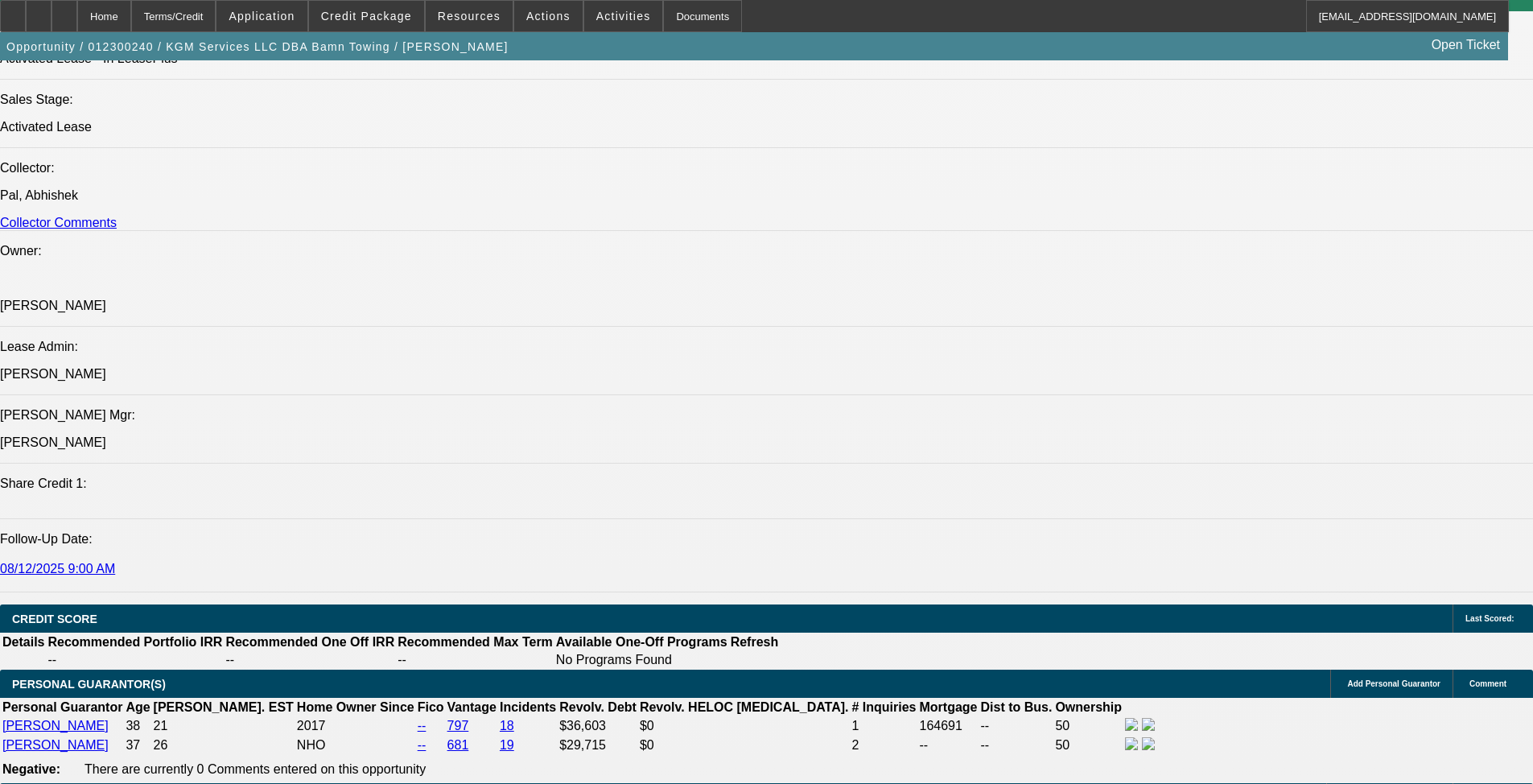
select select "6"
select select "0.1"
select select "0"
select select "6"
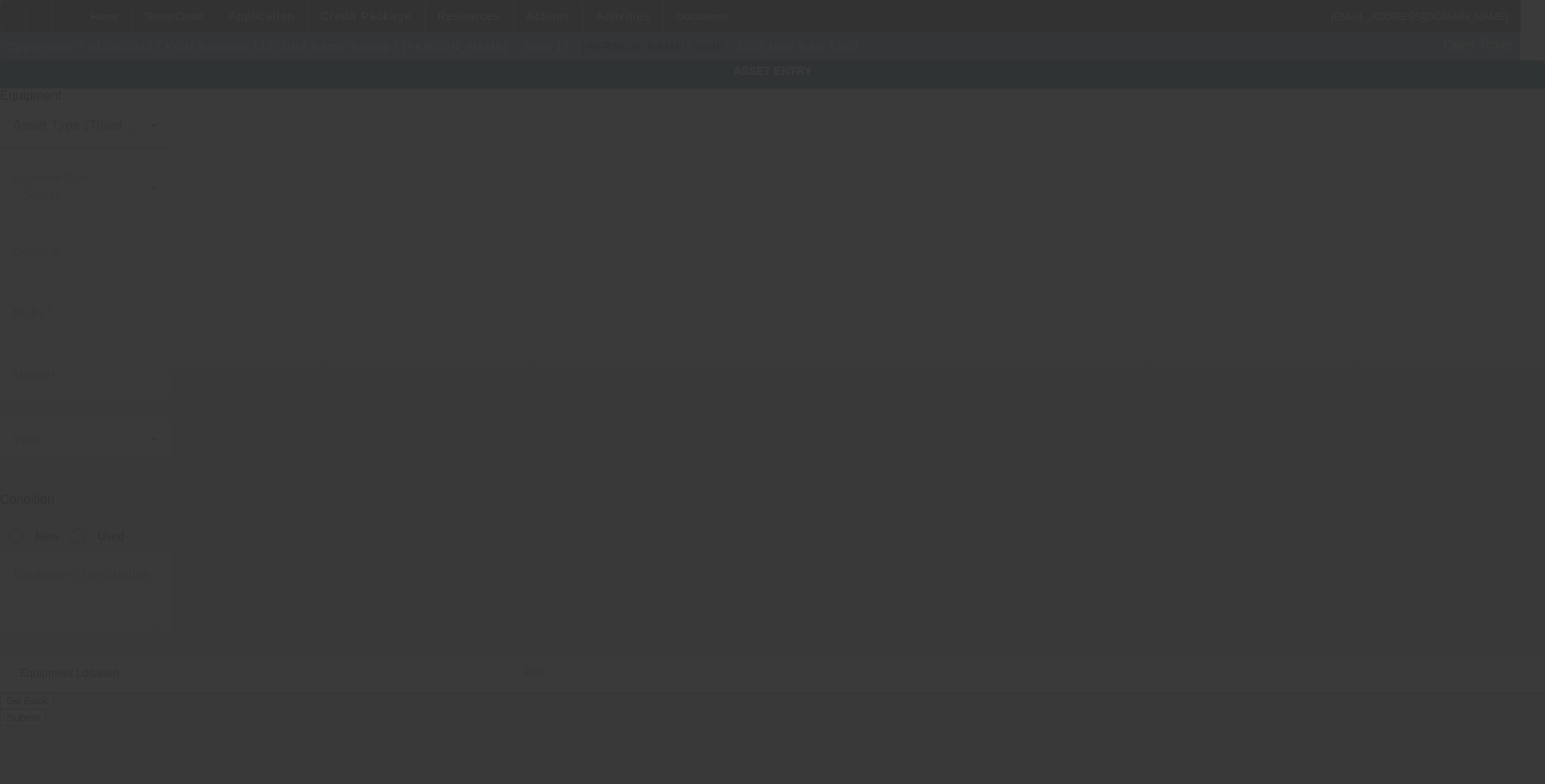
type input "3C7WRNDL4PG554037"
type input "Ram"
type input "5500"
radio input "true"
type textarea "with:"
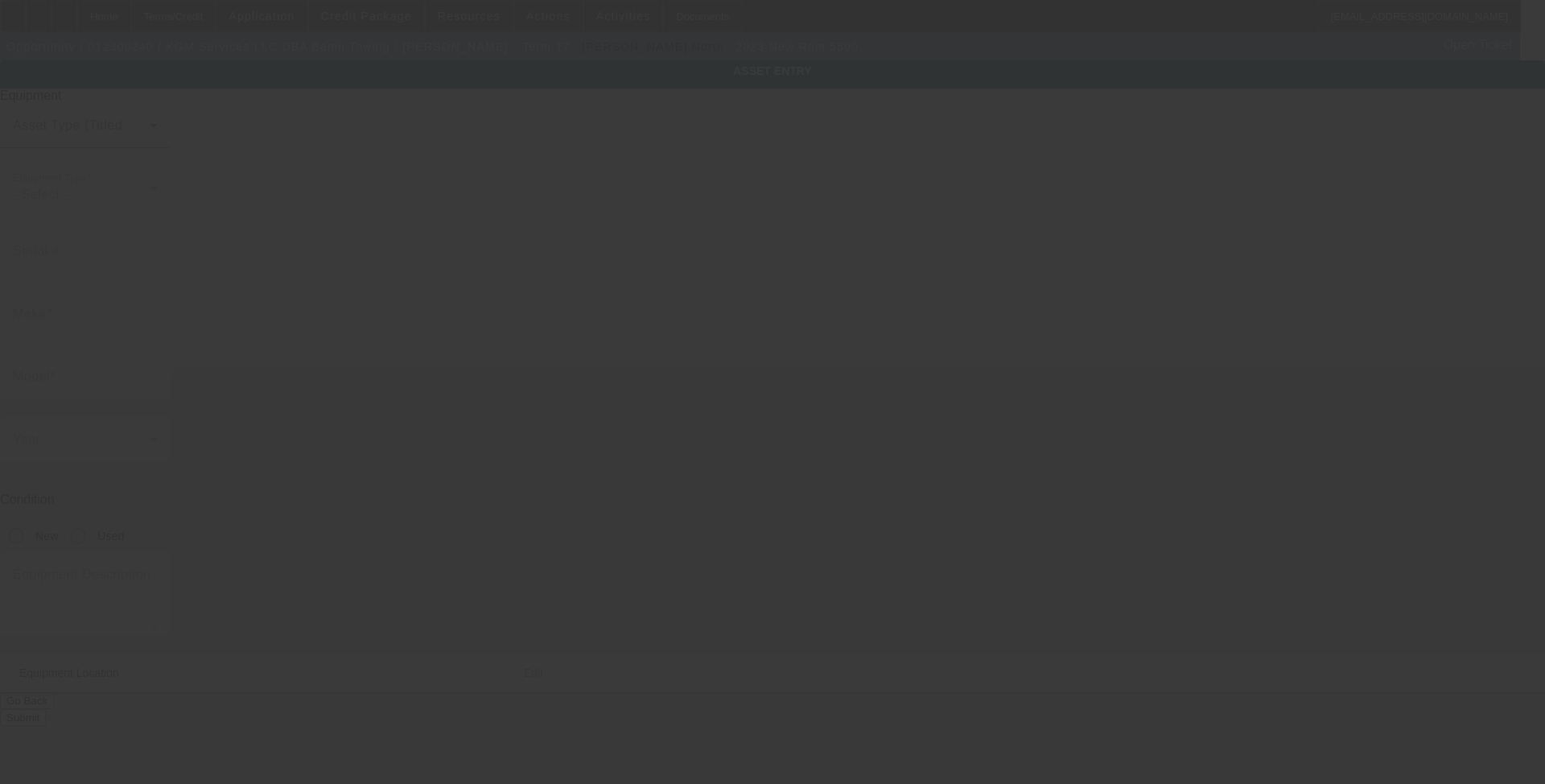
type input "2932 Aviator Circle"
type input "Snellville"
type input "30039"
type input "Gwinett"
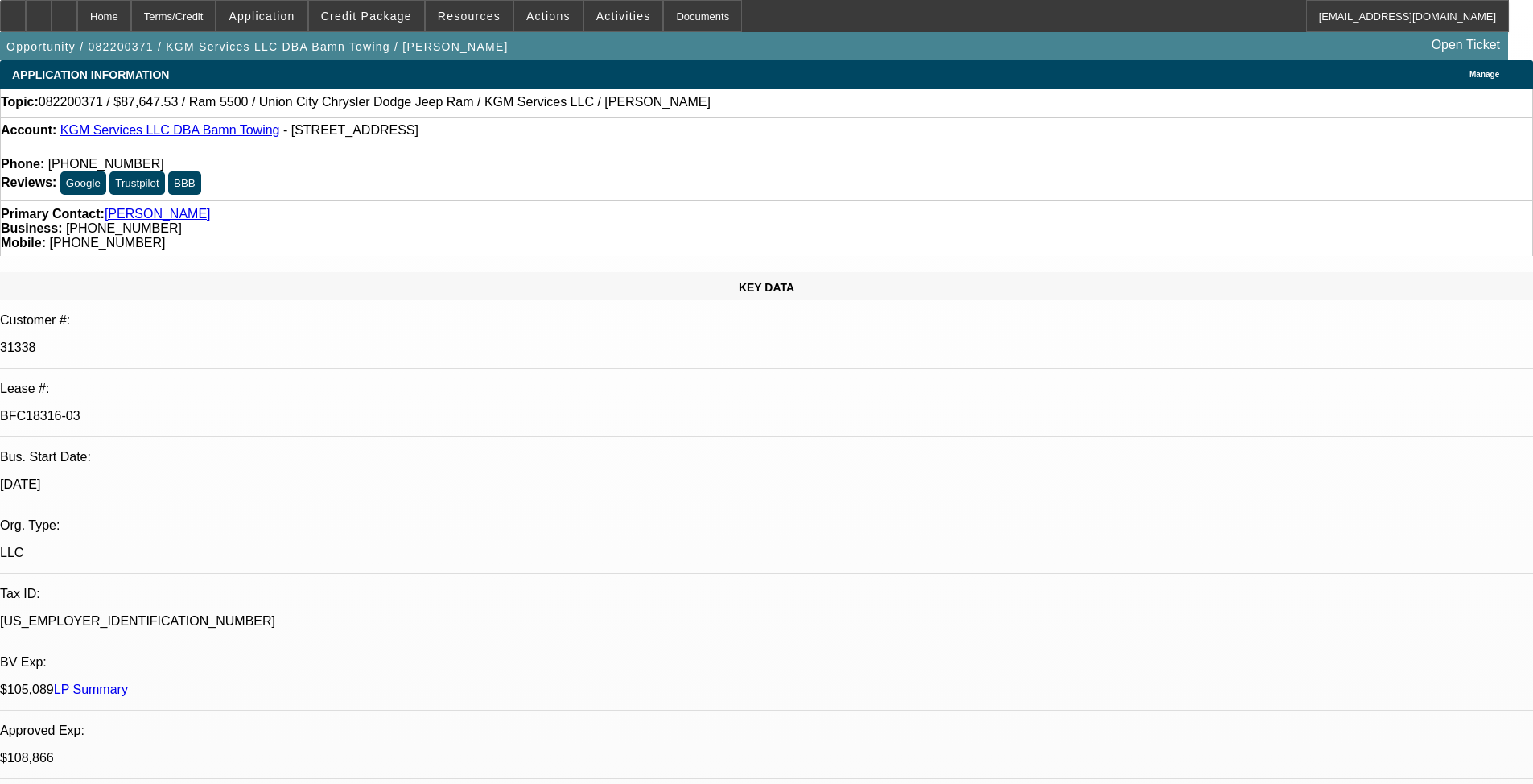
select select "0"
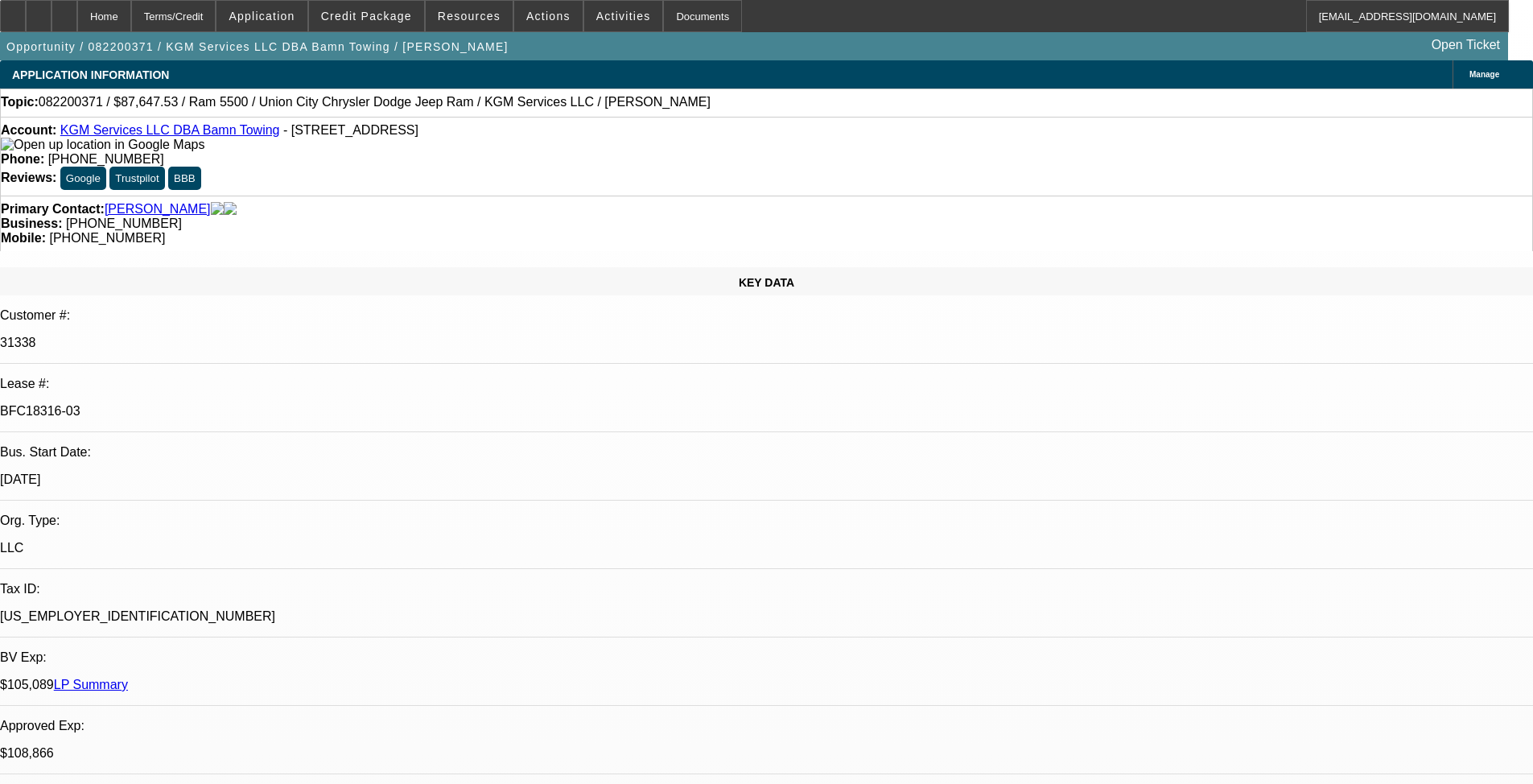
select select "2"
select select "0"
select select "0.1"
select select "2"
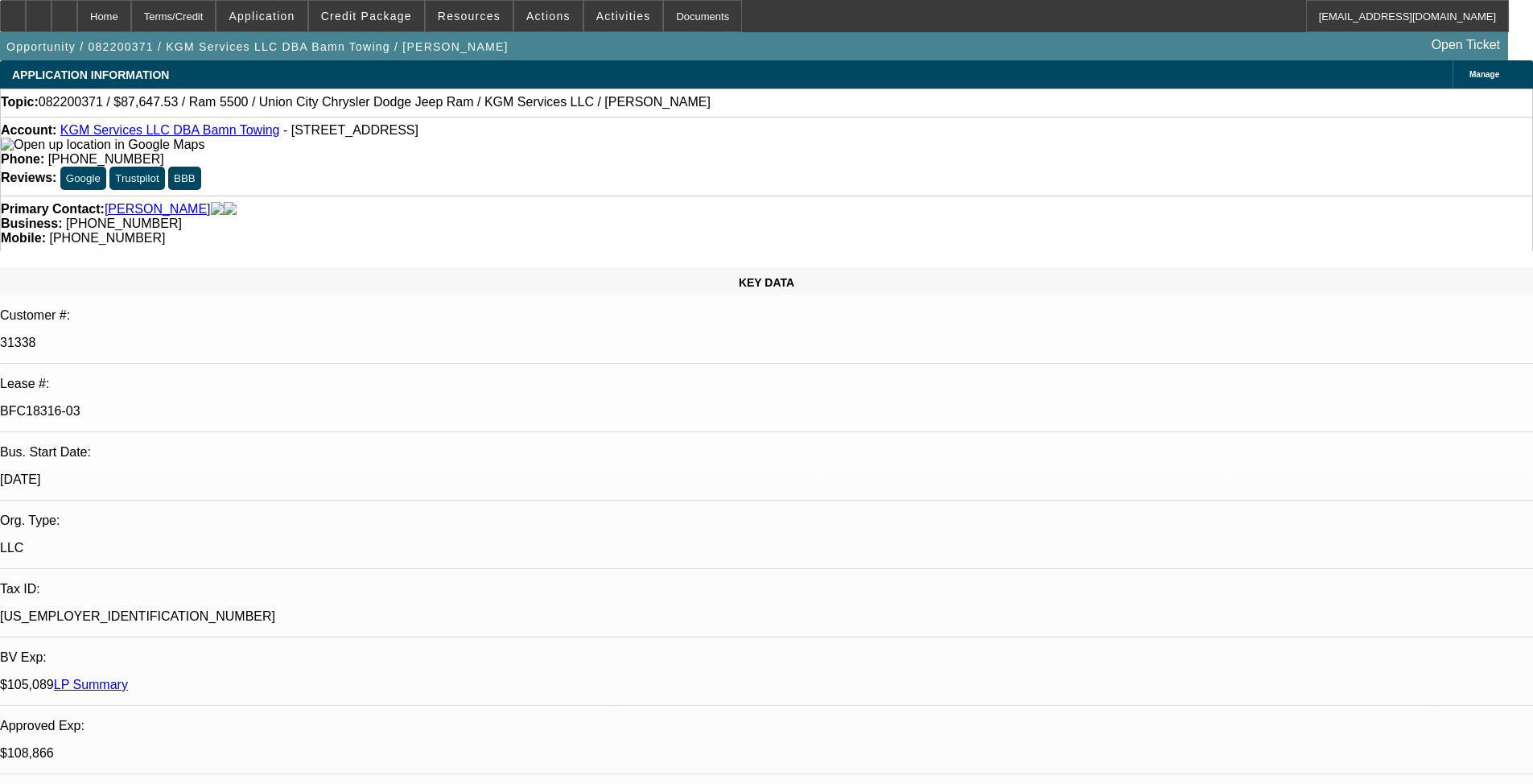
select select "0"
select select "0.1"
select select "2"
select select "0"
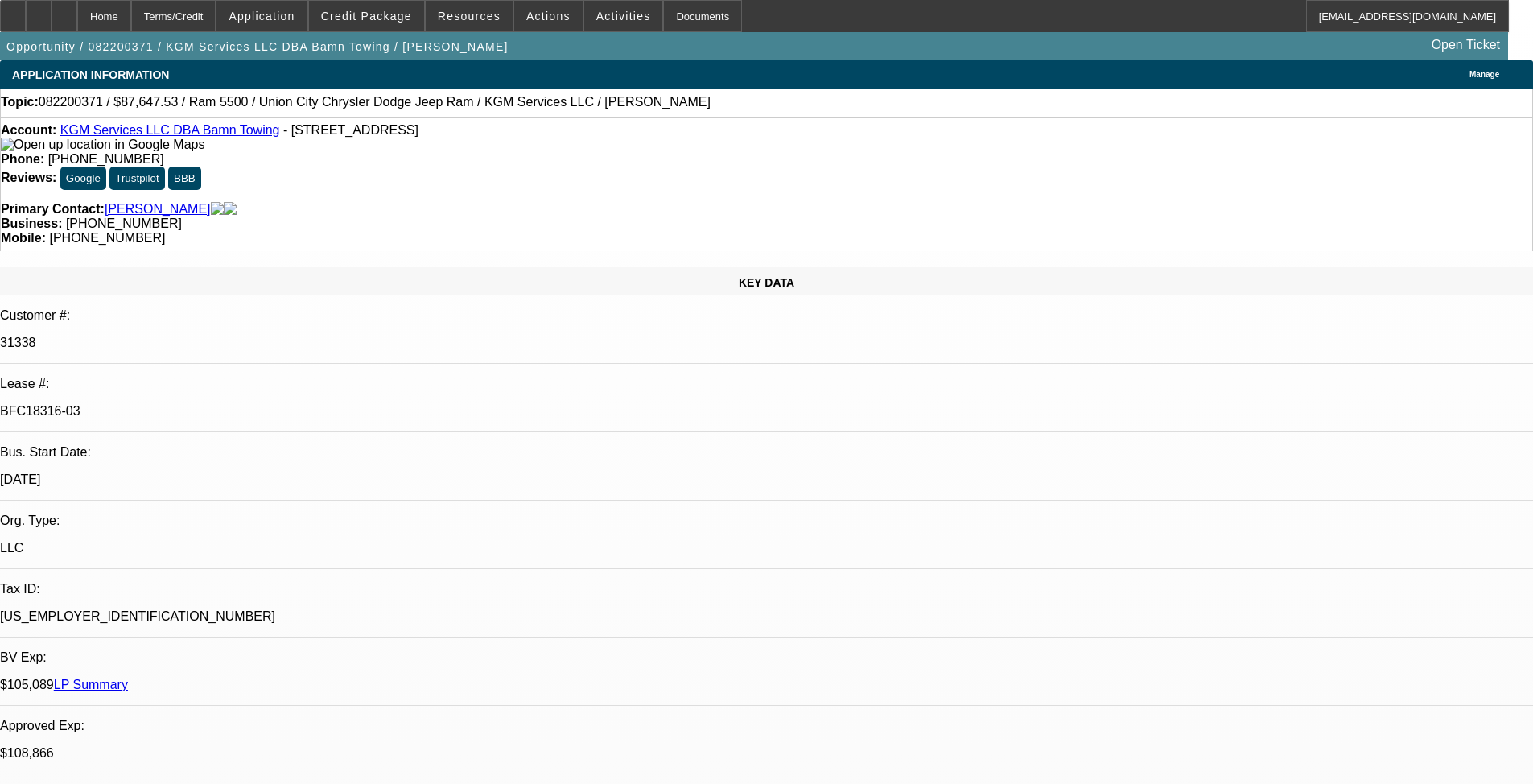
select select "0"
select select "2"
select select "0"
select select "6"
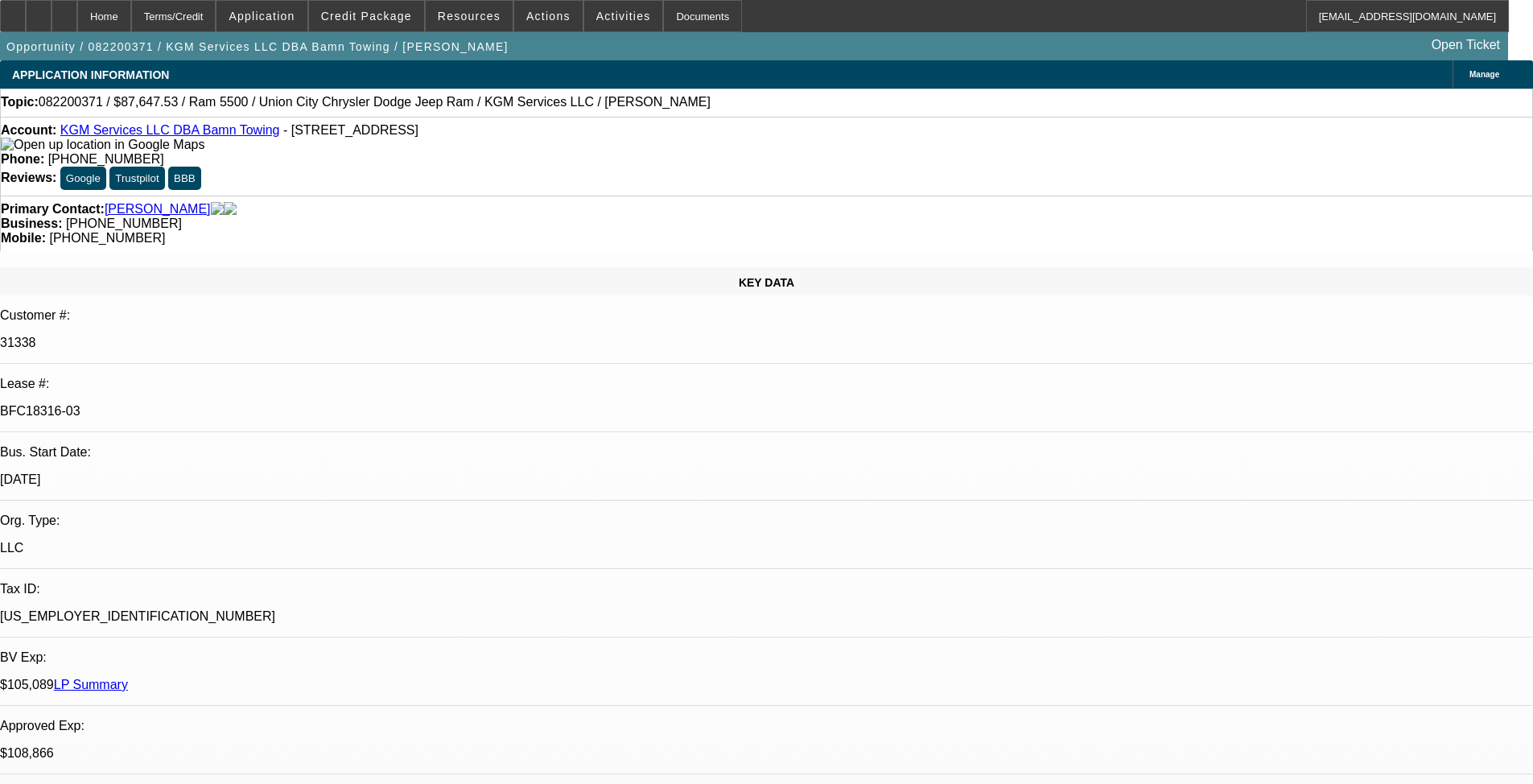
select select "6"
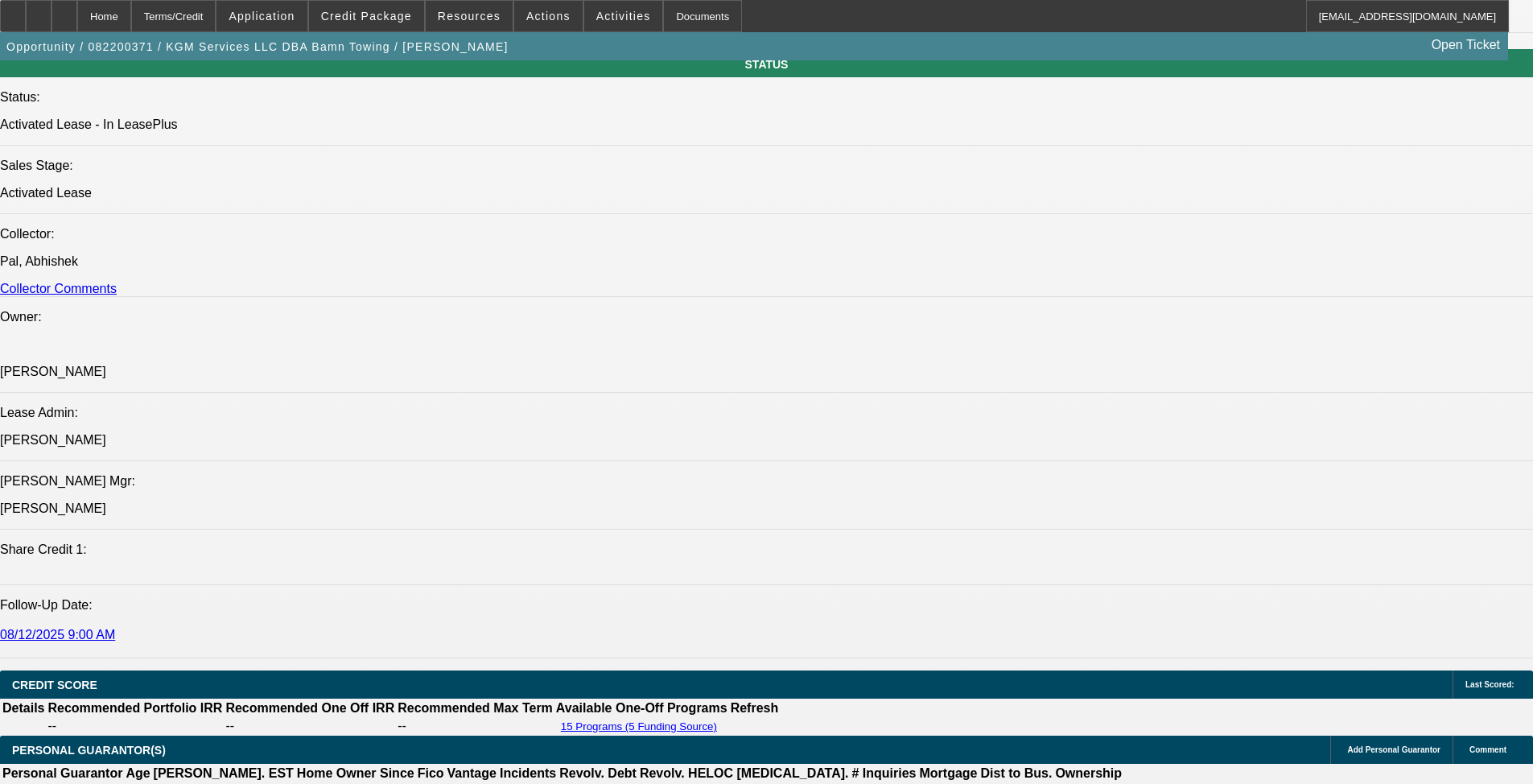
scroll to position [1689, 0]
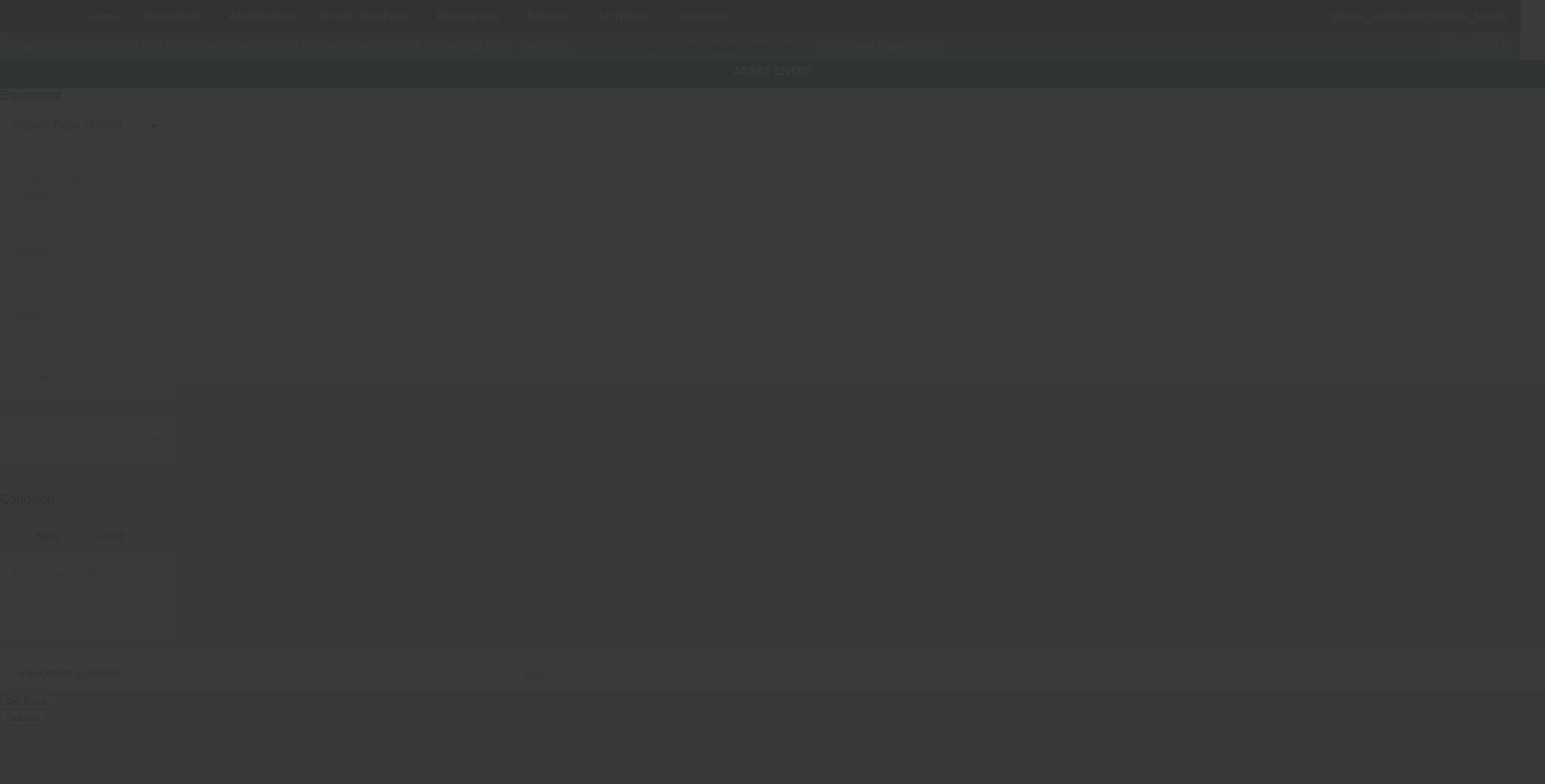
type input "[US_VEHICLE_IDENTIFICATION_NUMBER]"
type input "Ram"
type input "5500"
radio input "true"
type textarea "with"
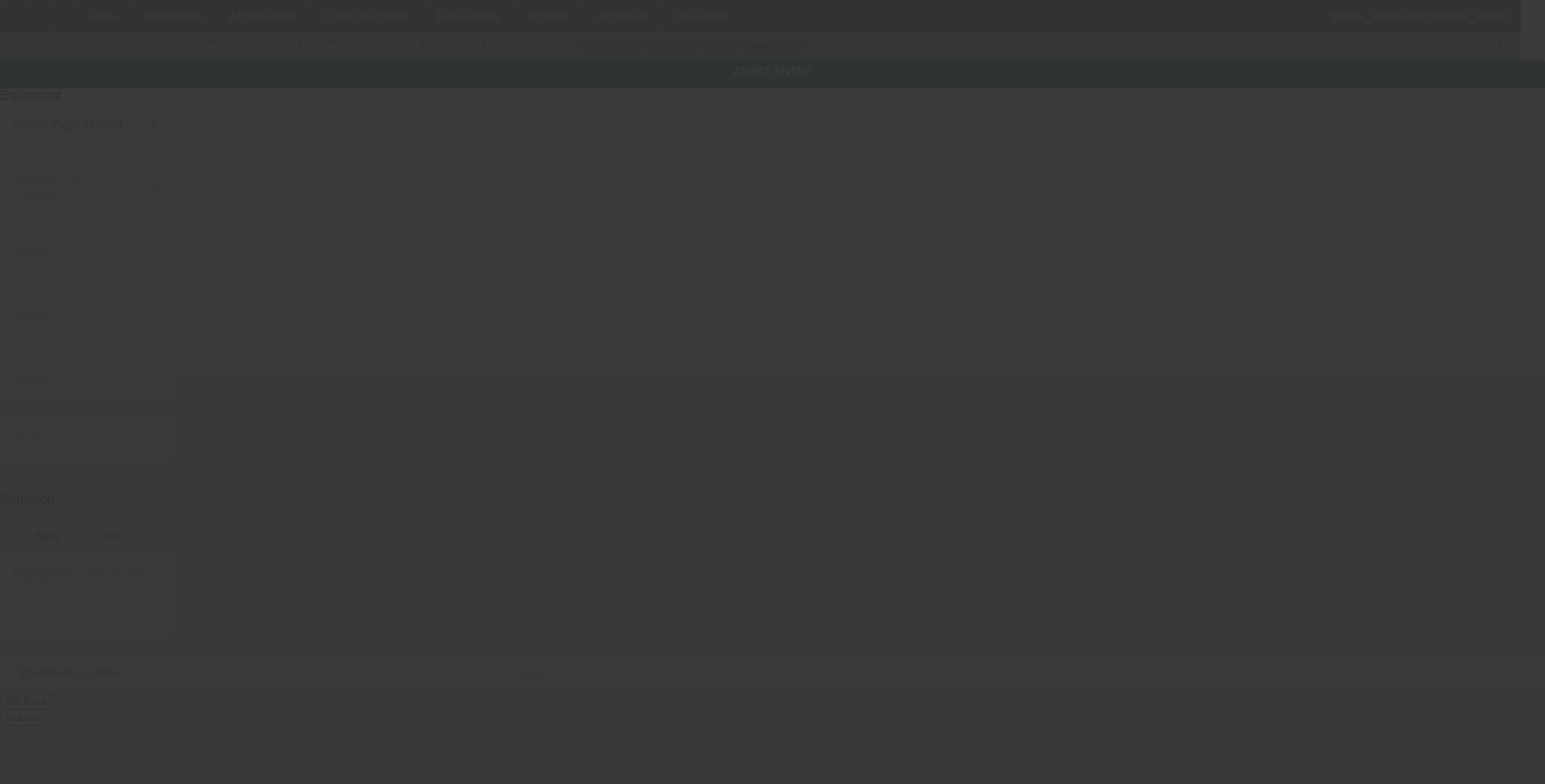
type input "2932 Aviator Cir"
type input "Snellville"
type input "30039"
type input "Gwinett"
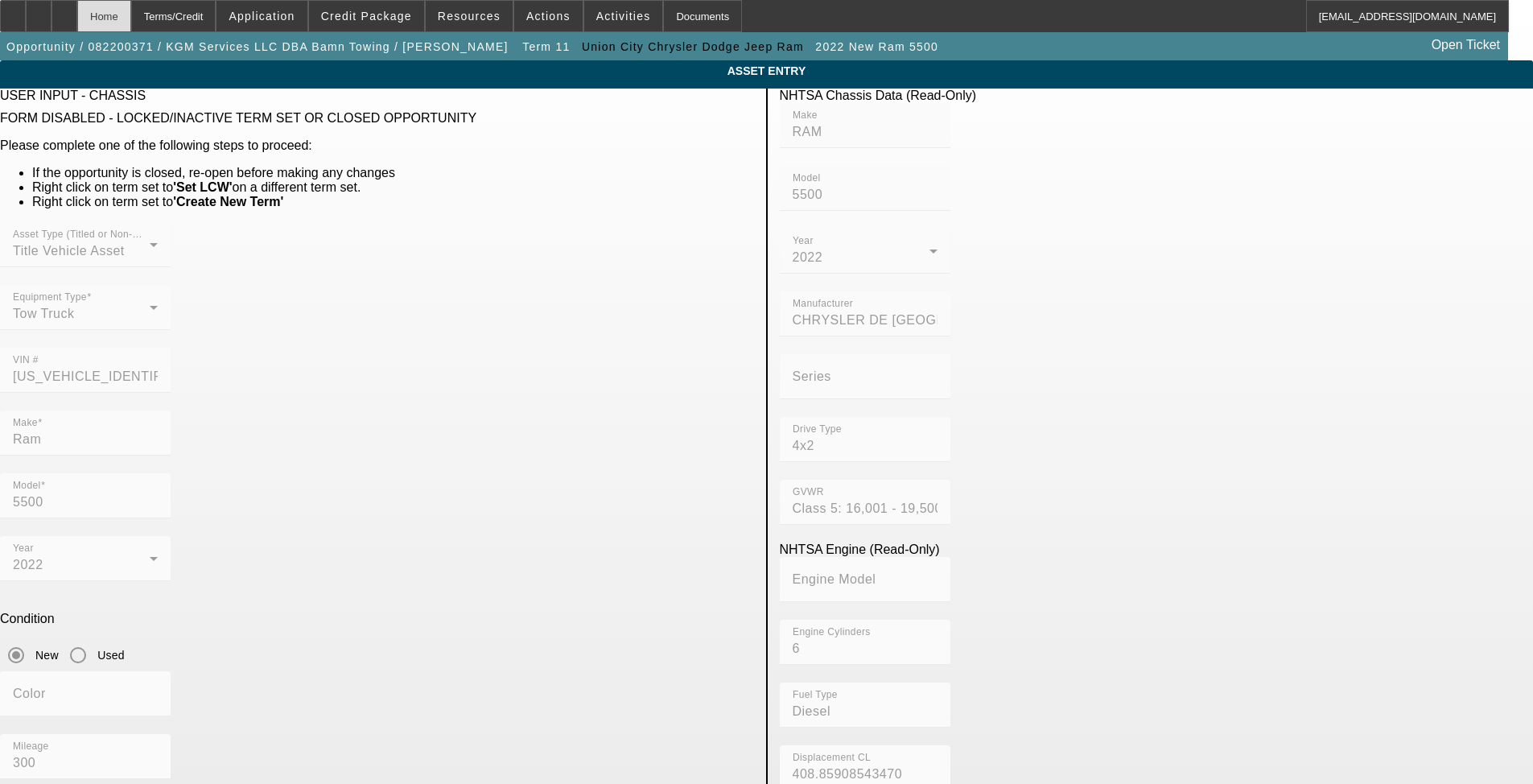
click at [131, 20] on div "Home" at bounding box center [103, 16] width 54 height 32
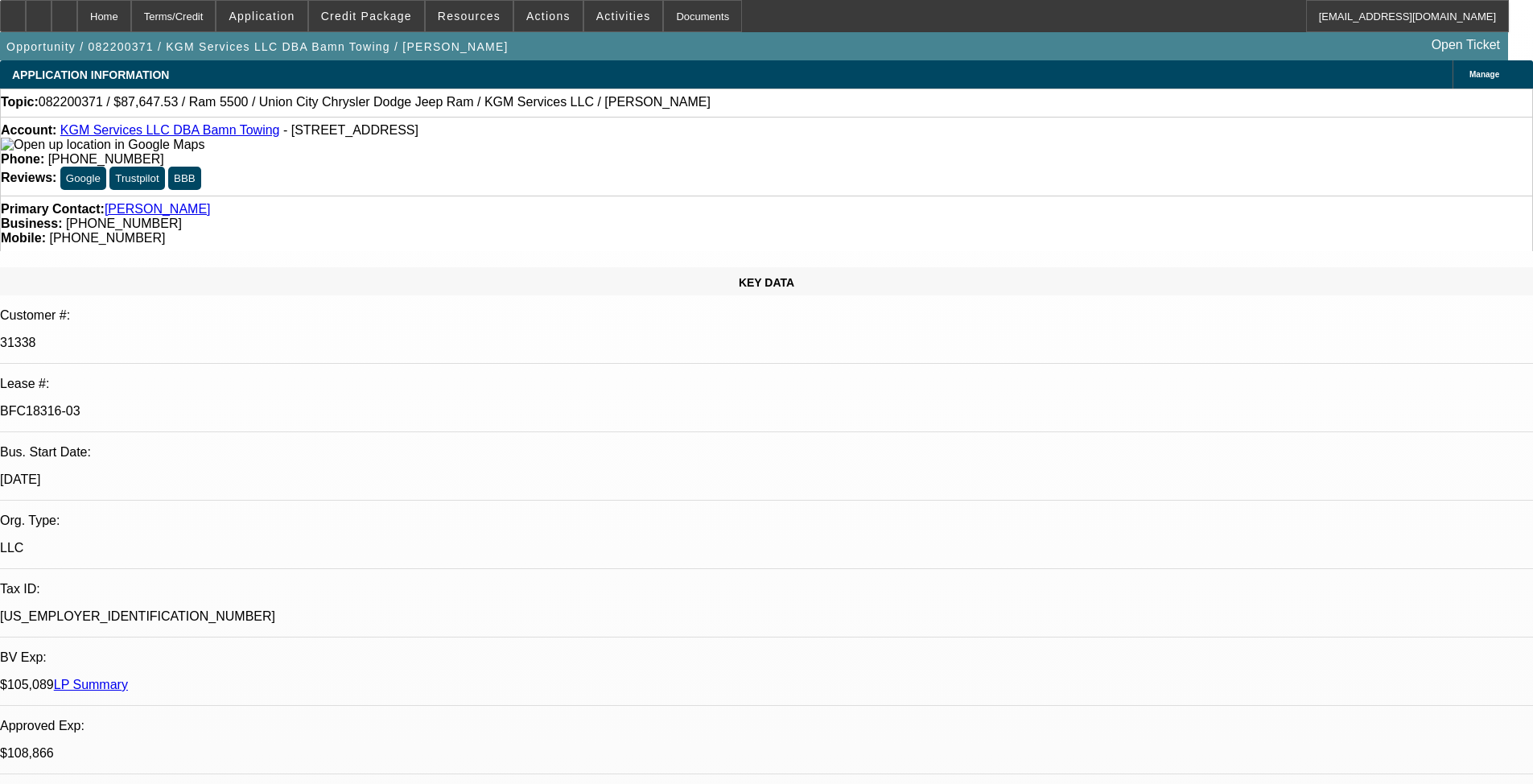
select select "0"
select select "2"
select select "0"
select select "6"
select select "0.1"
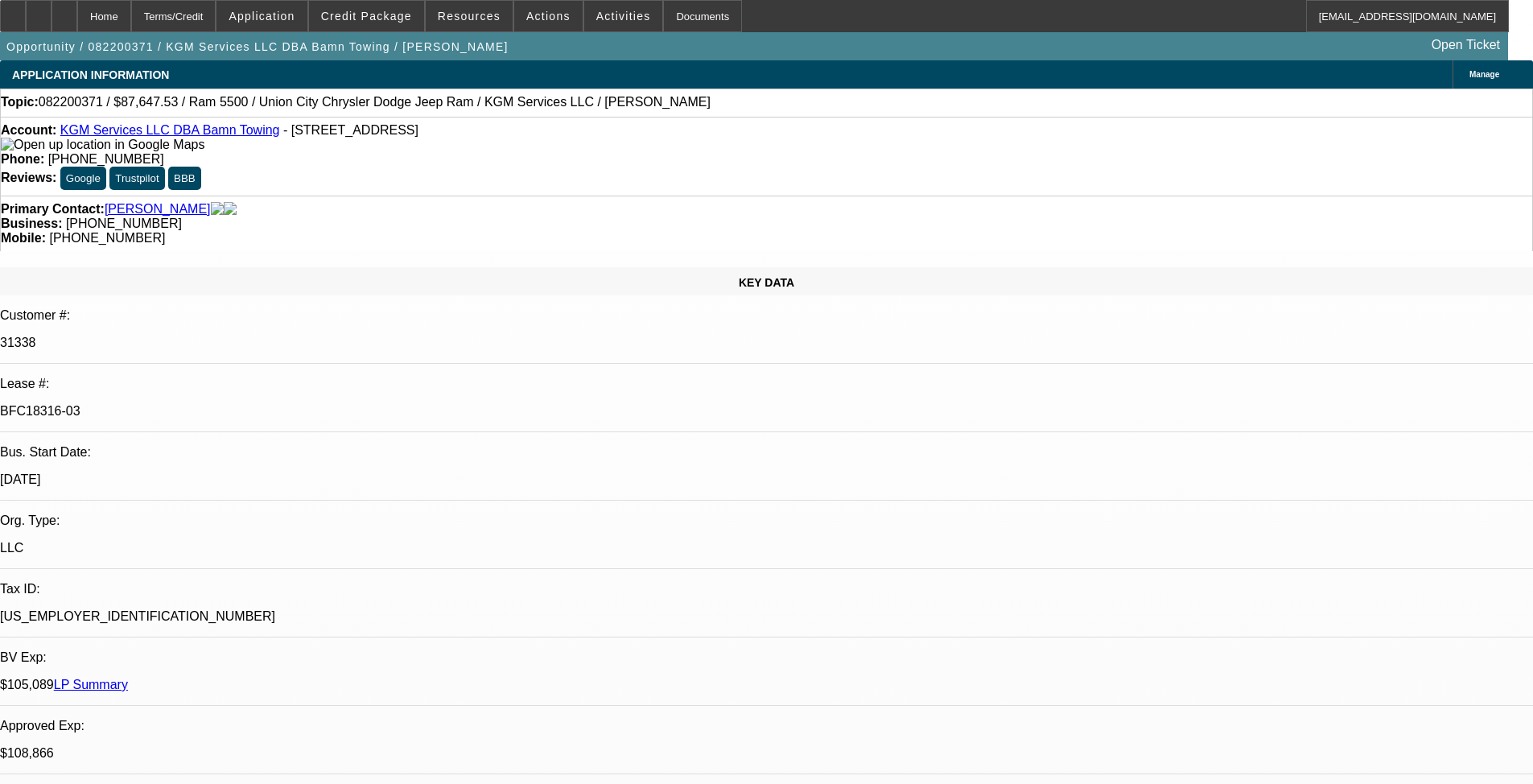
select select "2"
select select "0"
select select "6"
select select "0.1"
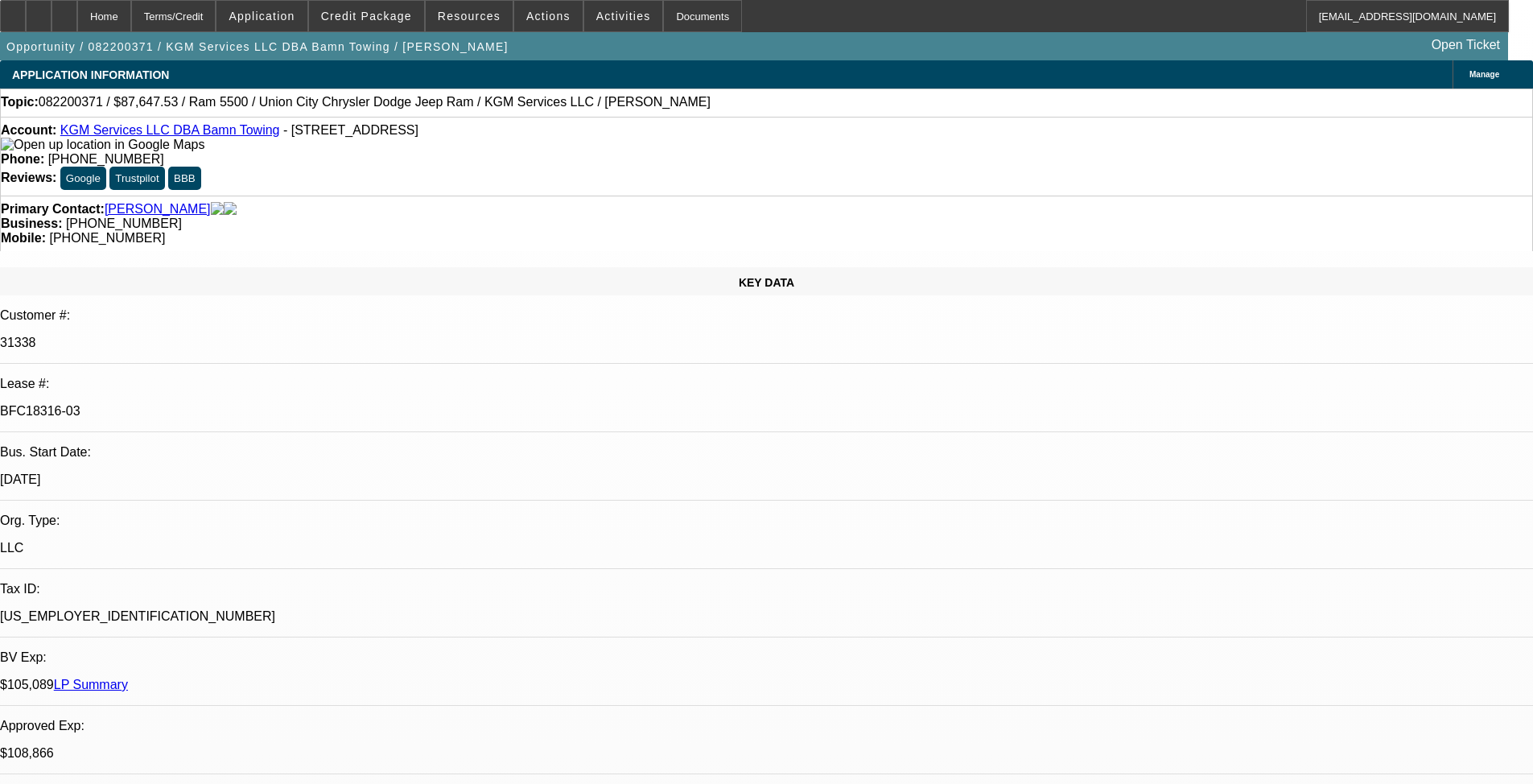
select select "2"
select select "0"
select select "6"
select select "0"
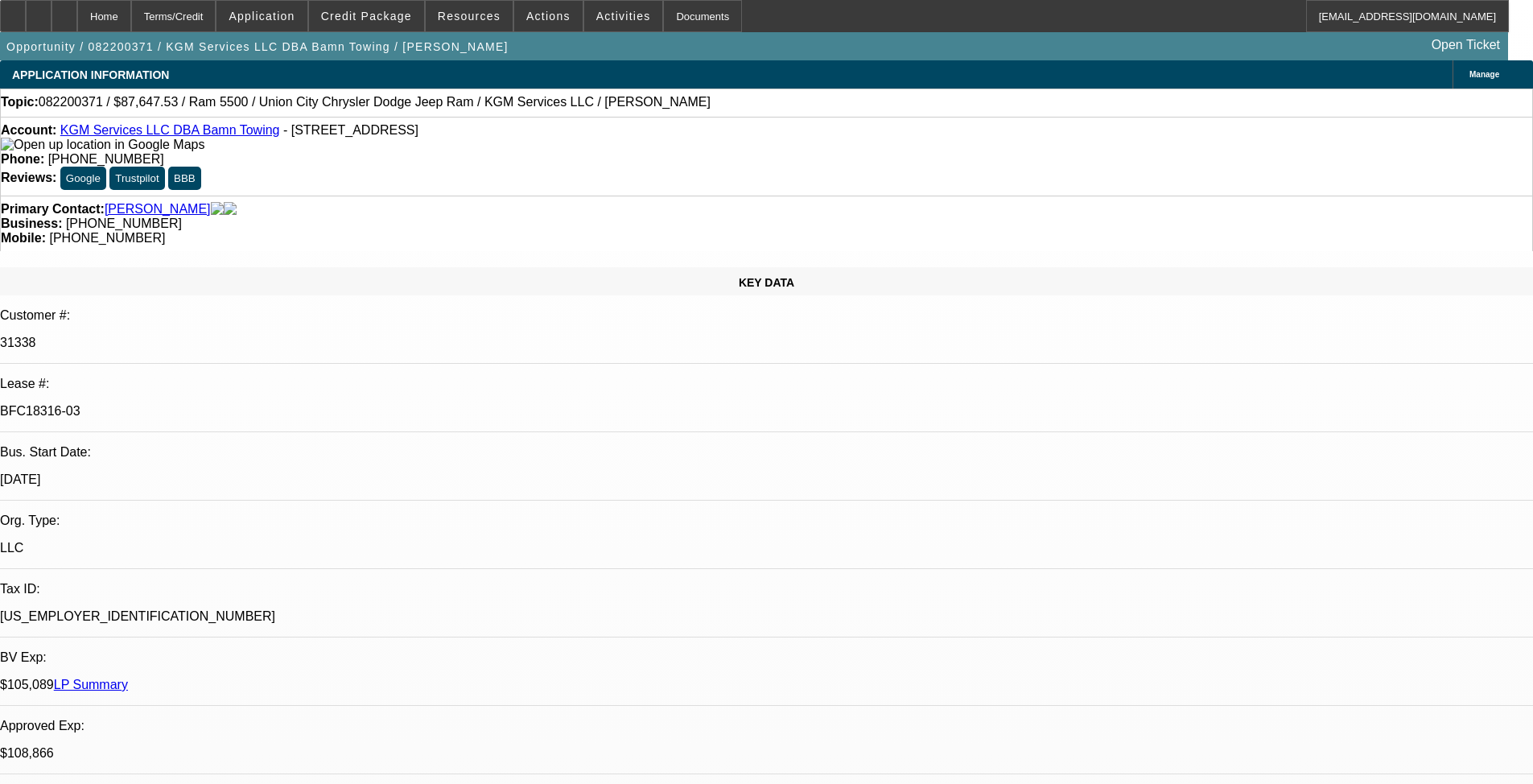
select select "2"
select select "0"
select select "6"
drag, startPoint x: 258, startPoint y: 270, endPoint x: 189, endPoint y: 277, distance: 69.4
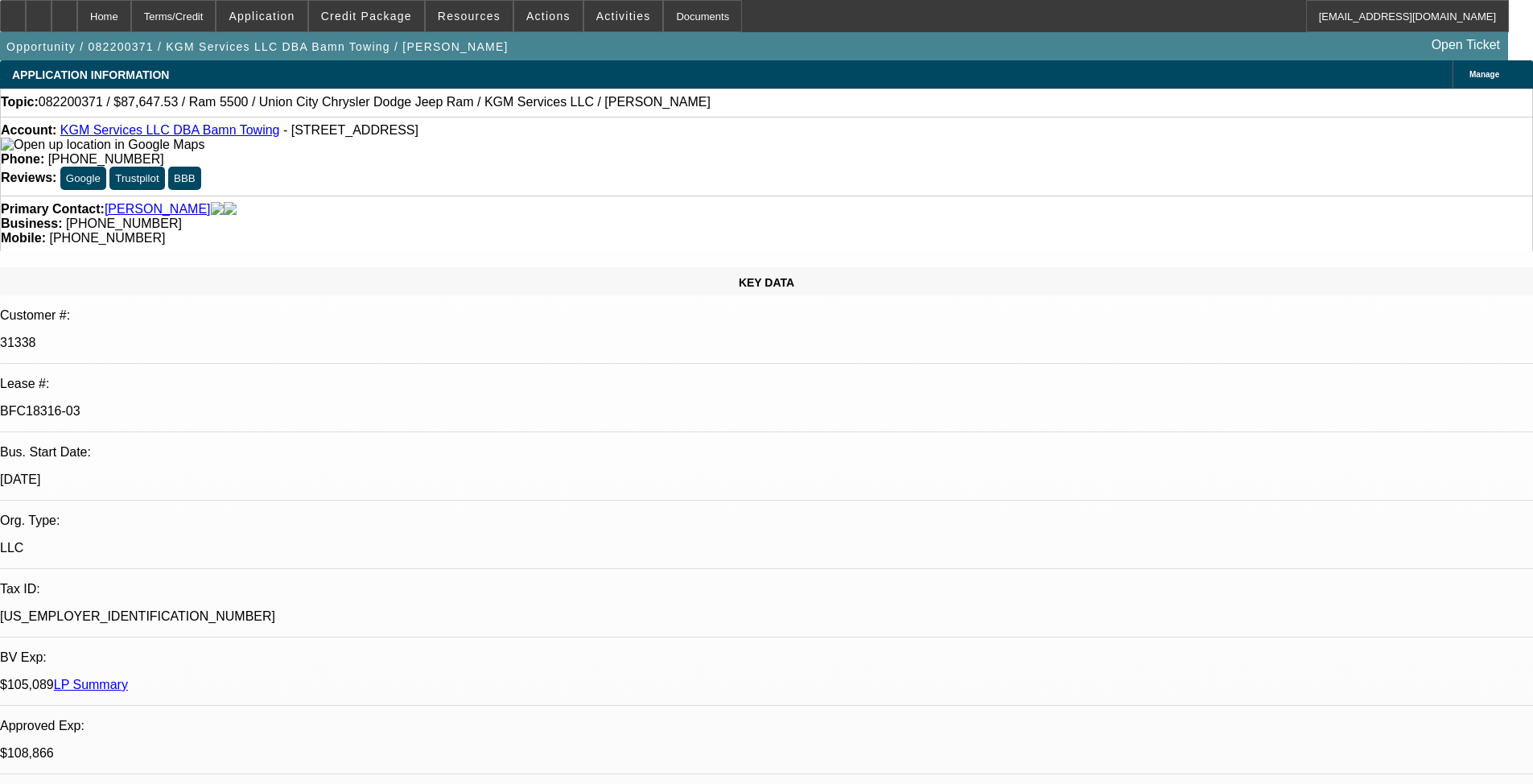
click at [189, 404] on div "BFC18316-03" at bounding box center [766, 410] width 1533 height 15
copy p "BFC18316-03"
